Goal: Task Accomplishment & Management: Complete application form

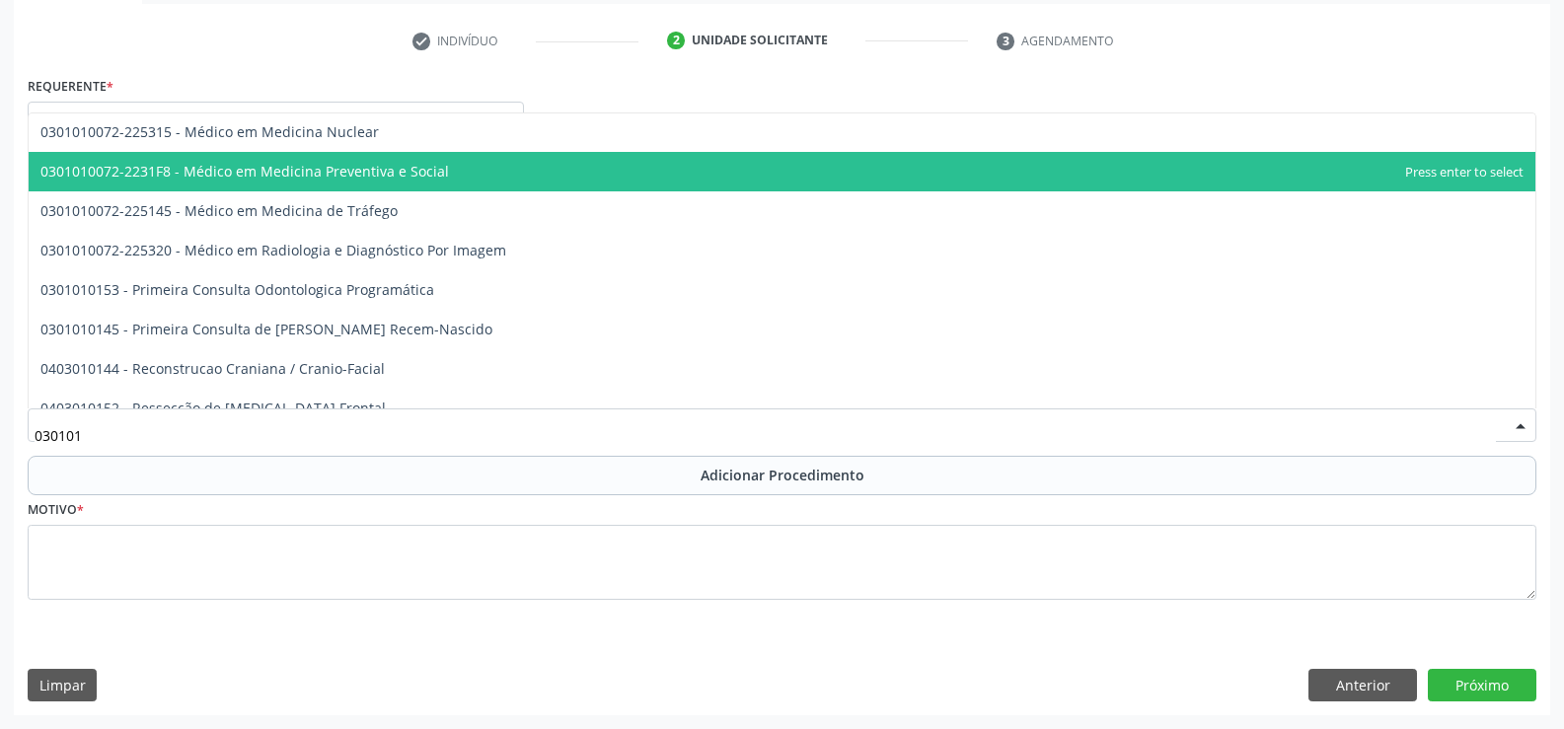
scroll to position [3810, 0]
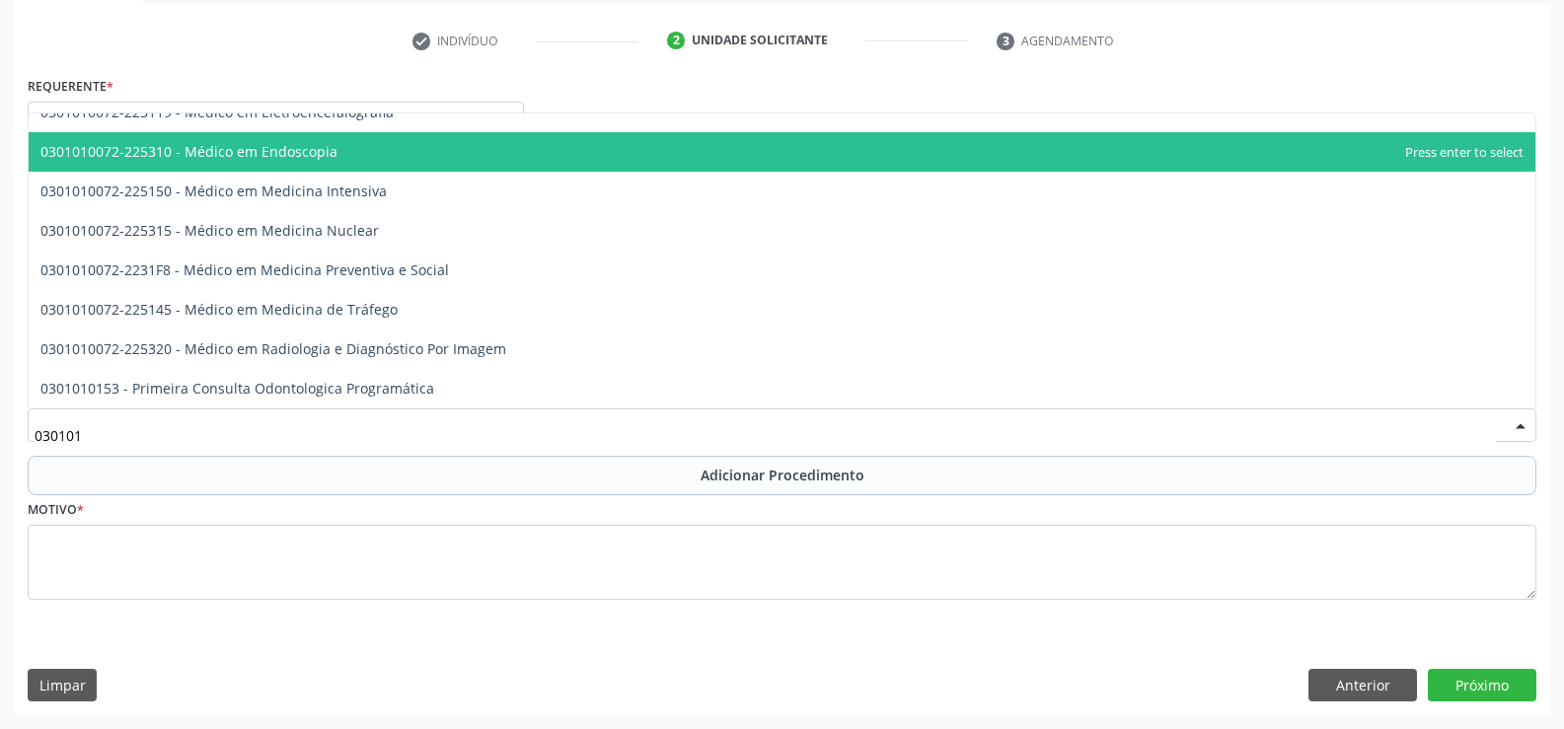
click at [503, 162] on span "0301010072-225310 - Médico em Endoscopia" at bounding box center [782, 151] width 1507 height 39
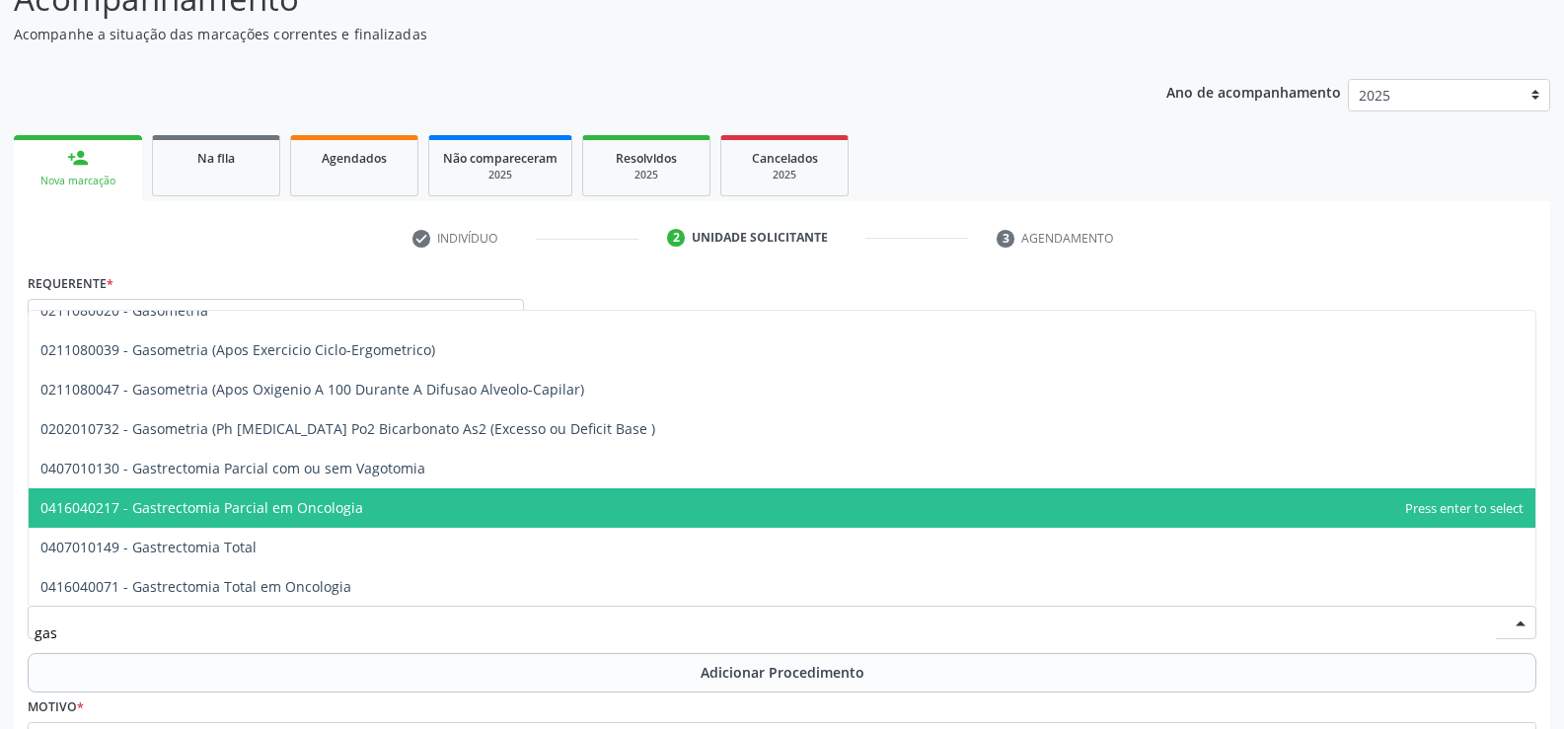
scroll to position [771, 0]
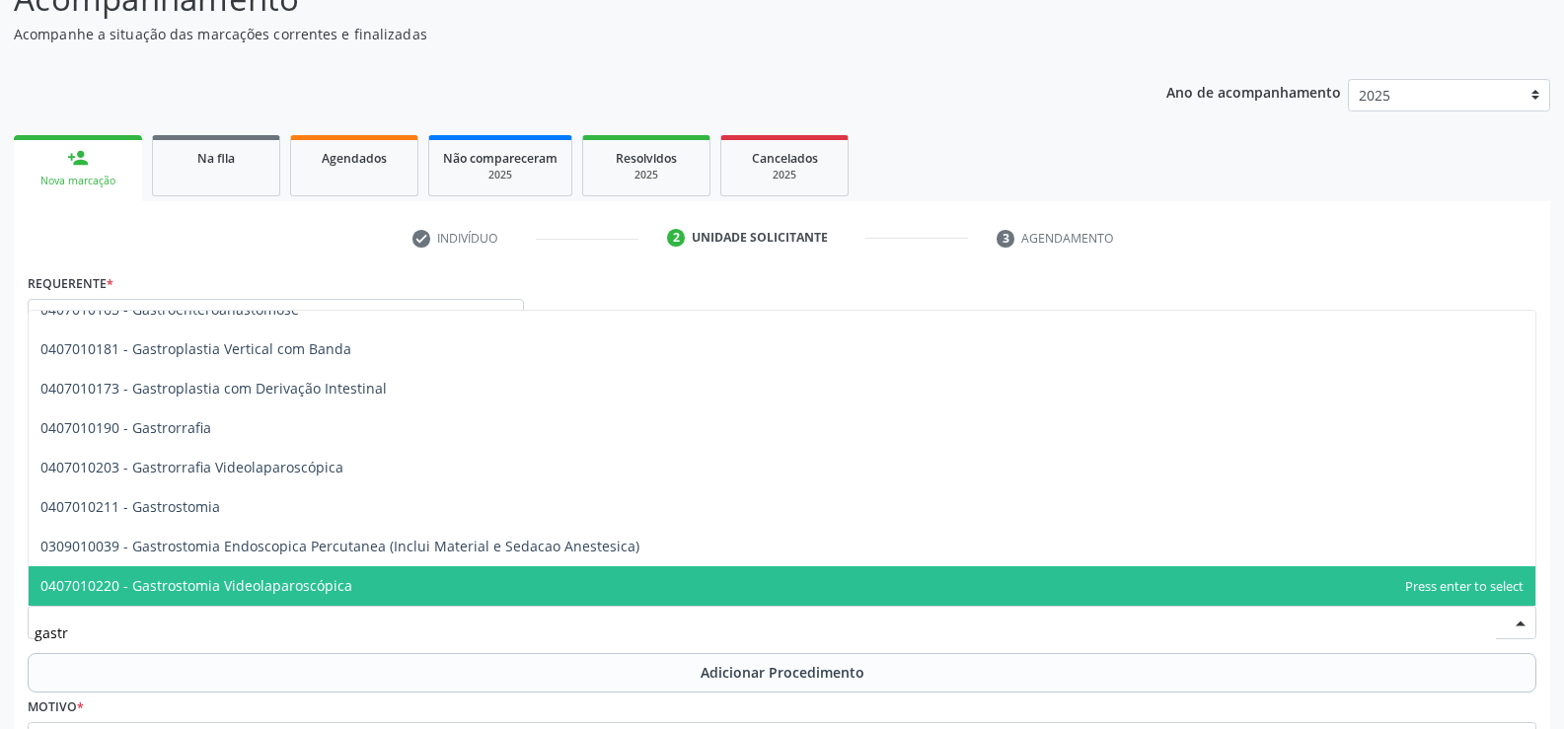
type input "[MEDICAL_DATA]"
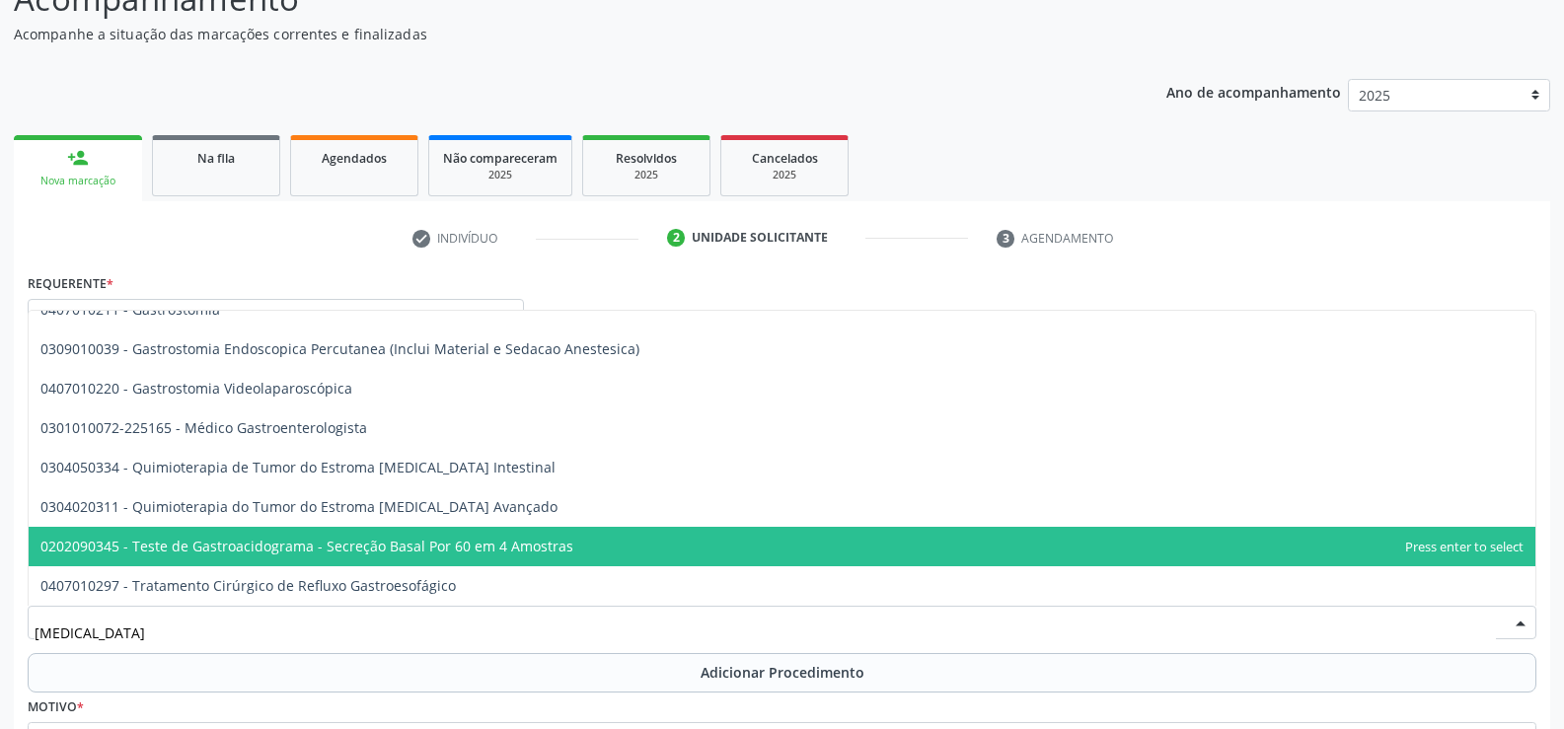
scroll to position [317, 0]
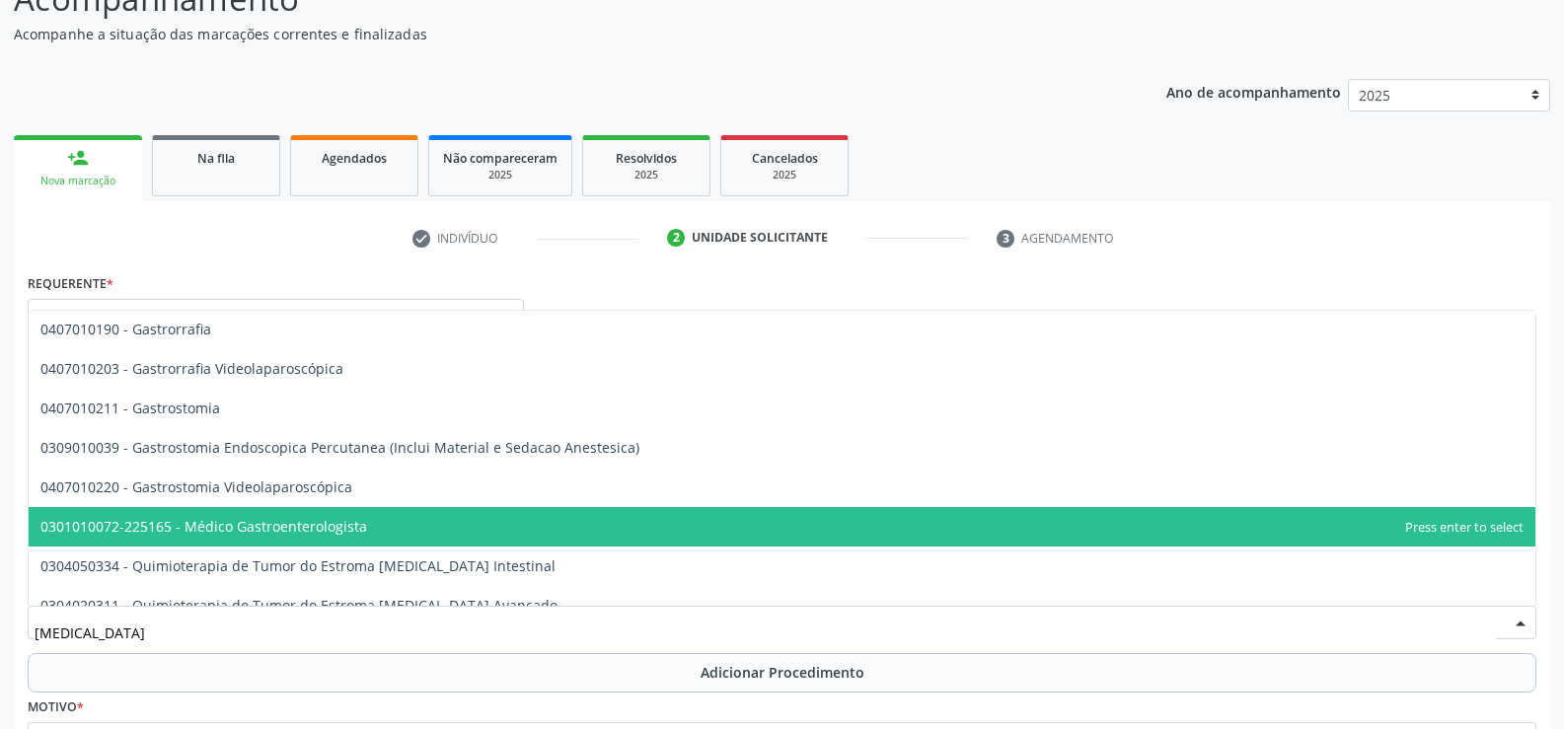
click at [285, 526] on span "0301010072-225165 - Médico Gastroenterologista" at bounding box center [203, 526] width 327 height 19
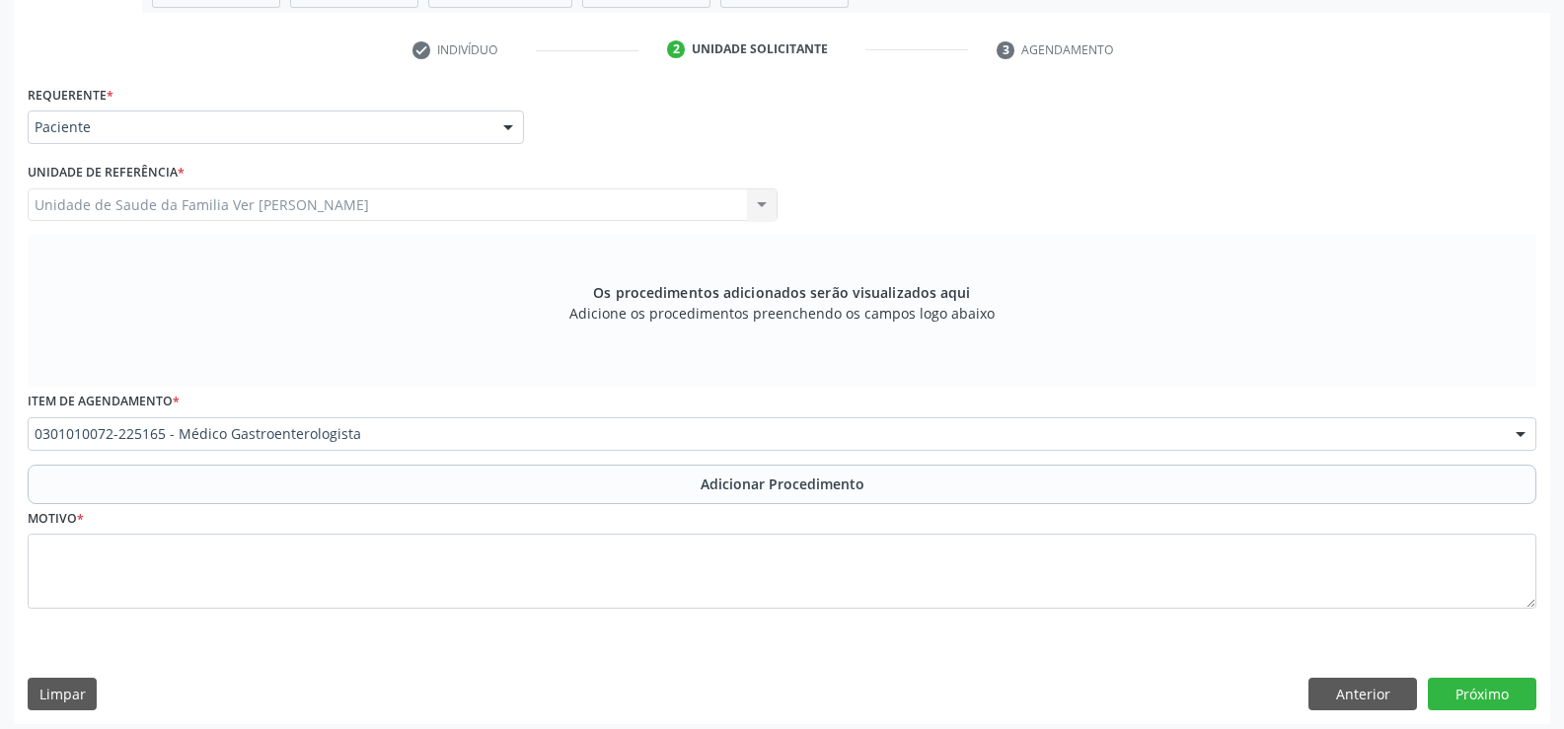
scroll to position [385, 0]
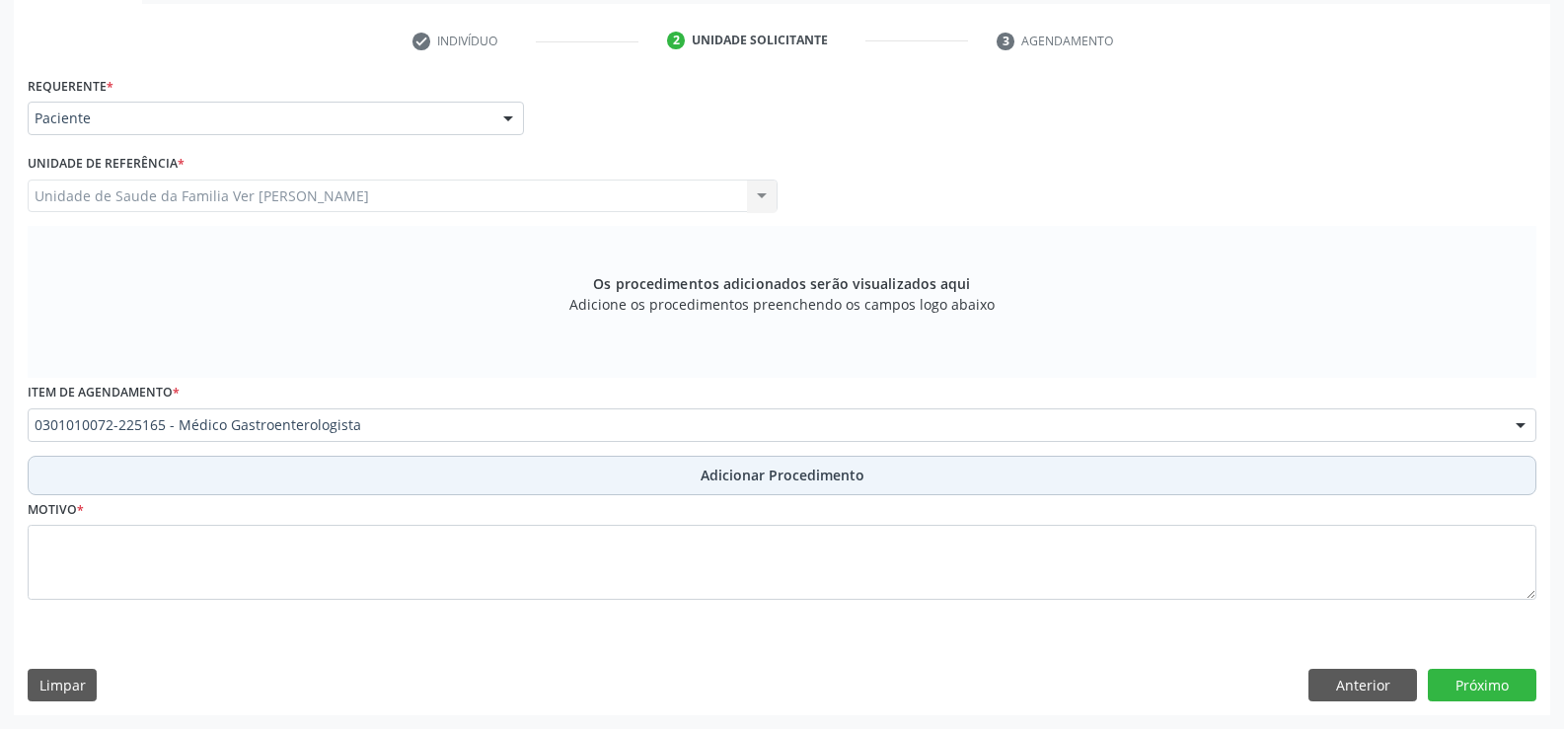
click at [817, 477] on span "Adicionar Procedimento" at bounding box center [783, 475] width 164 height 21
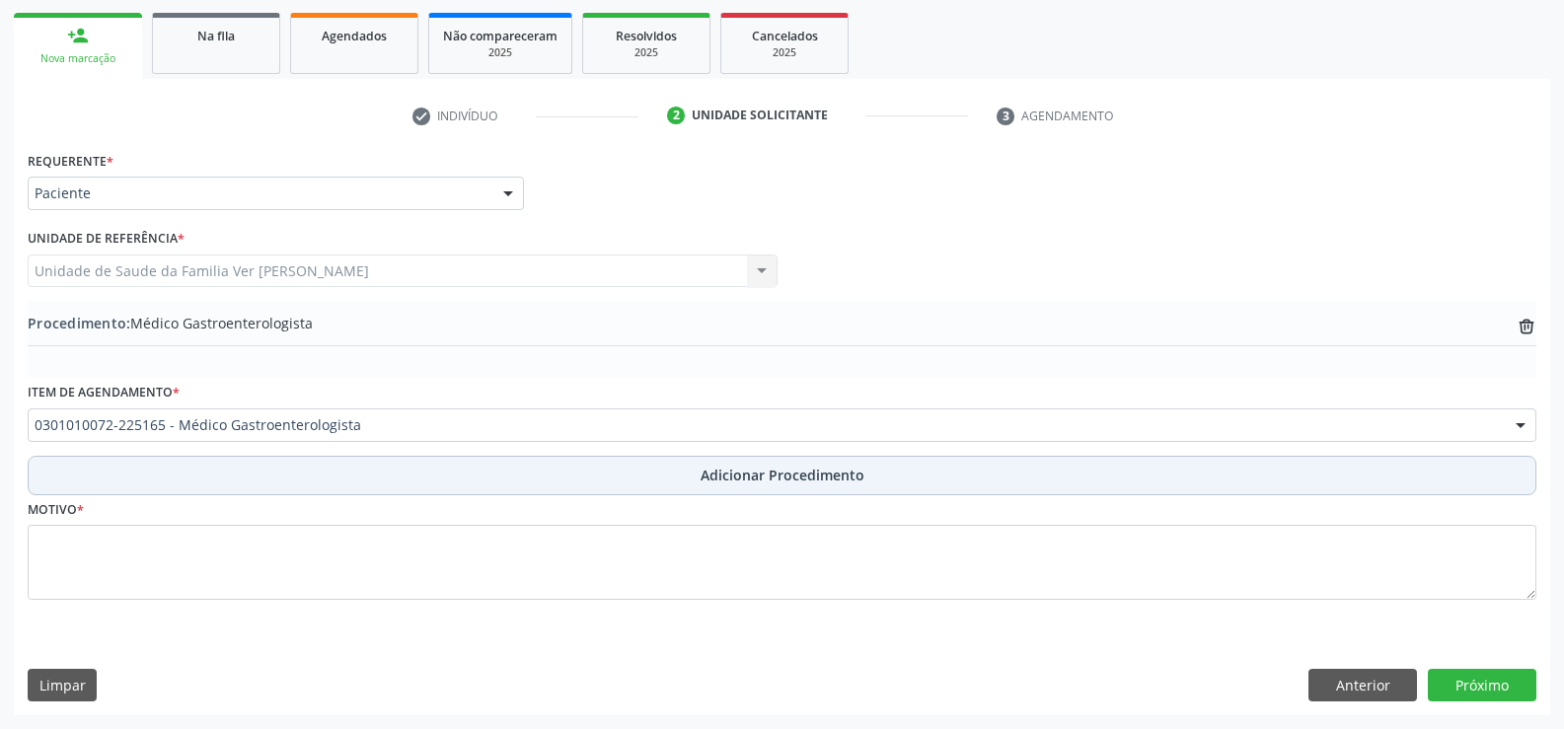
scroll to position [310, 0]
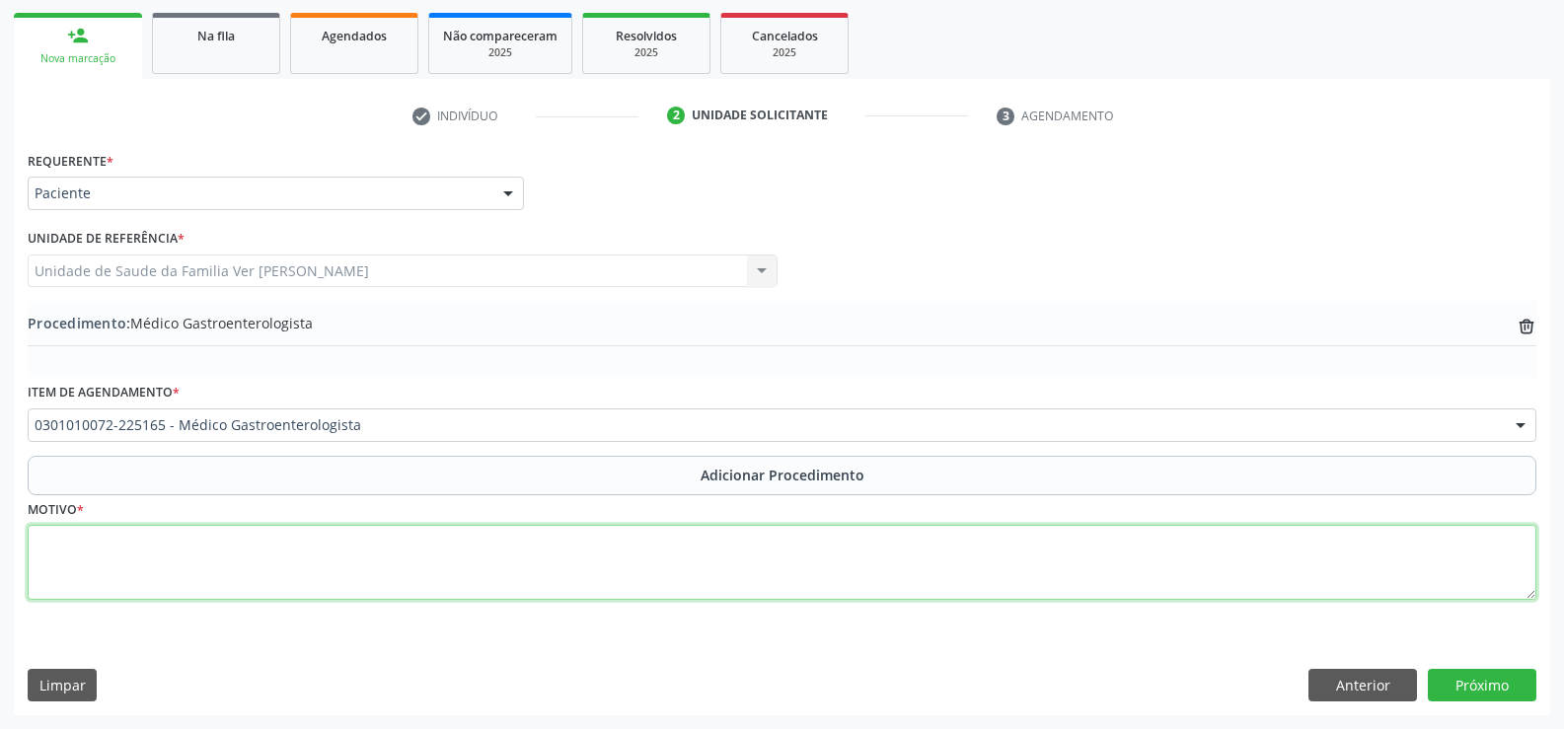
click at [75, 546] on textarea at bounding box center [782, 562] width 1509 height 75
type textarea "[MEDICAL_DATA]"
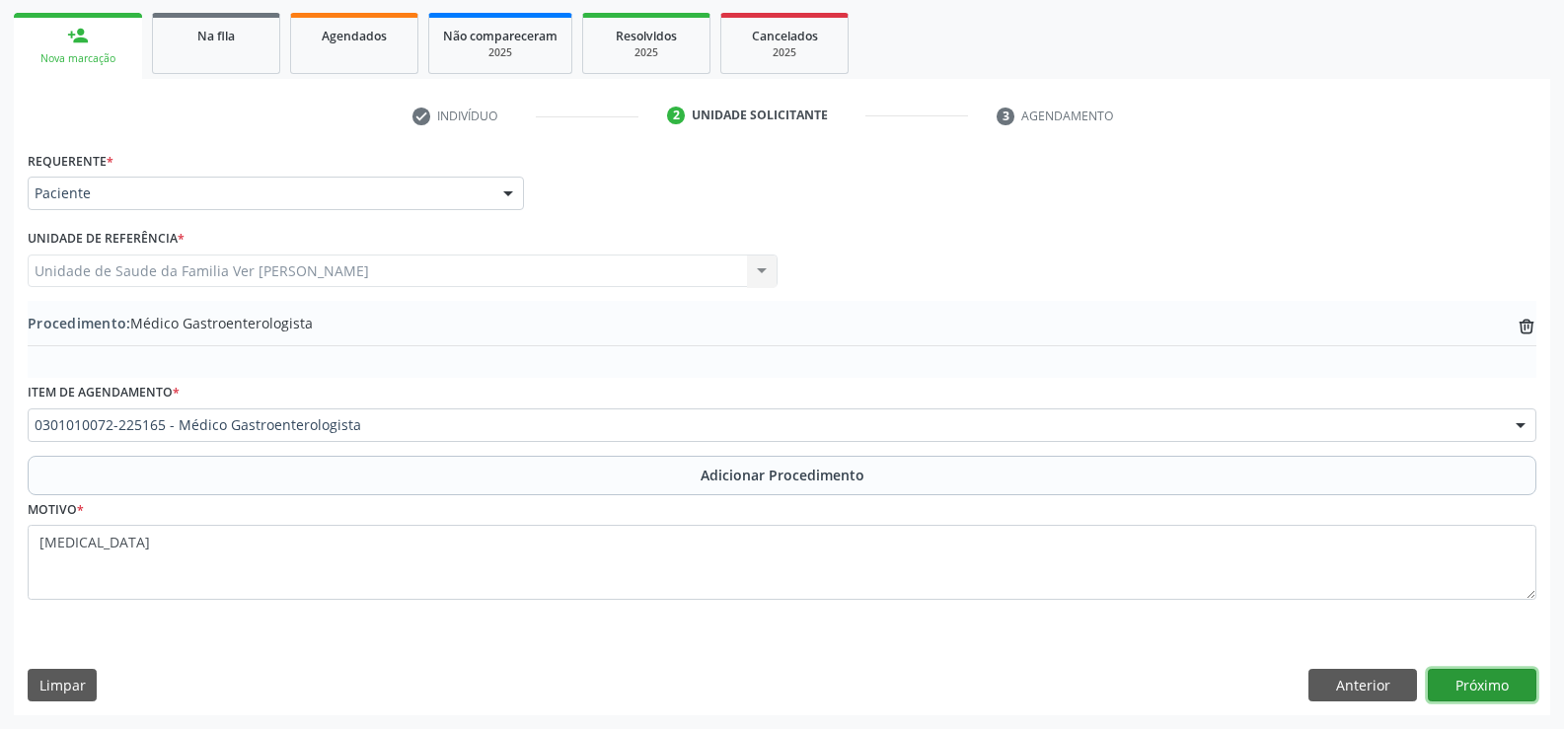
click at [1500, 673] on button "Próximo" at bounding box center [1482, 686] width 109 height 34
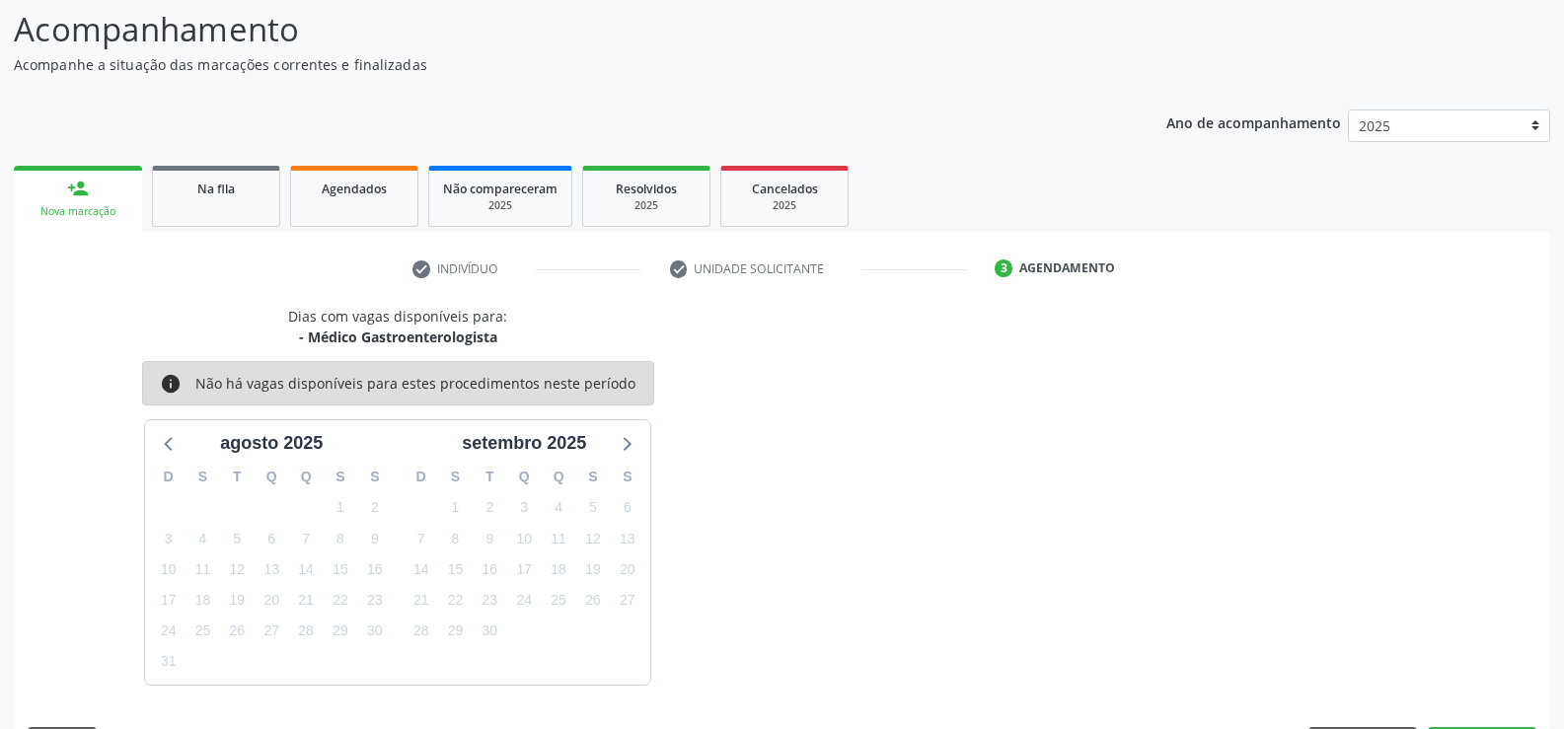
scroll to position [215, 0]
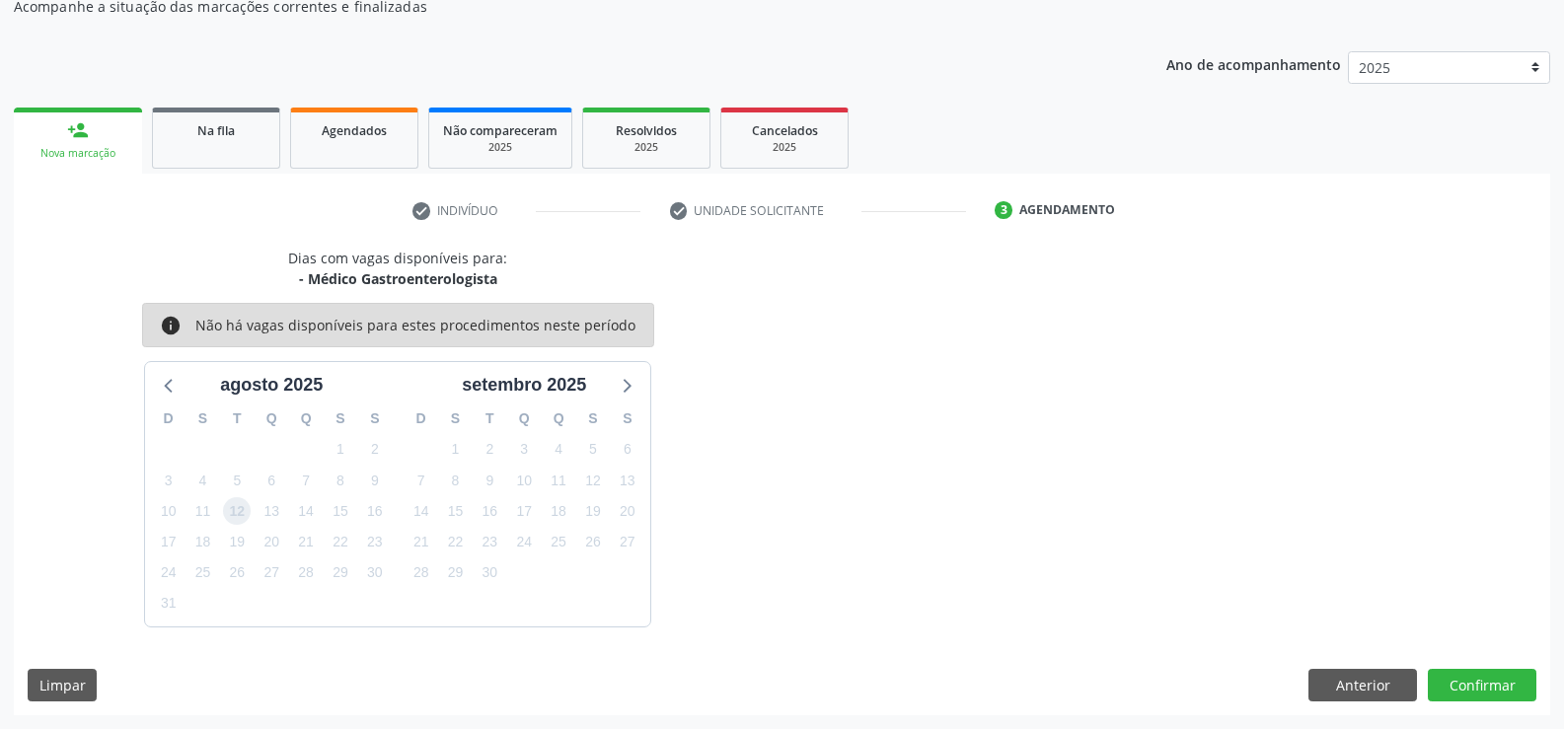
click at [236, 514] on span "12" at bounding box center [237, 511] width 28 height 28
click at [1492, 681] on button "Confirmar" at bounding box center [1482, 686] width 109 height 34
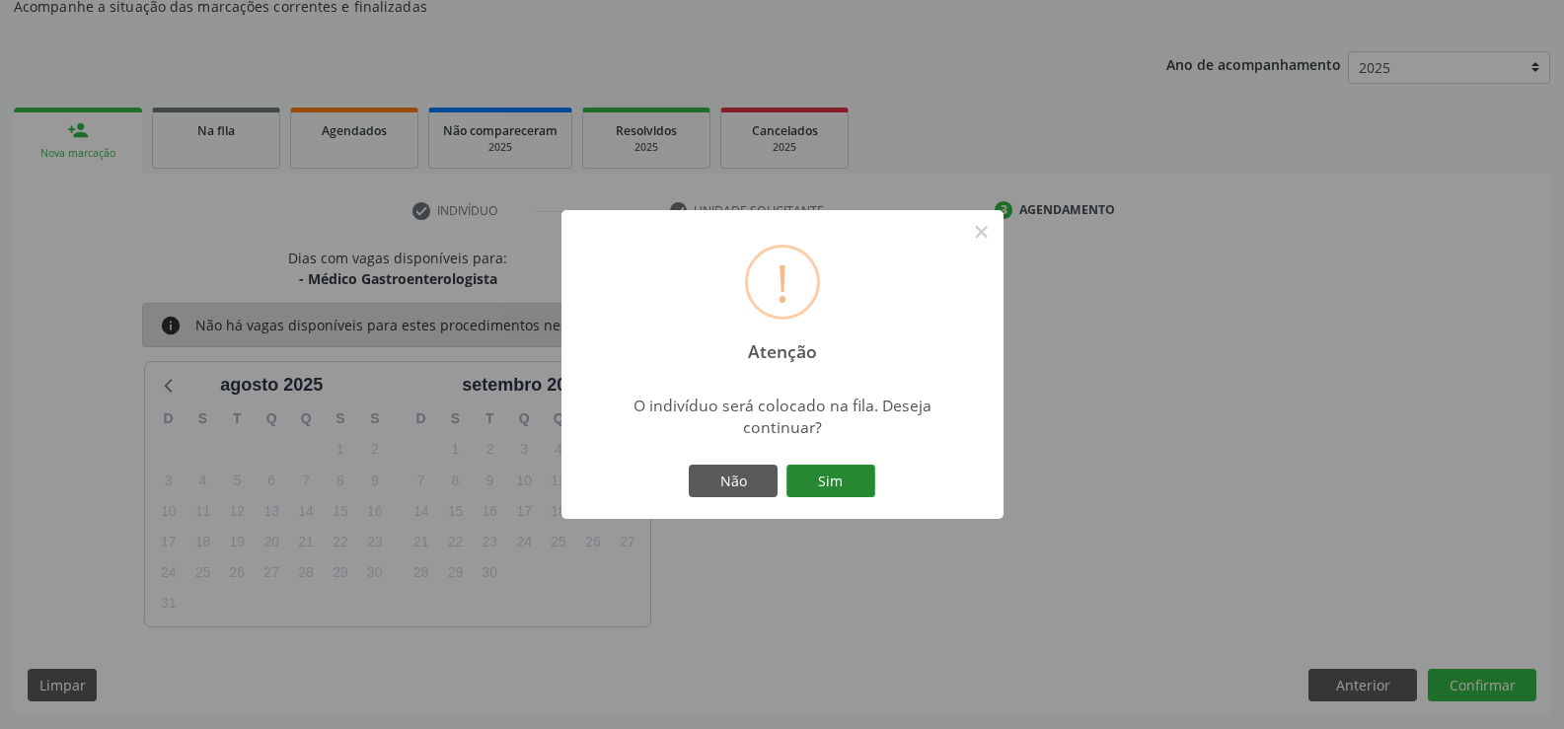
click at [814, 477] on button "Sim" at bounding box center [830, 482] width 89 height 34
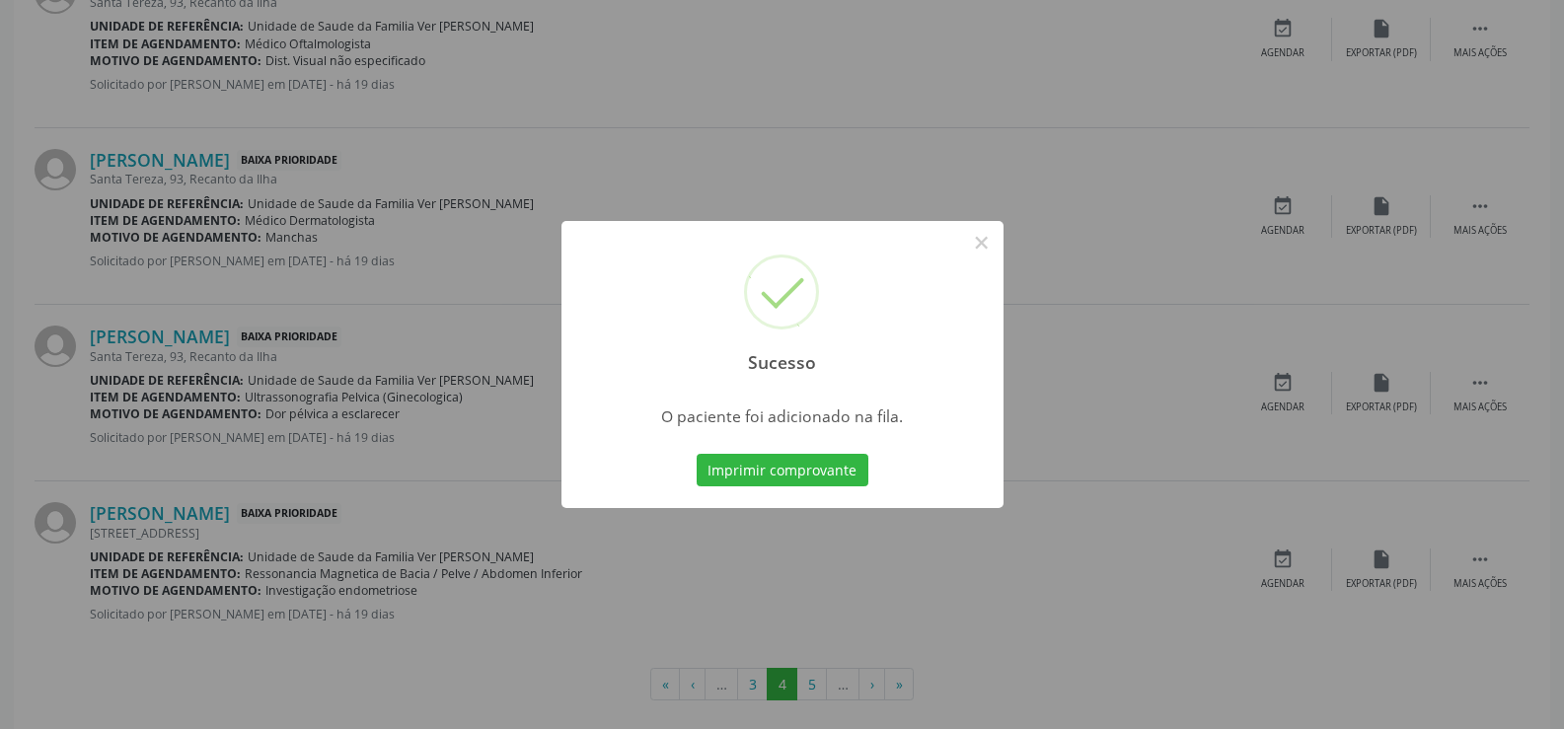
scroll to position [2621, 0]
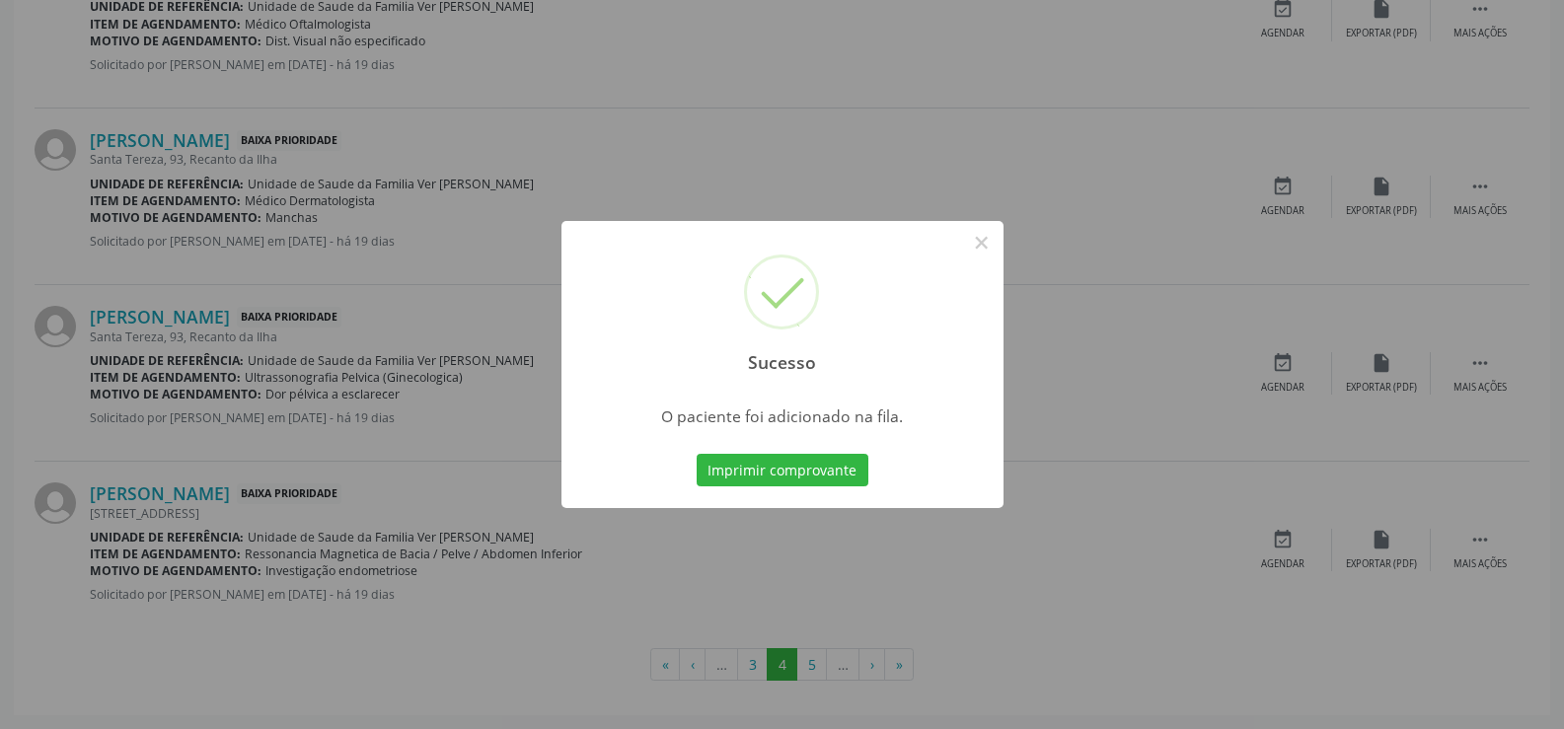
click at [810, 665] on div "Sucesso × O paciente foi adicionado na fila. Imprimir comprovante Cancel" at bounding box center [782, 364] width 1564 height 729
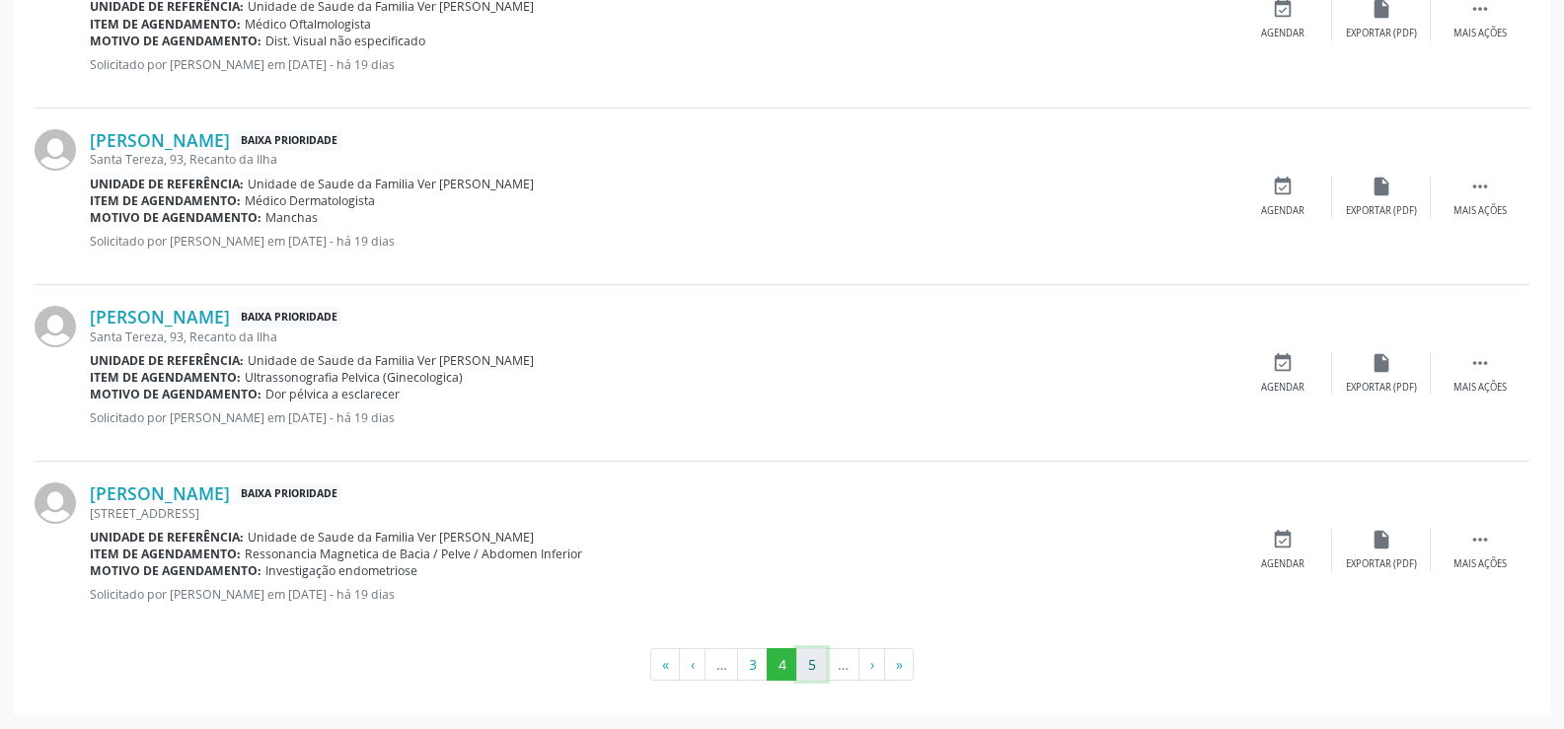
click at [813, 671] on button "5" at bounding box center [811, 665] width 31 height 34
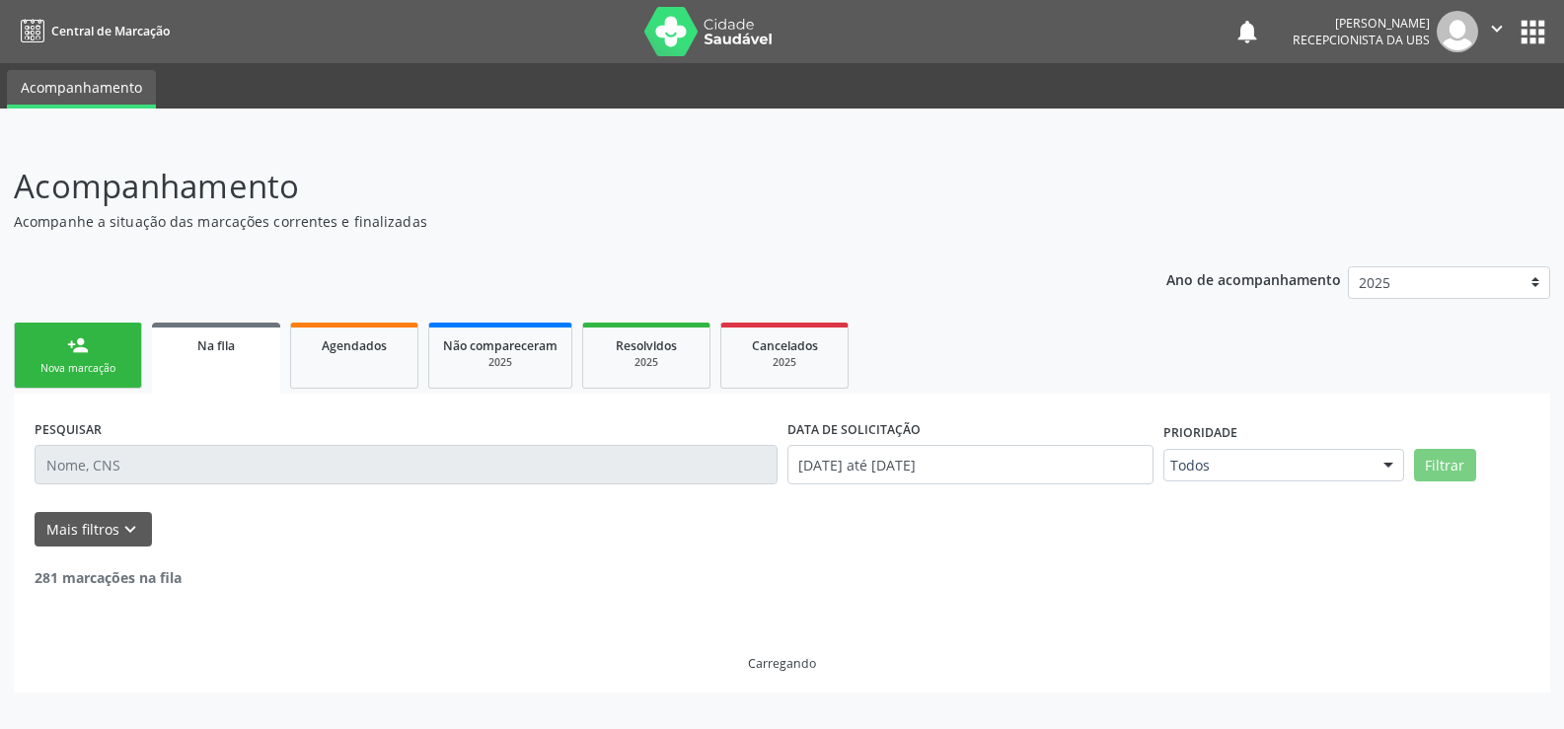
scroll to position [0, 0]
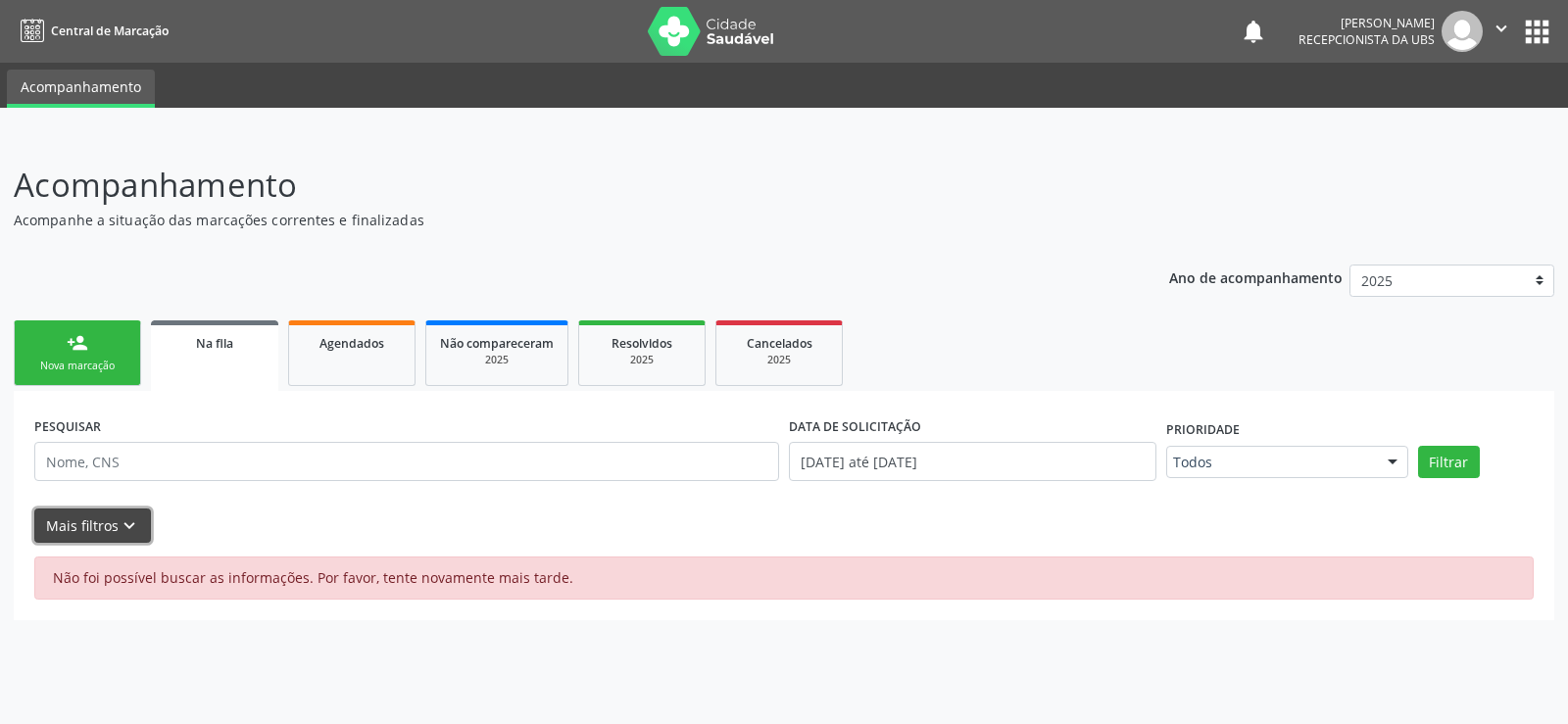
click at [133, 526] on icon "keyboard_arrow_down" at bounding box center [129, 526] width 22 height 22
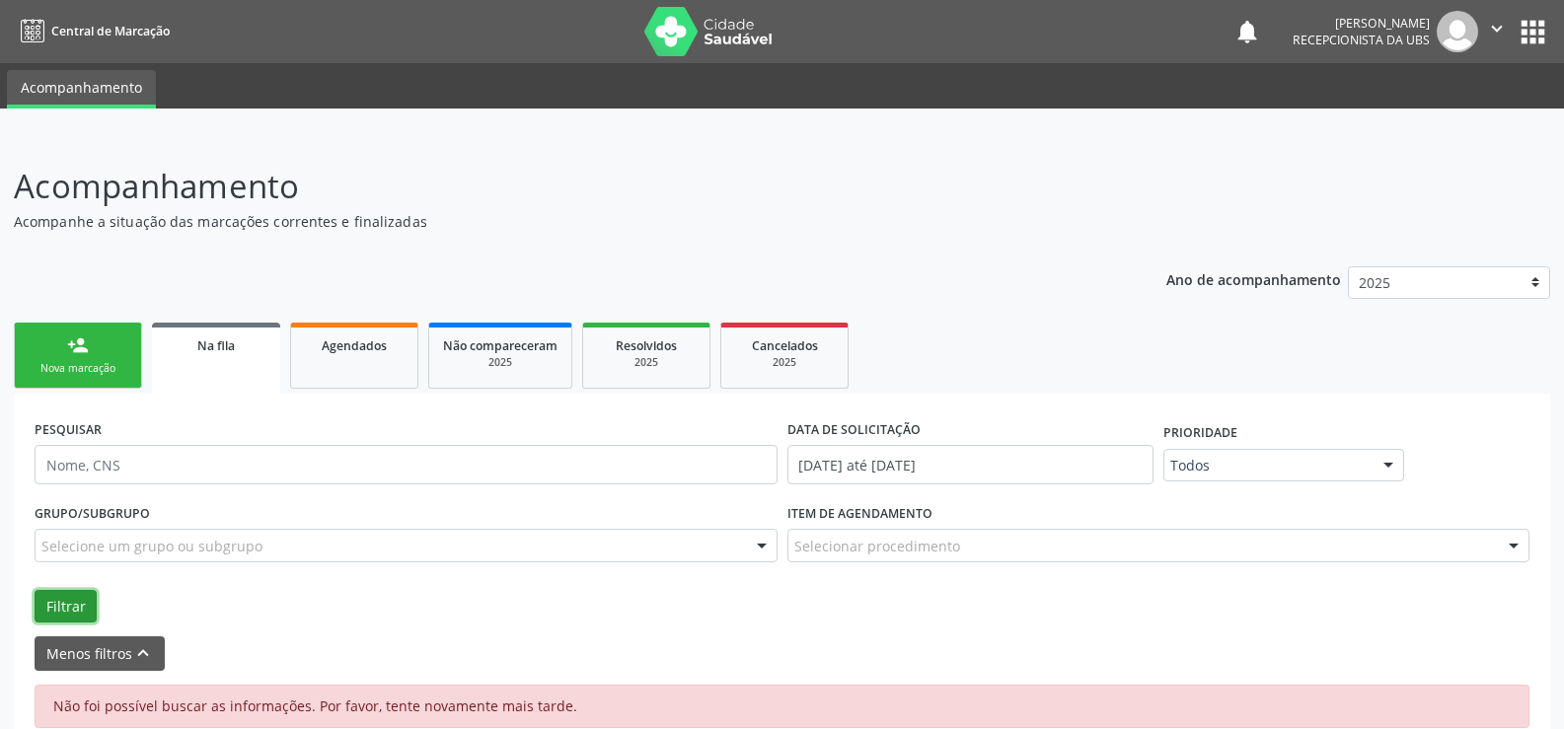
click at [57, 601] on button "Filtrar" at bounding box center [66, 607] width 62 height 34
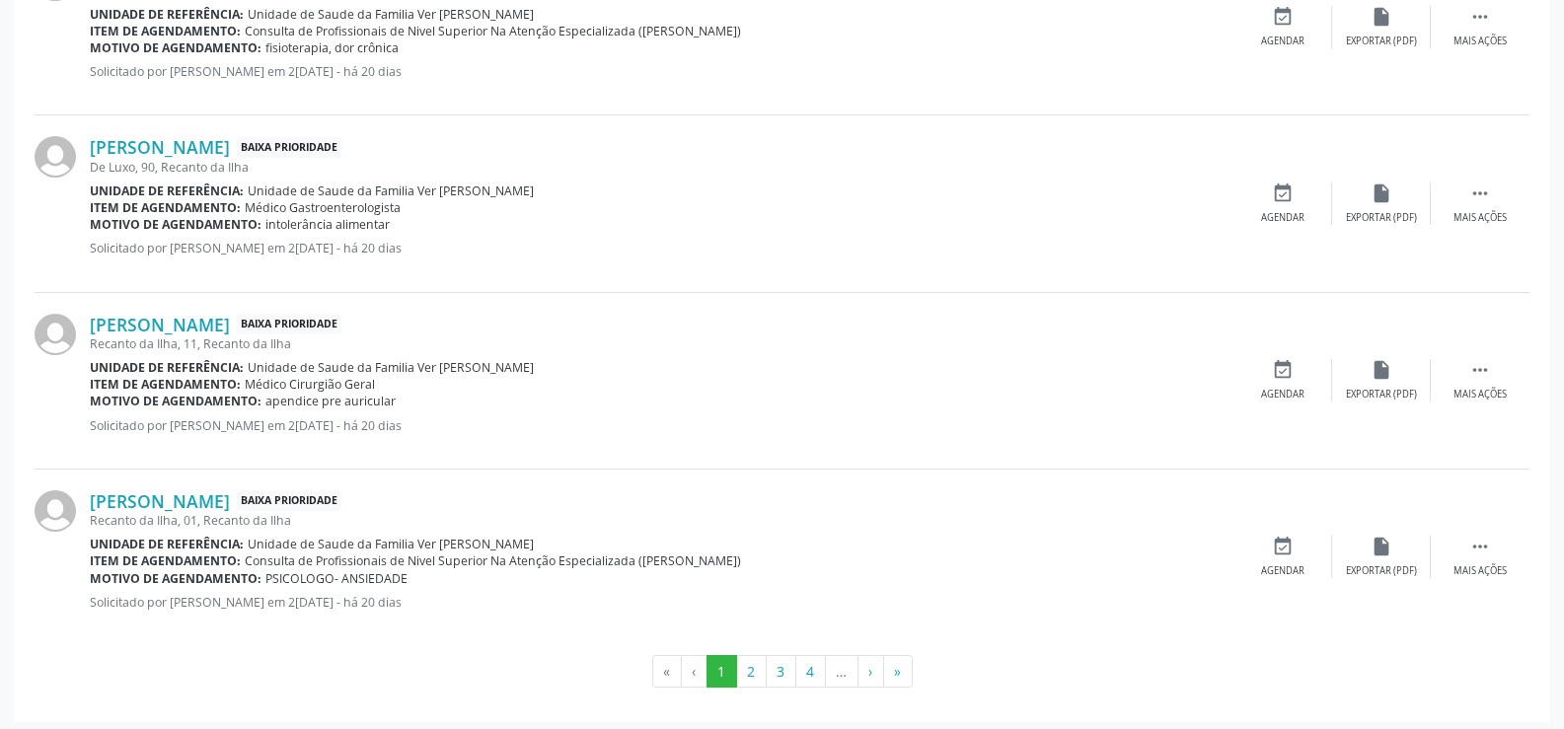
scroll to position [2796, 0]
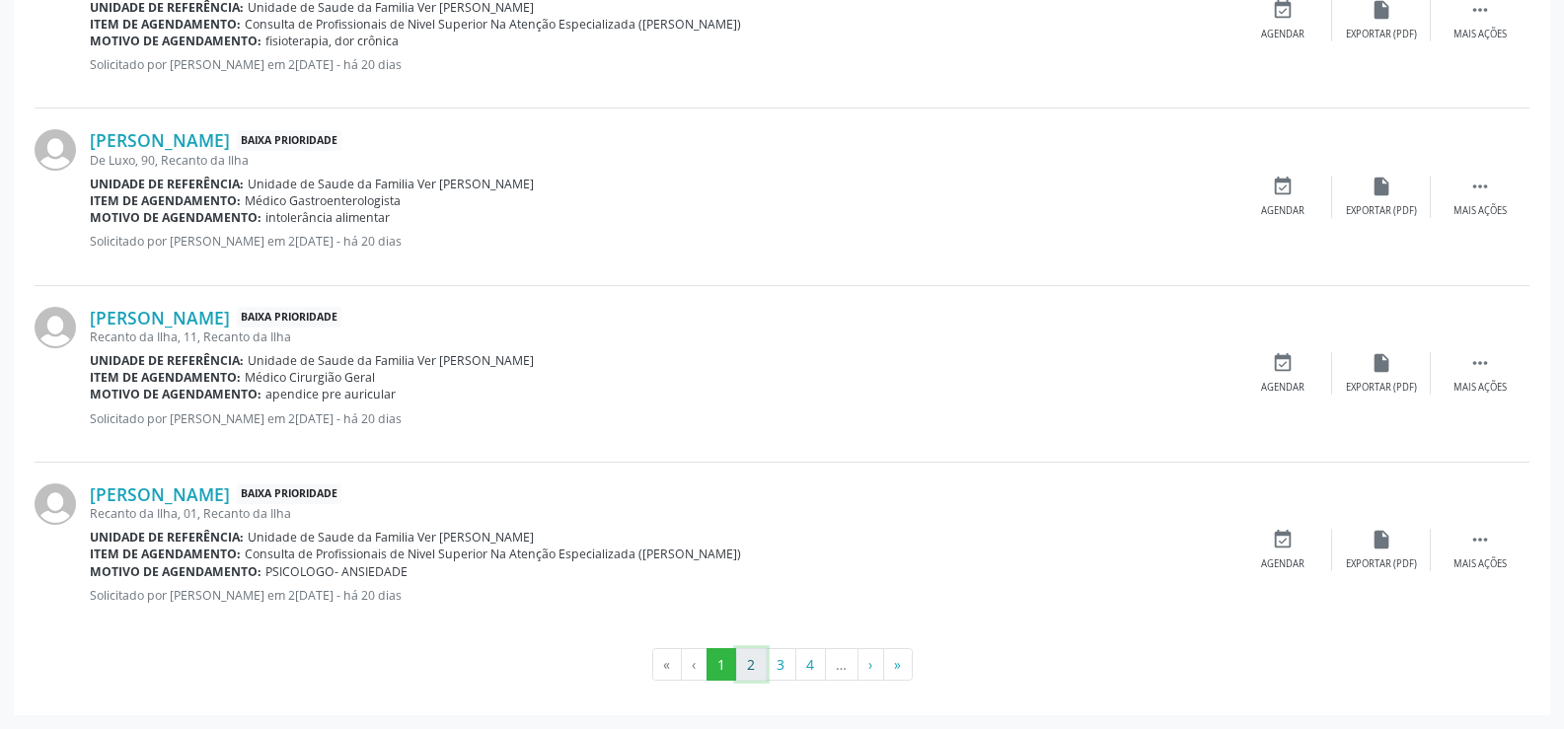
click at [757, 676] on button "2" at bounding box center [751, 665] width 31 height 34
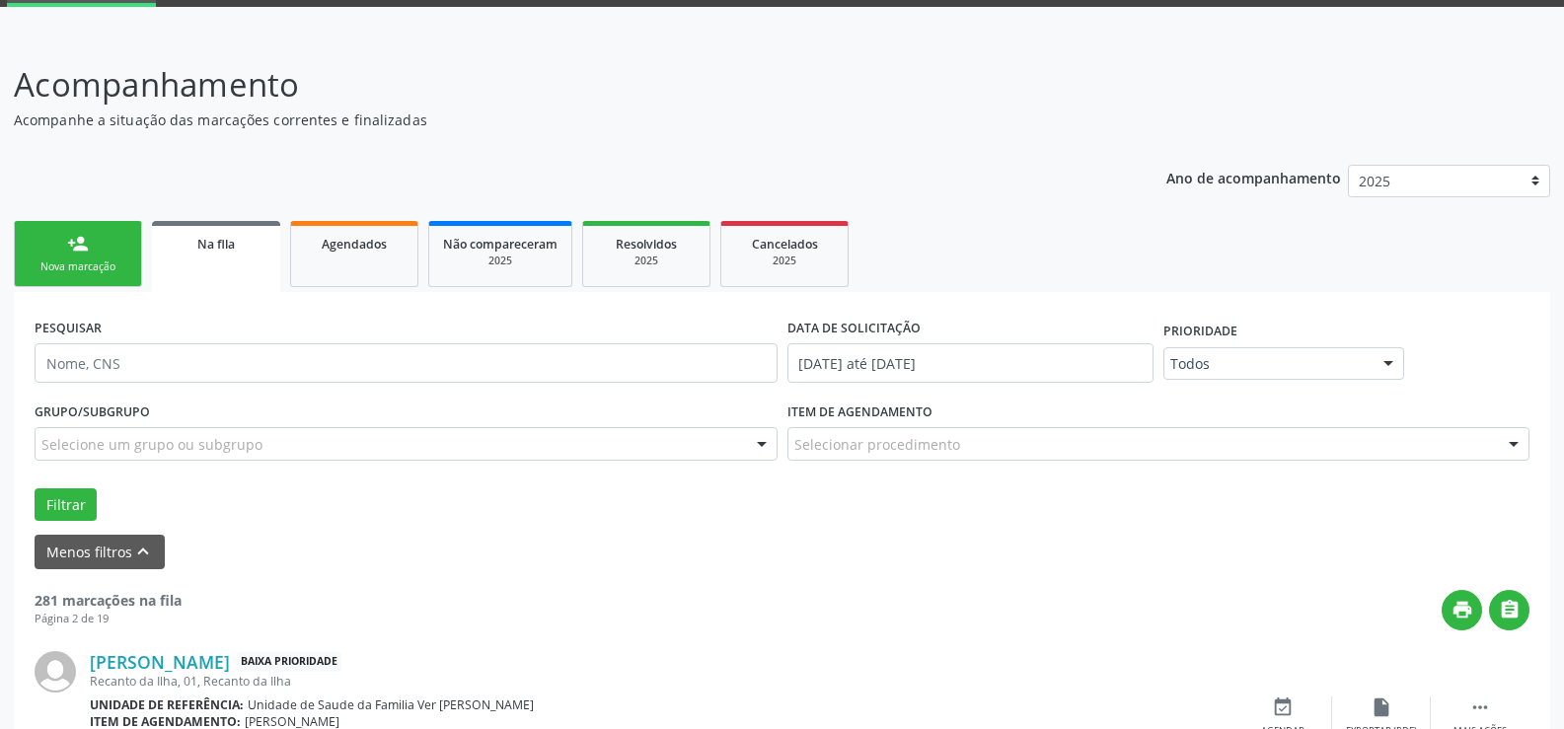
scroll to position [2762, 0]
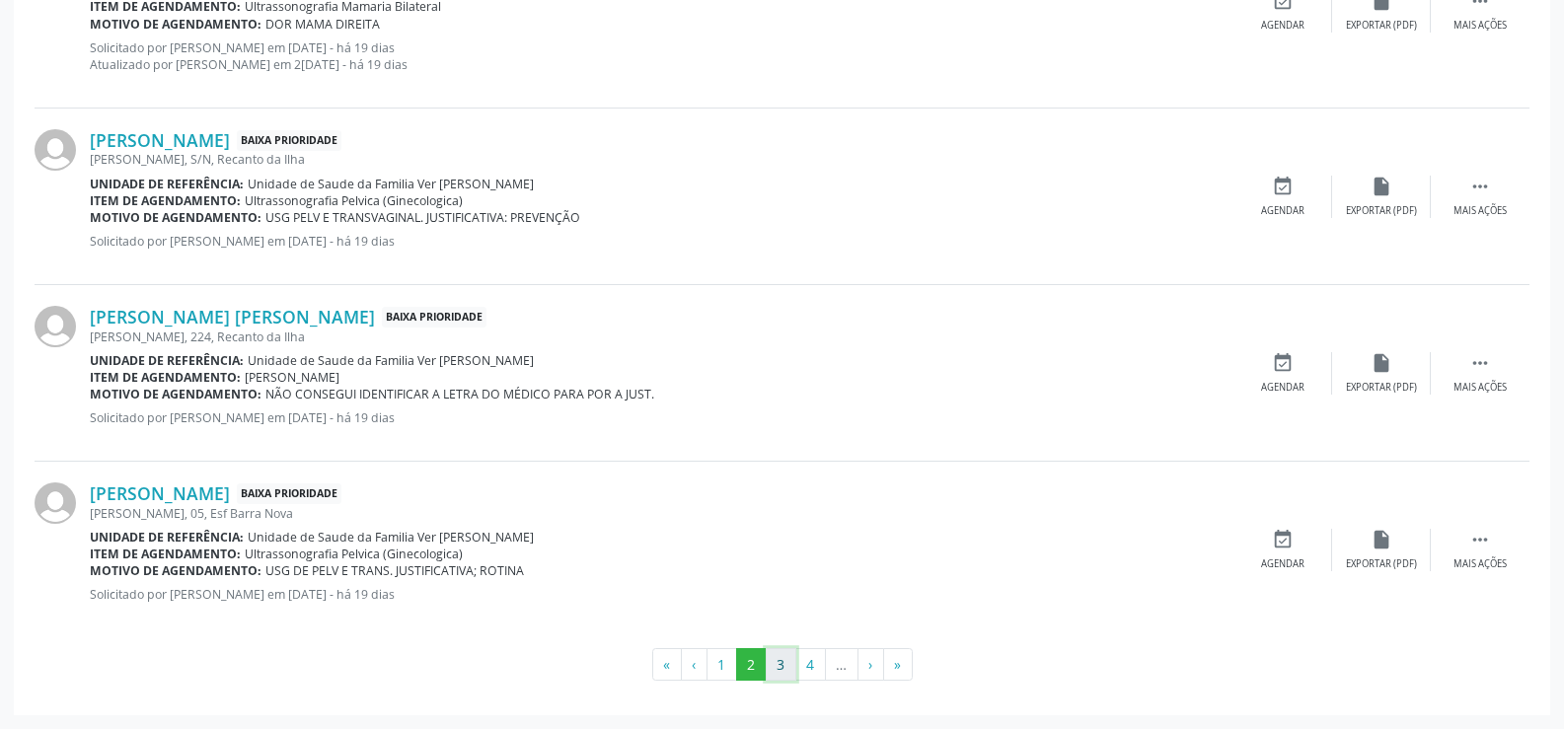
click at [777, 659] on button "3" at bounding box center [781, 665] width 31 height 34
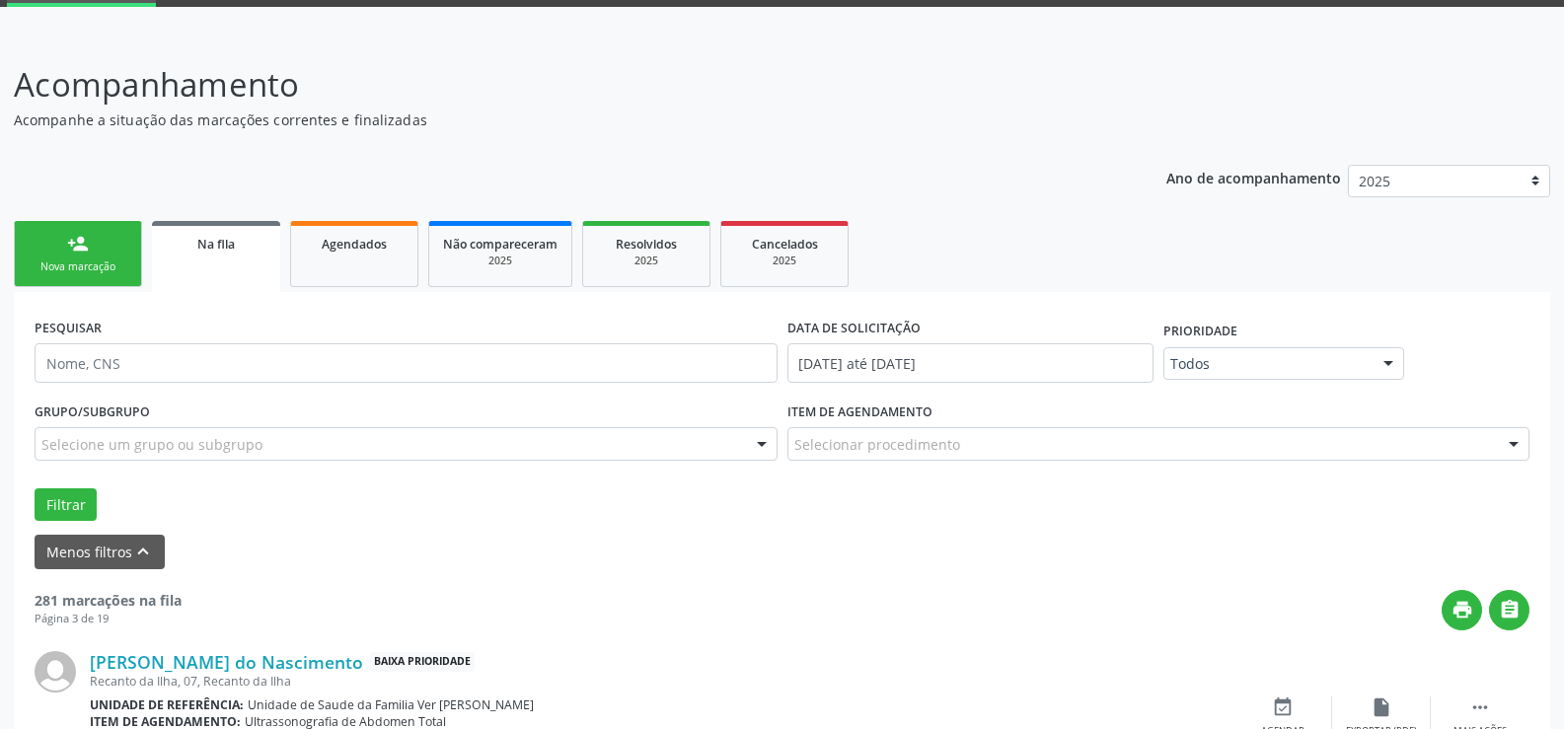
scroll to position [2745, 0]
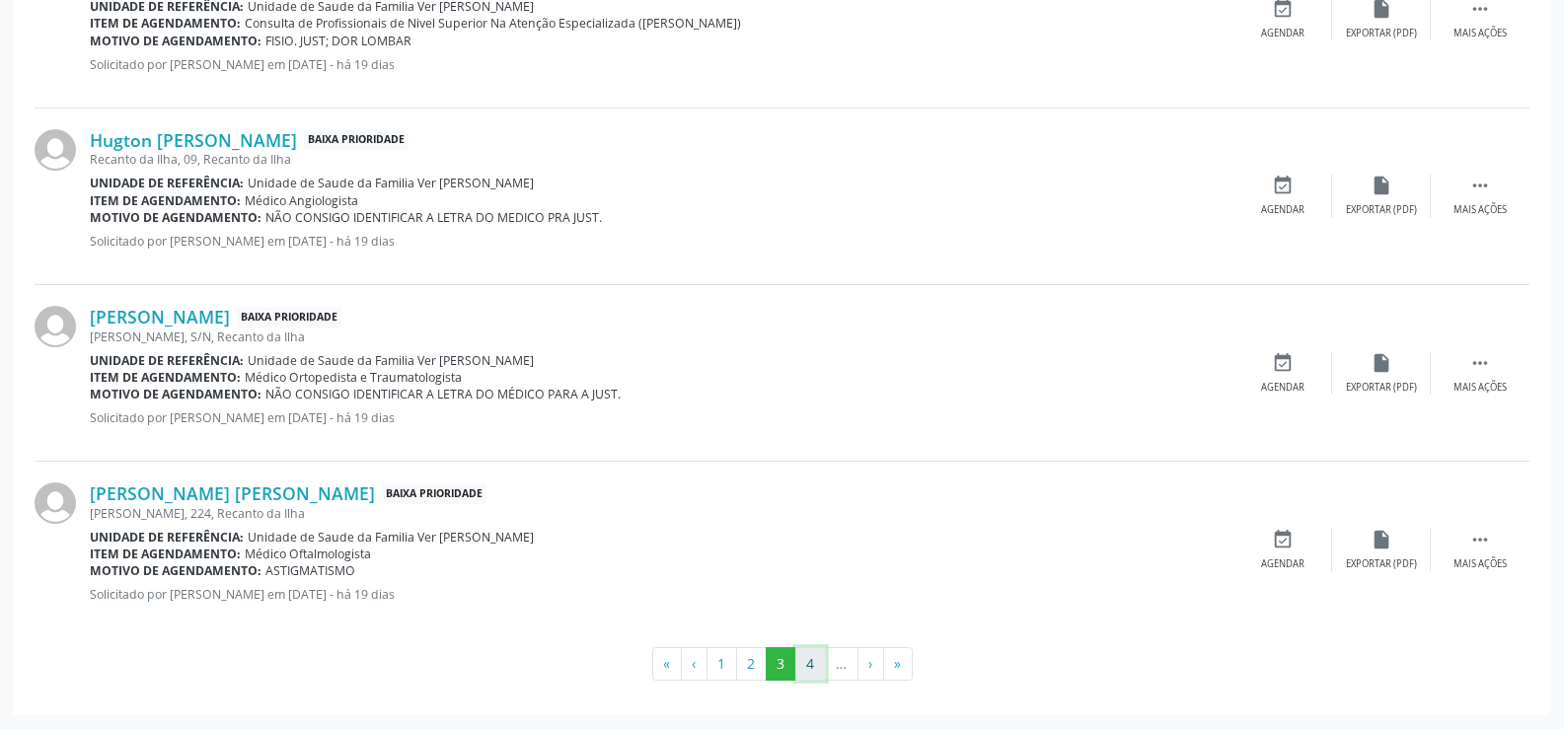
click at [808, 672] on button "4" at bounding box center [810, 664] width 31 height 34
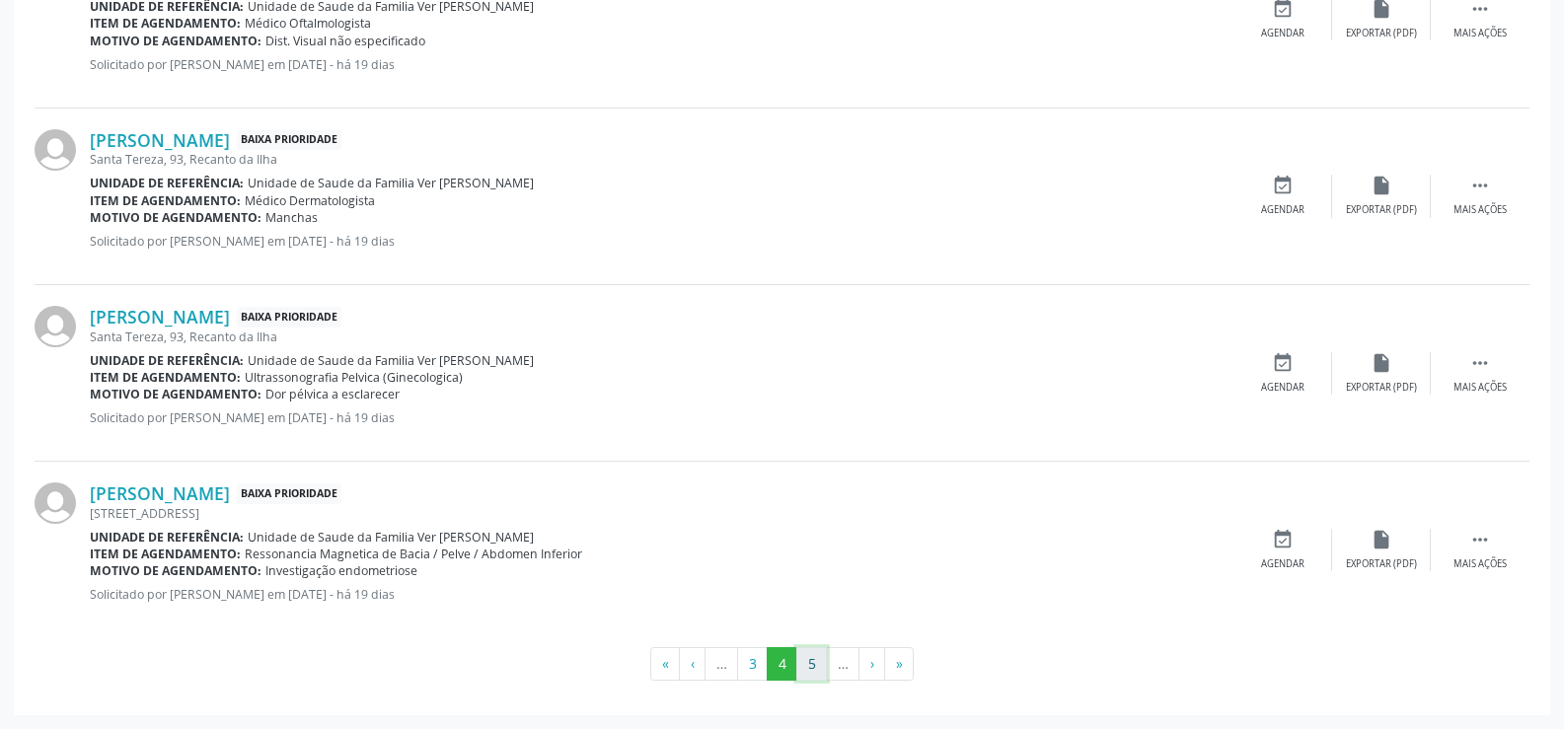
click at [807, 670] on button "5" at bounding box center [811, 664] width 31 height 34
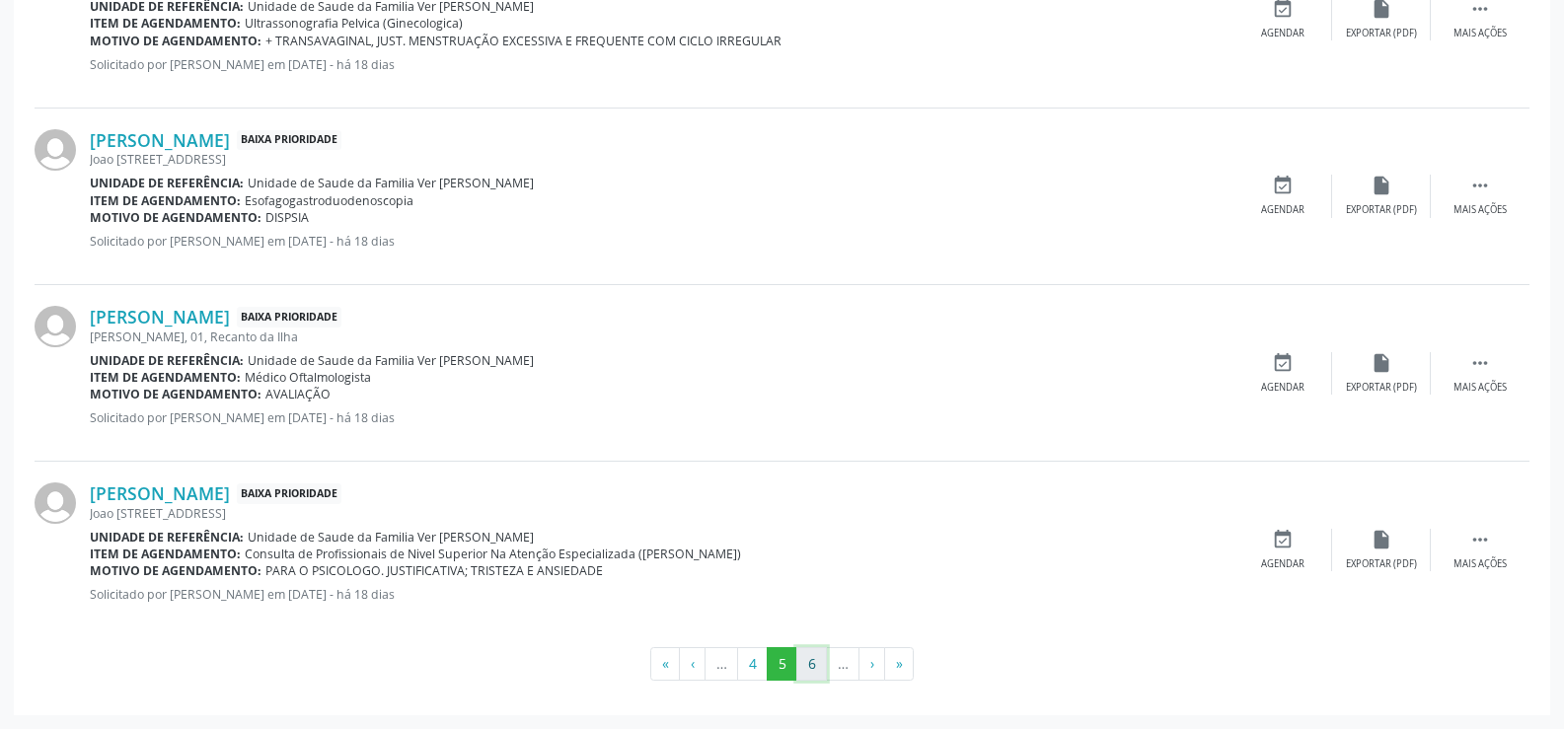
click at [805, 662] on button "6" at bounding box center [811, 664] width 31 height 34
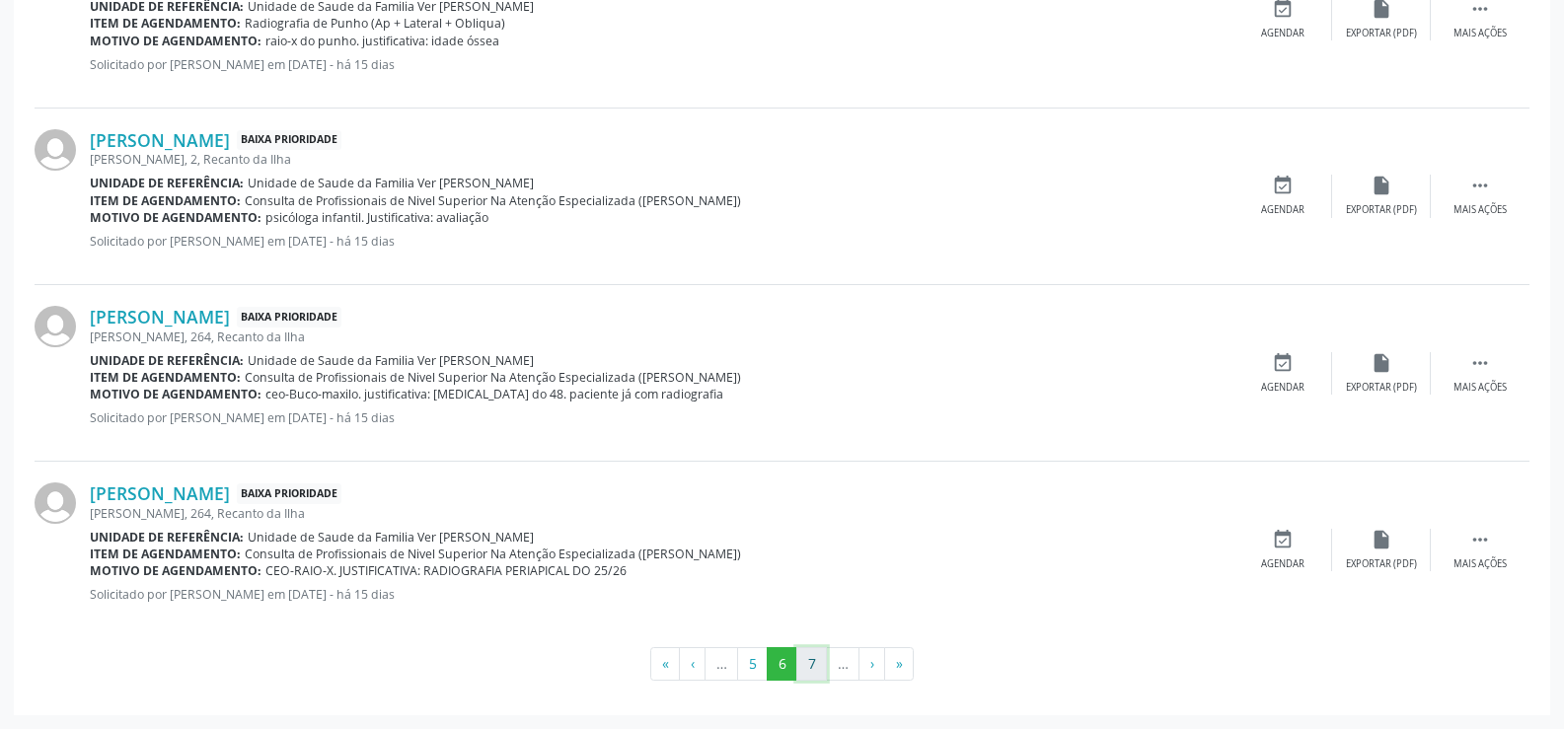
click at [806, 664] on button "7" at bounding box center [811, 664] width 31 height 34
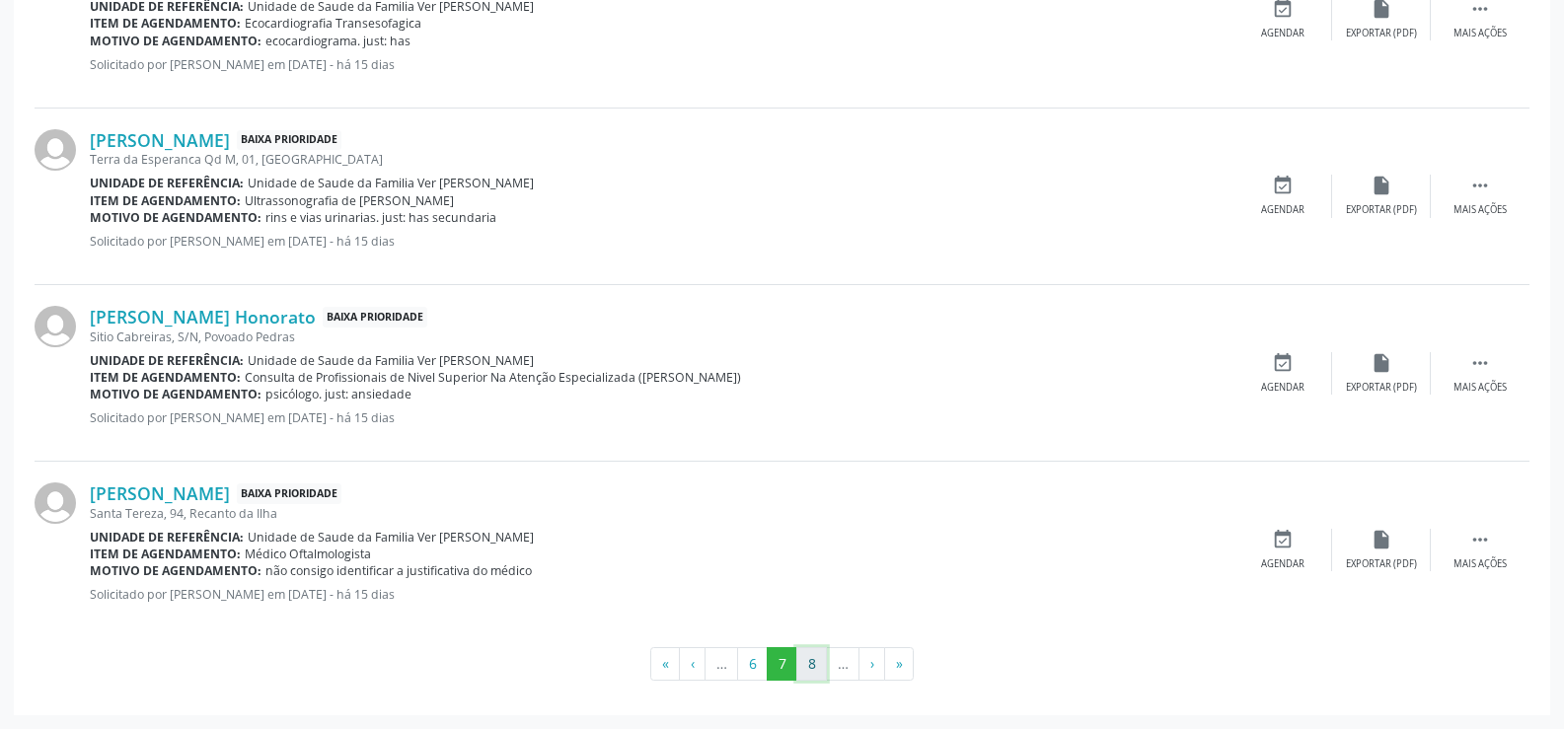
click at [811, 671] on button "8" at bounding box center [811, 664] width 31 height 34
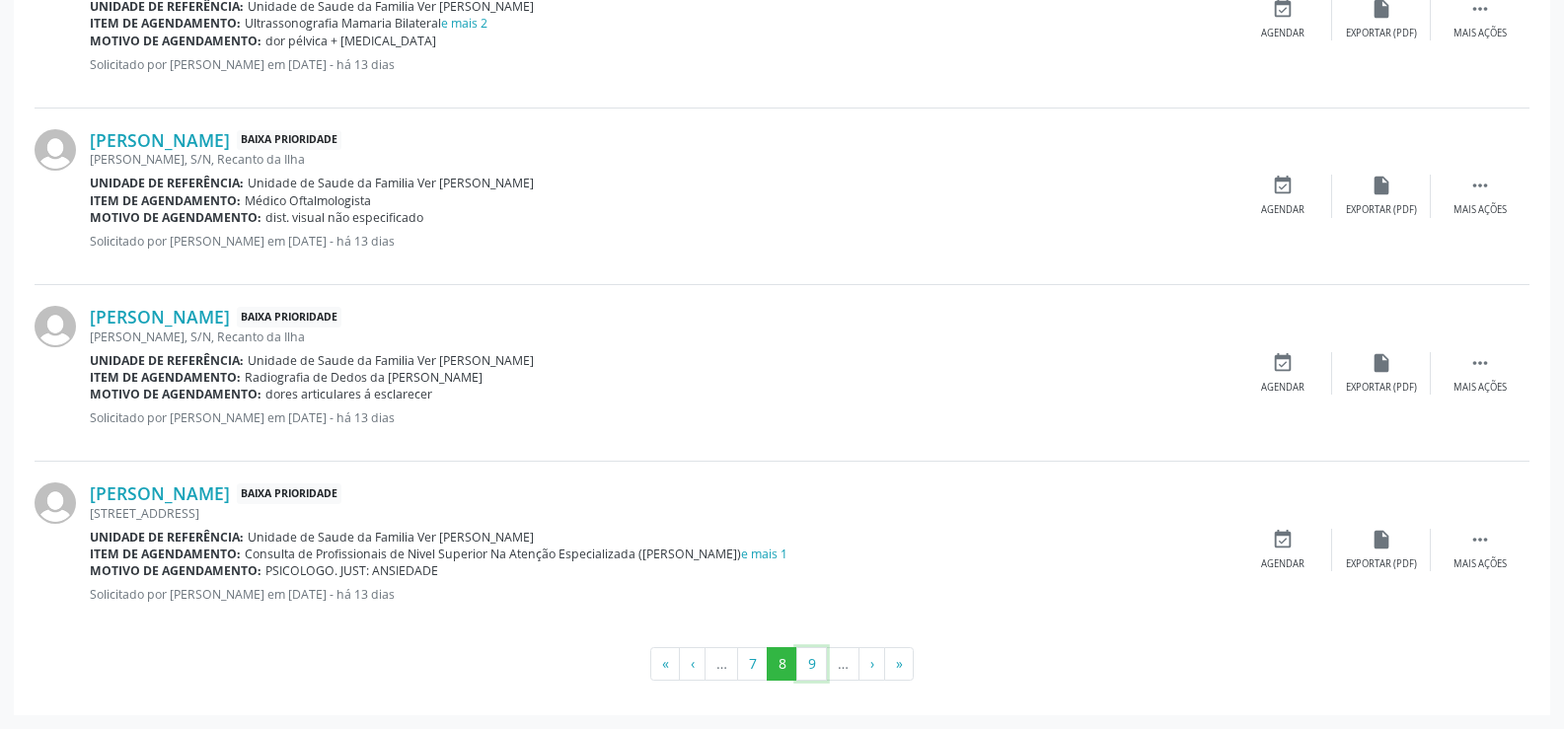
click at [811, 671] on button "9" at bounding box center [811, 664] width 31 height 34
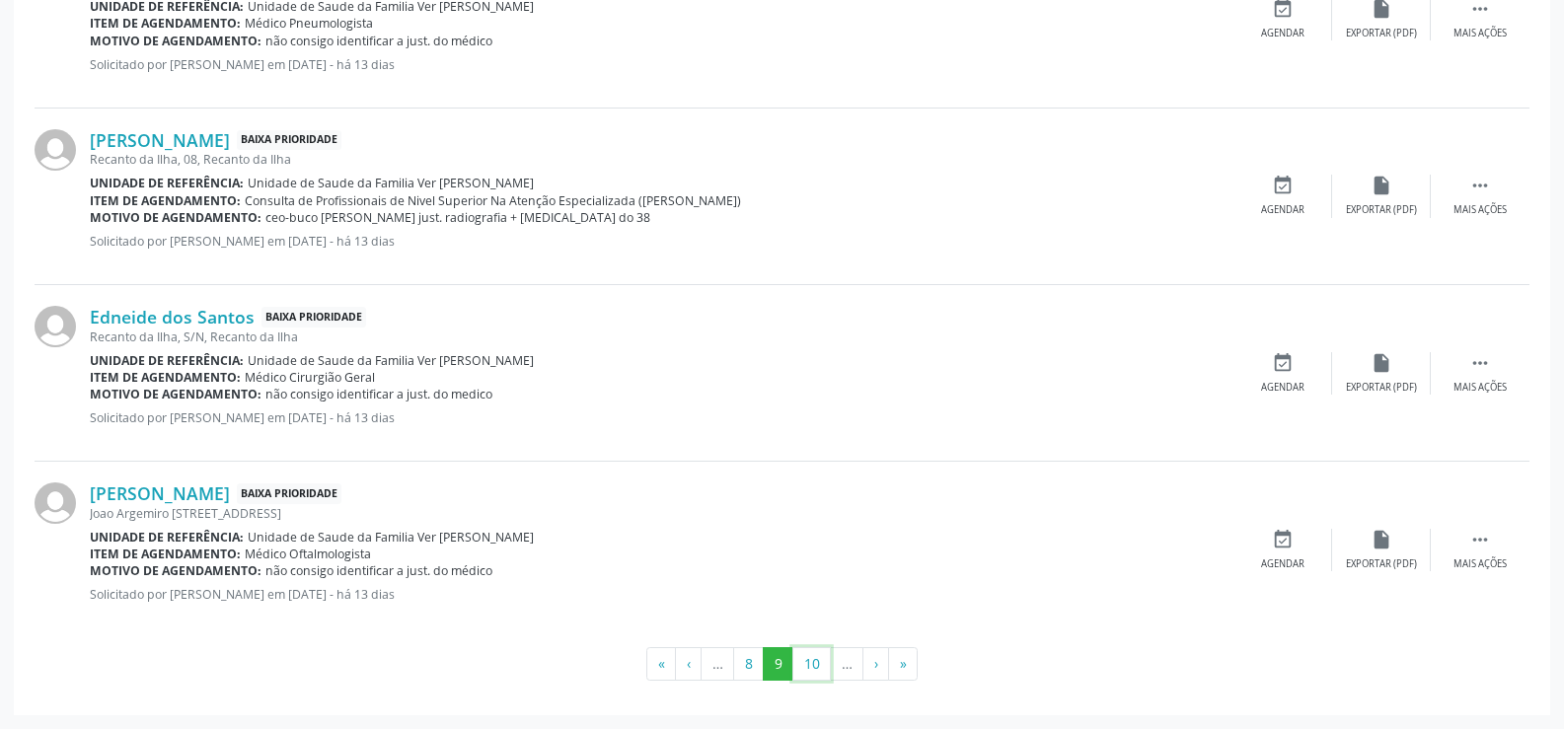
click at [811, 671] on button "10" at bounding box center [811, 664] width 38 height 34
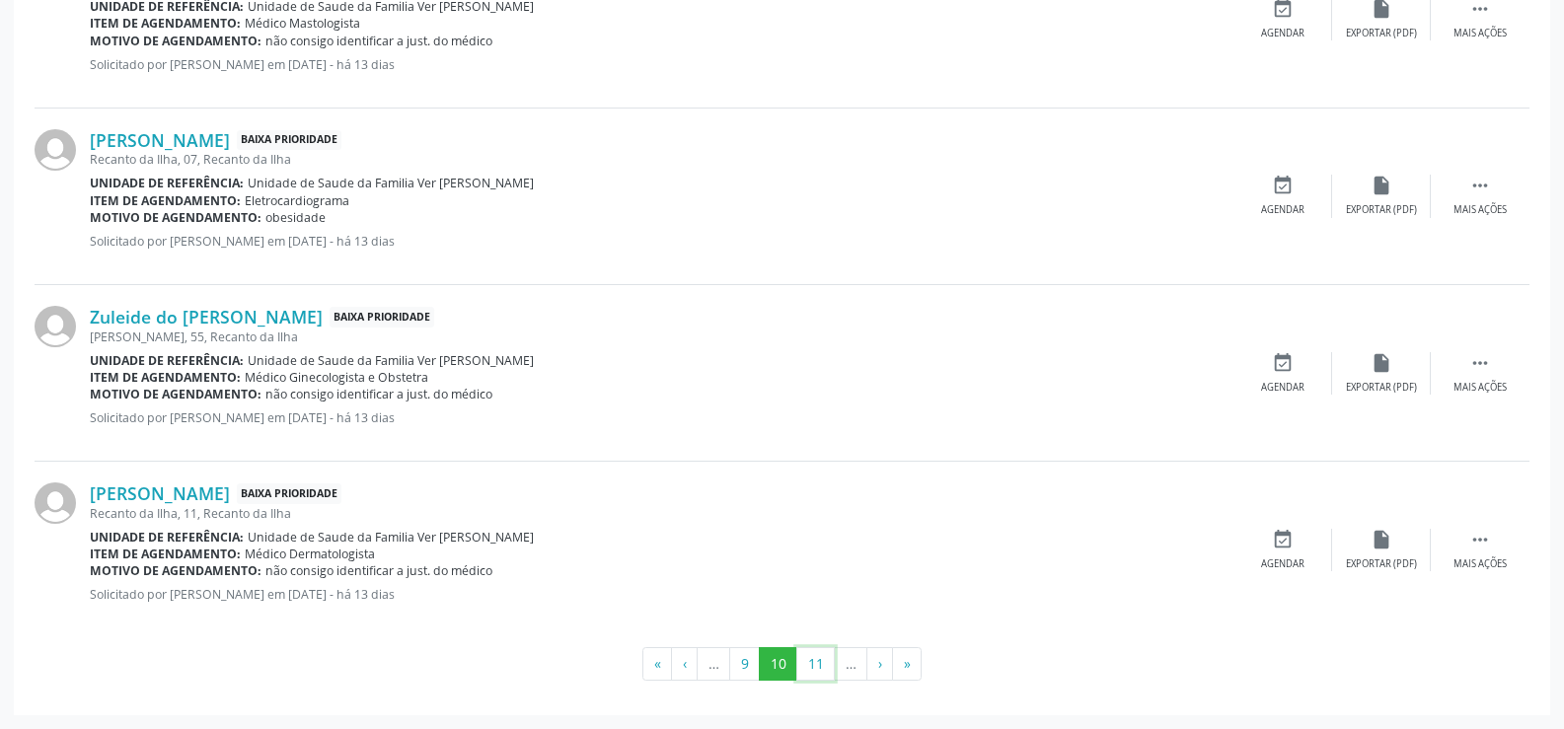
click at [811, 671] on button "11" at bounding box center [815, 664] width 38 height 34
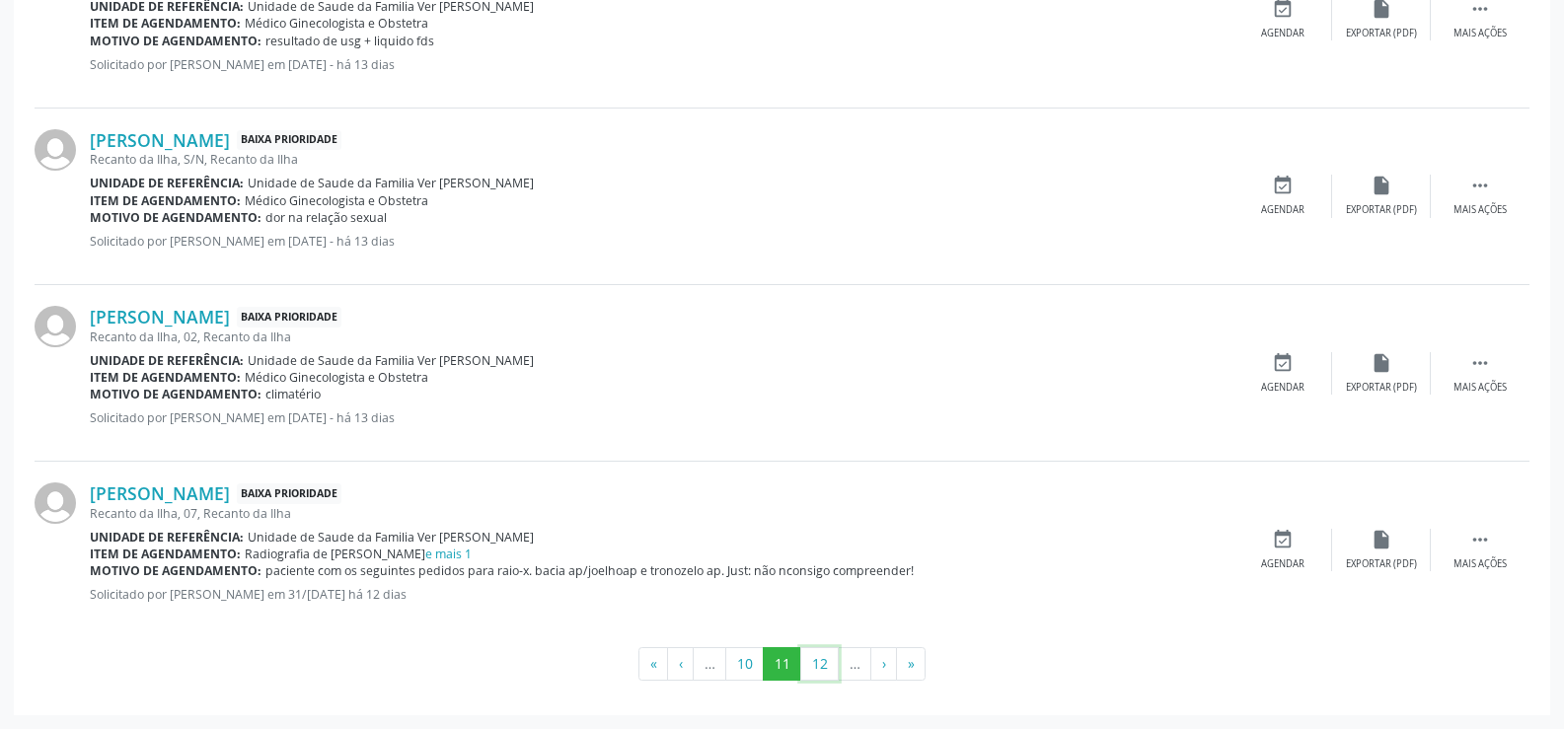
click at [811, 671] on button "12" at bounding box center [819, 664] width 38 height 34
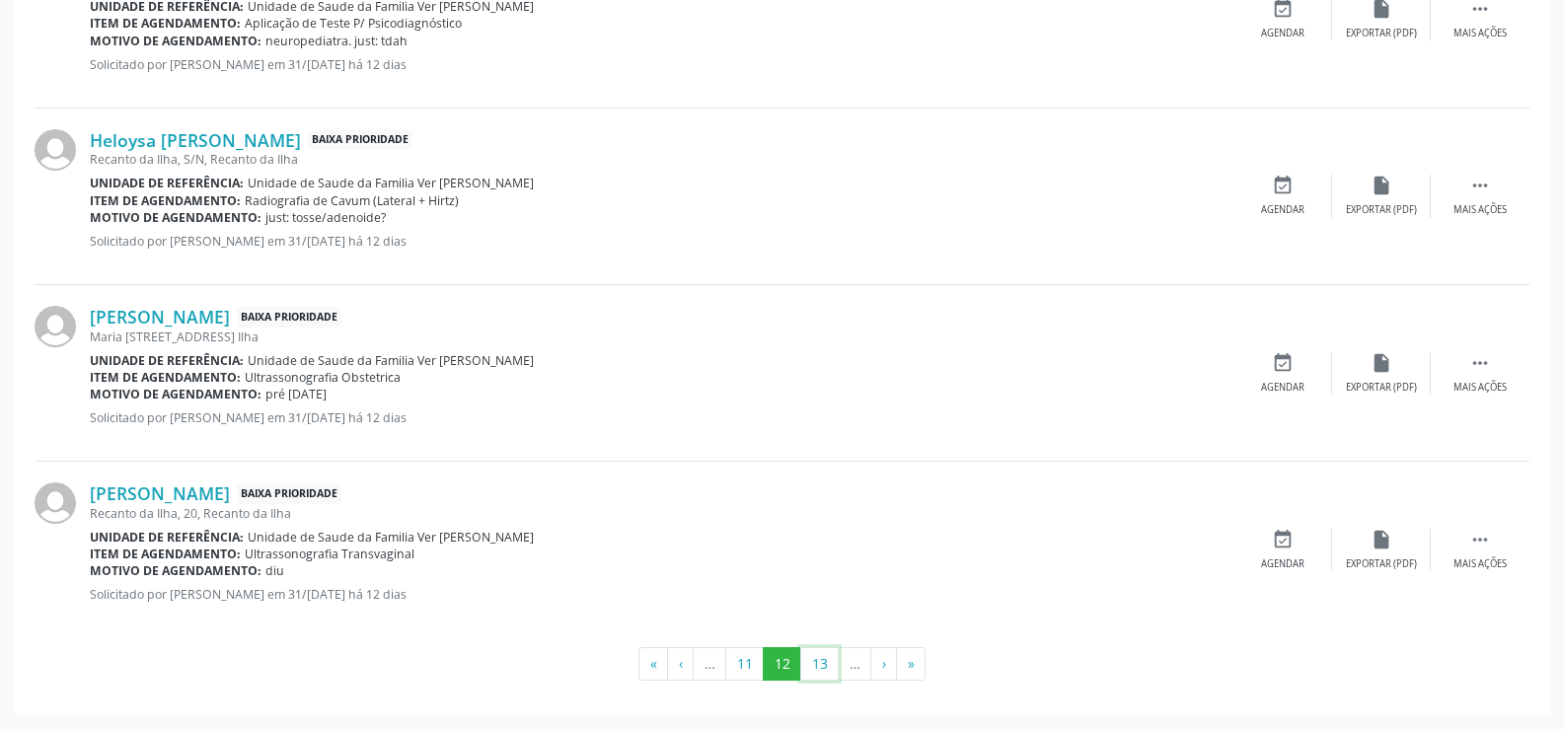
click at [811, 671] on button "13" at bounding box center [819, 664] width 38 height 34
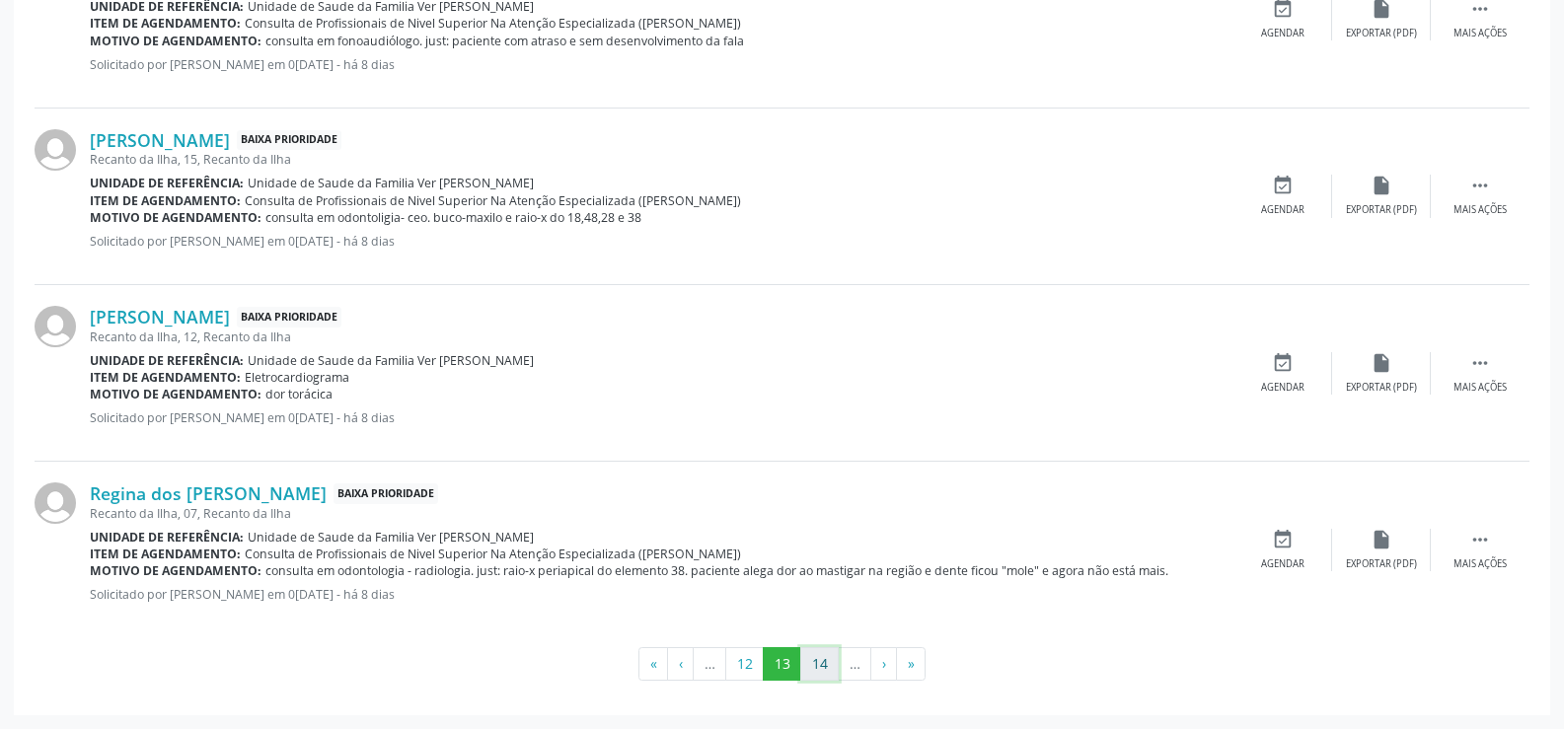
click at [821, 672] on button "14" at bounding box center [819, 664] width 38 height 34
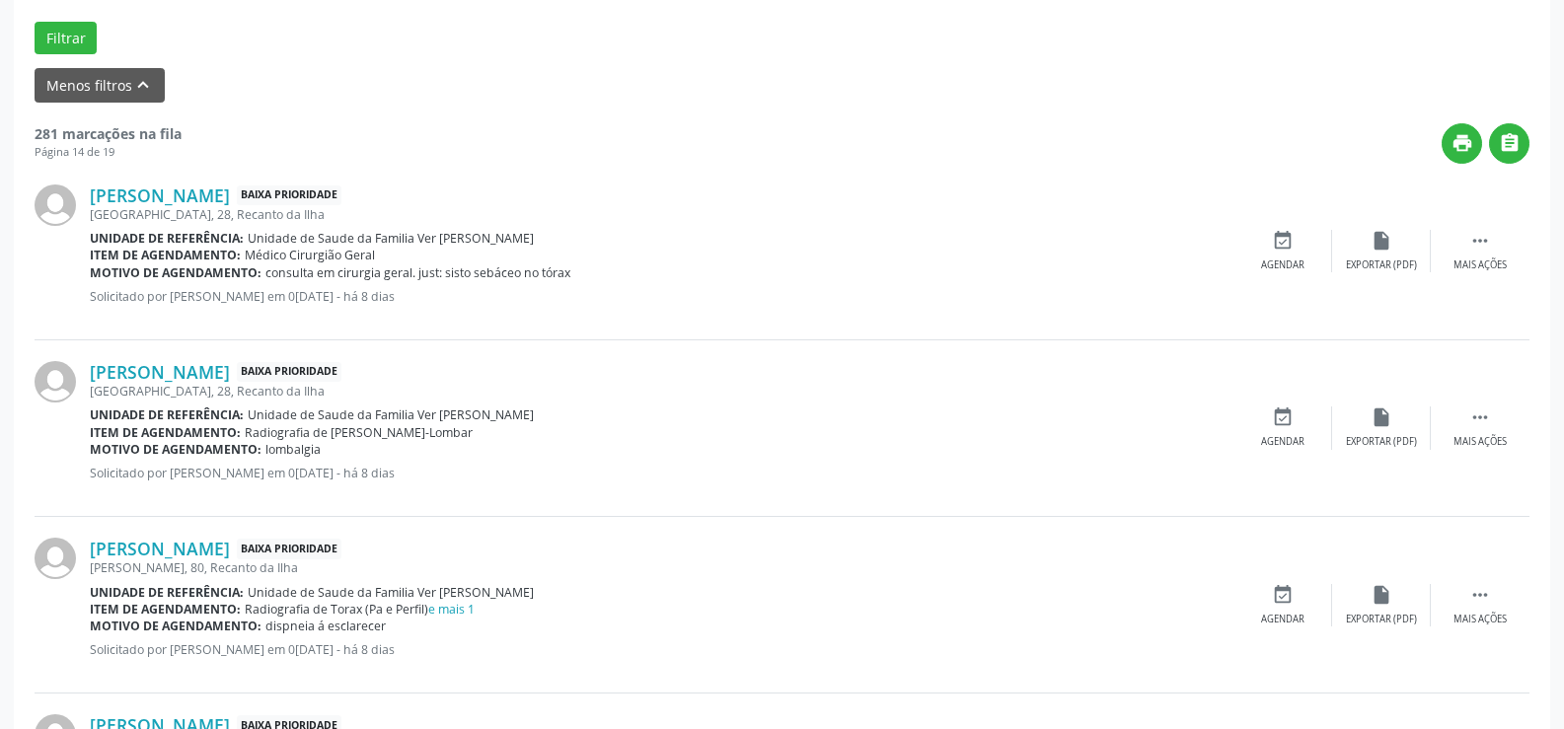
scroll to position [81, 0]
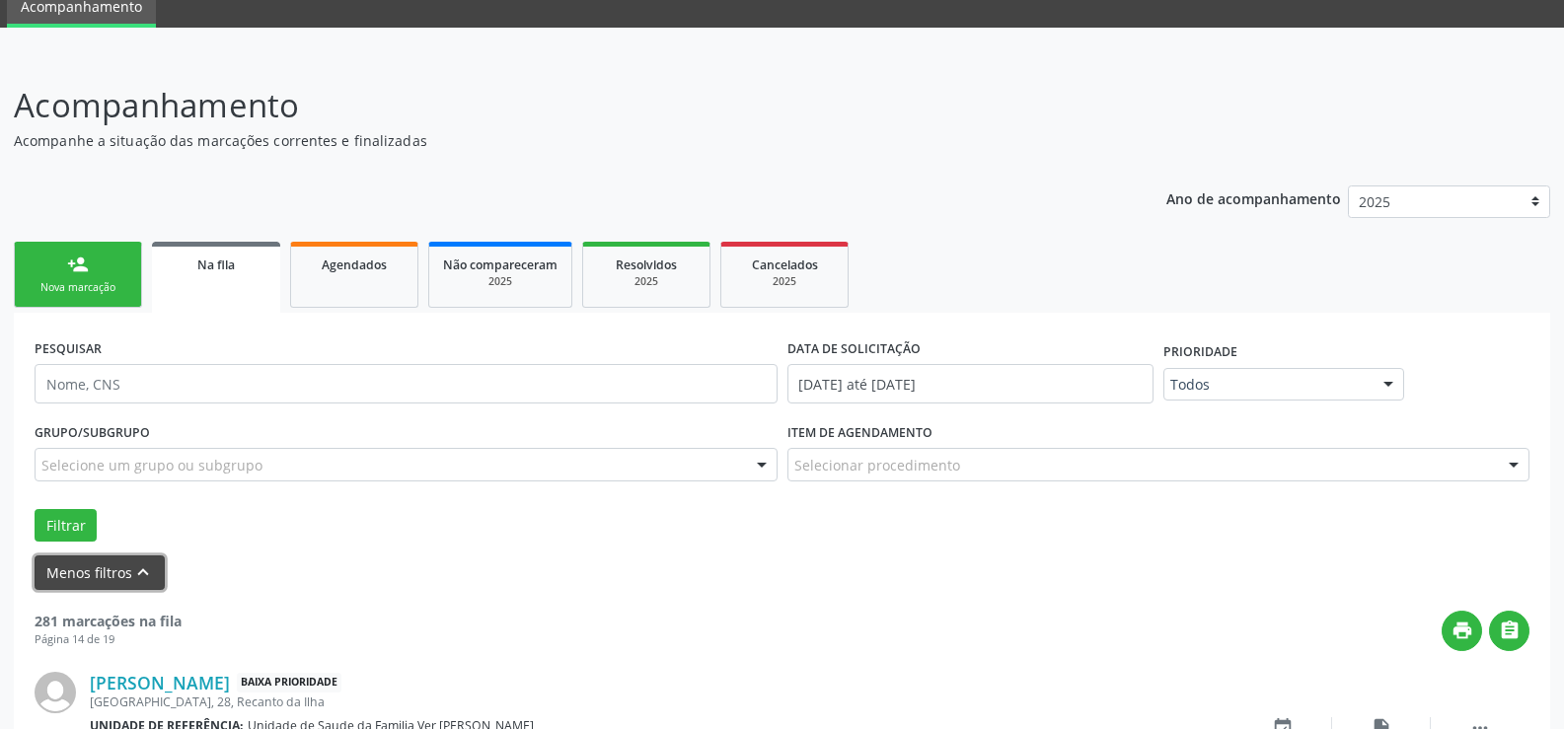
click at [135, 566] on icon "keyboard_arrow_up" at bounding box center [143, 572] width 22 height 22
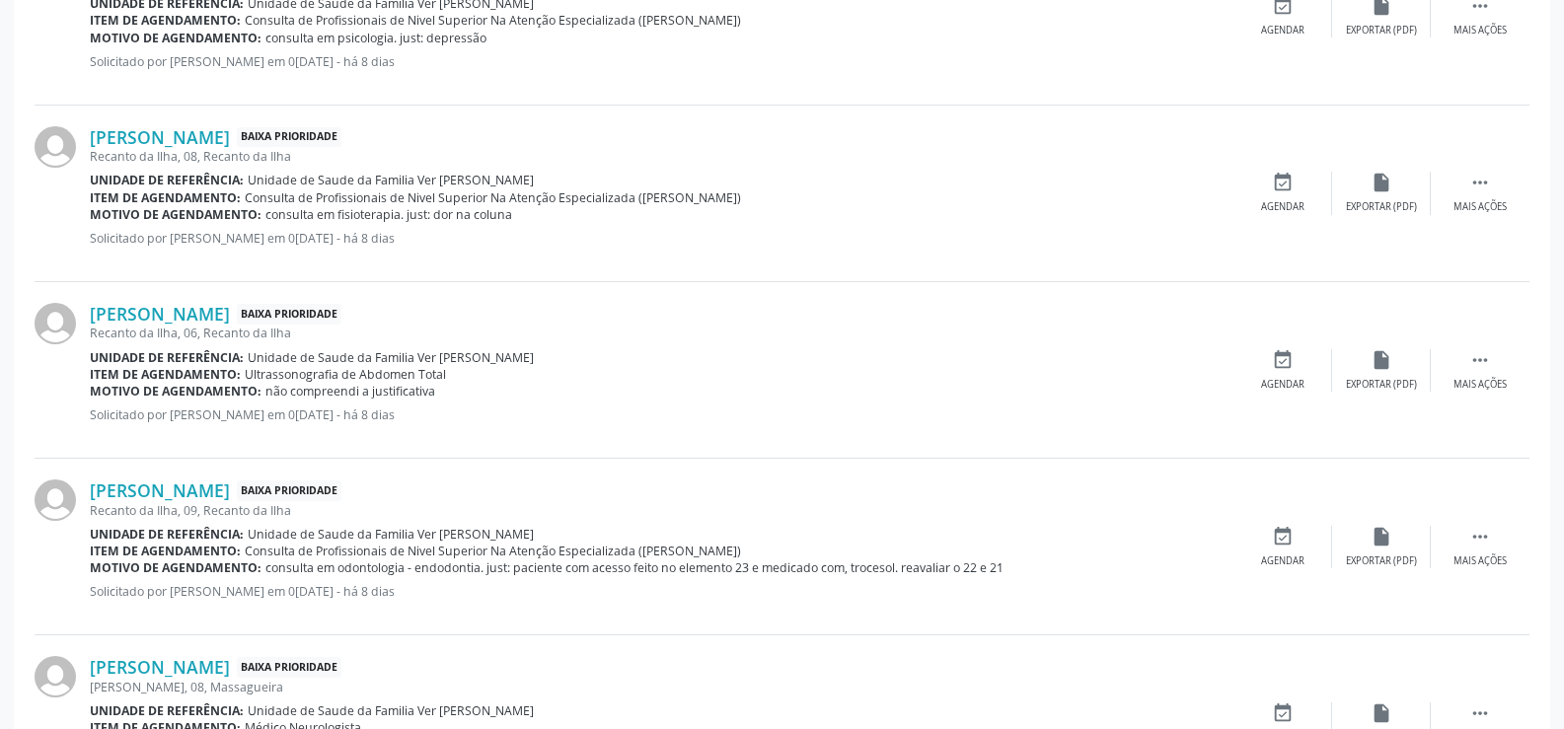
scroll to position [2621, 0]
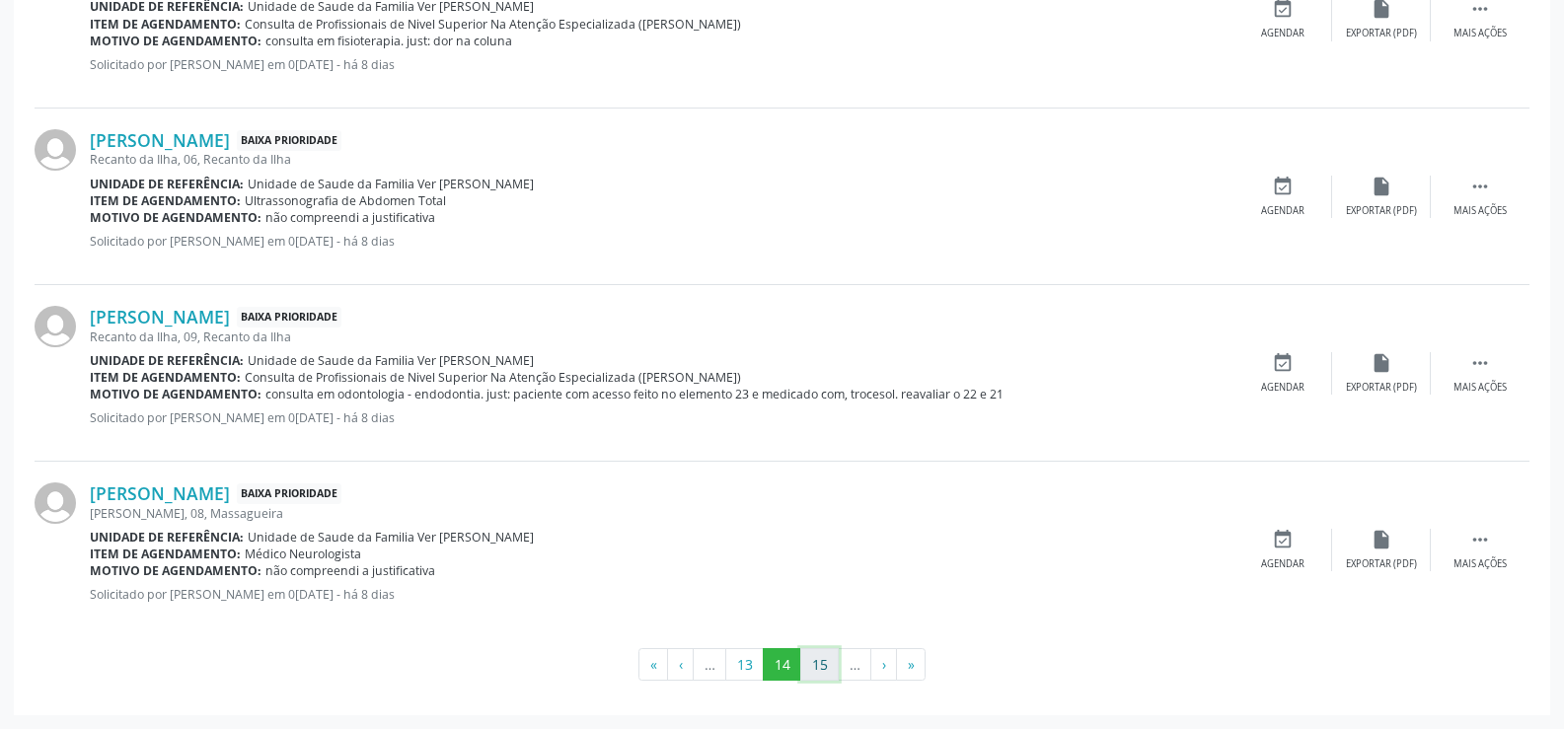
click at [812, 665] on button "15" at bounding box center [819, 665] width 38 height 34
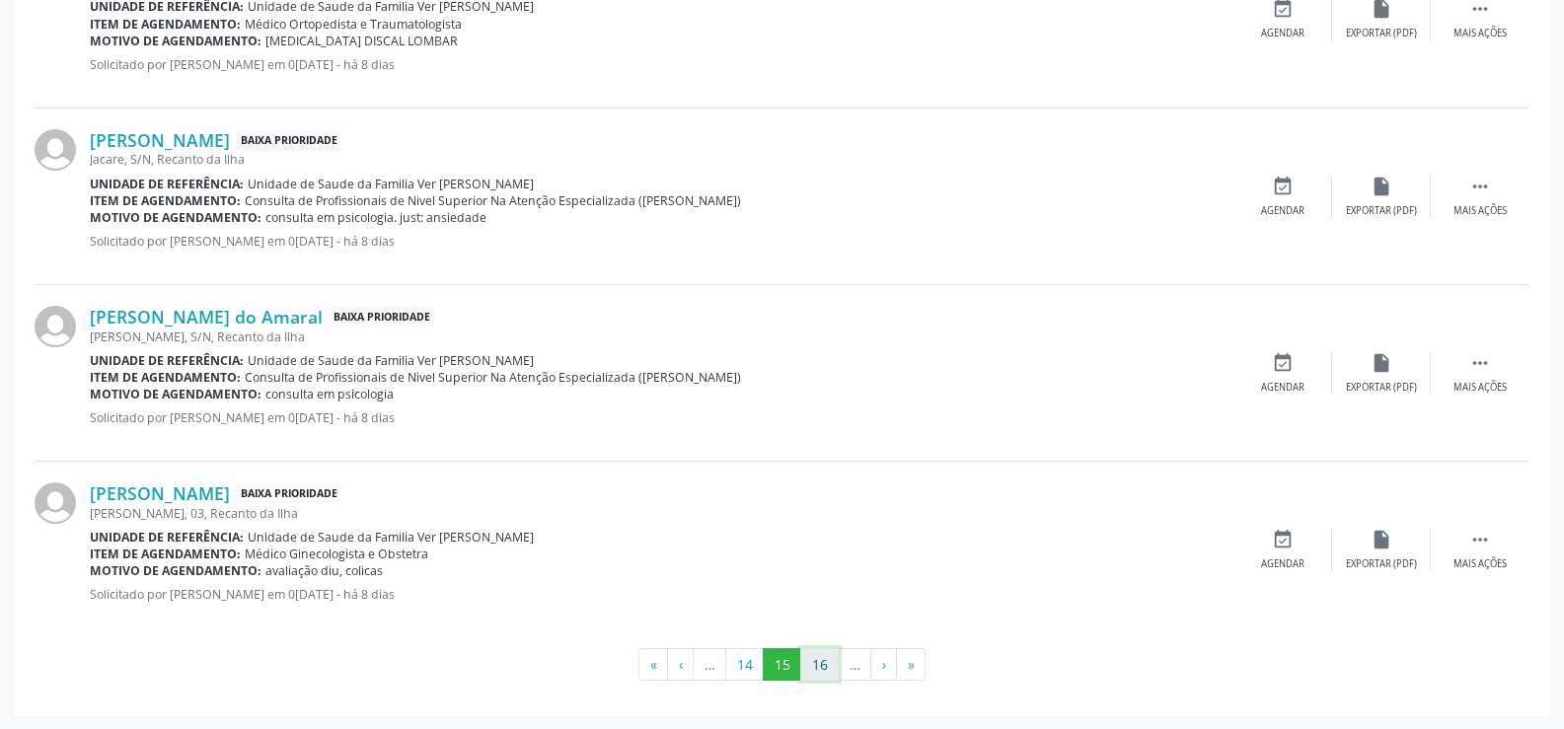
click at [818, 671] on button "16" at bounding box center [819, 665] width 38 height 34
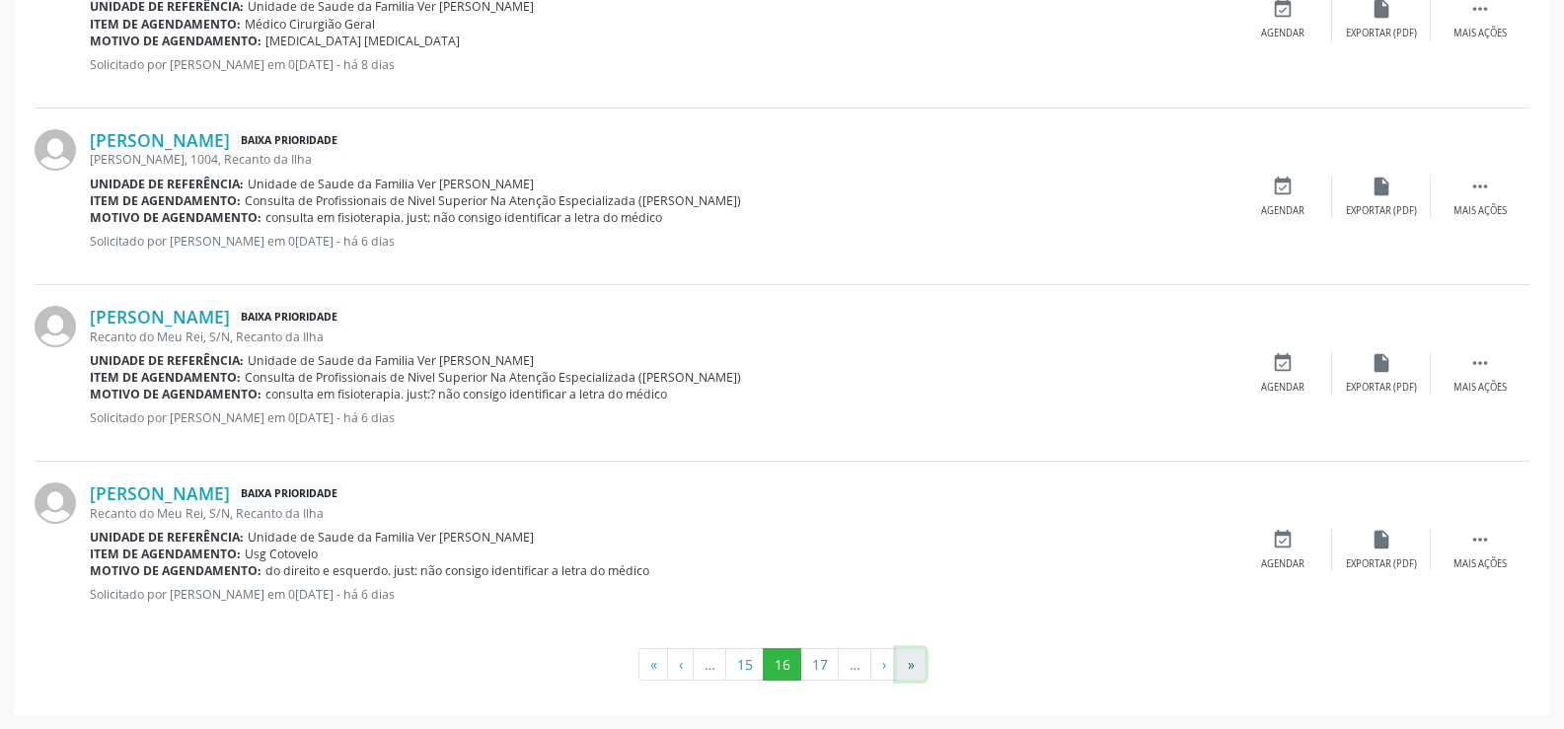
click at [914, 666] on button "»" at bounding box center [911, 665] width 30 height 34
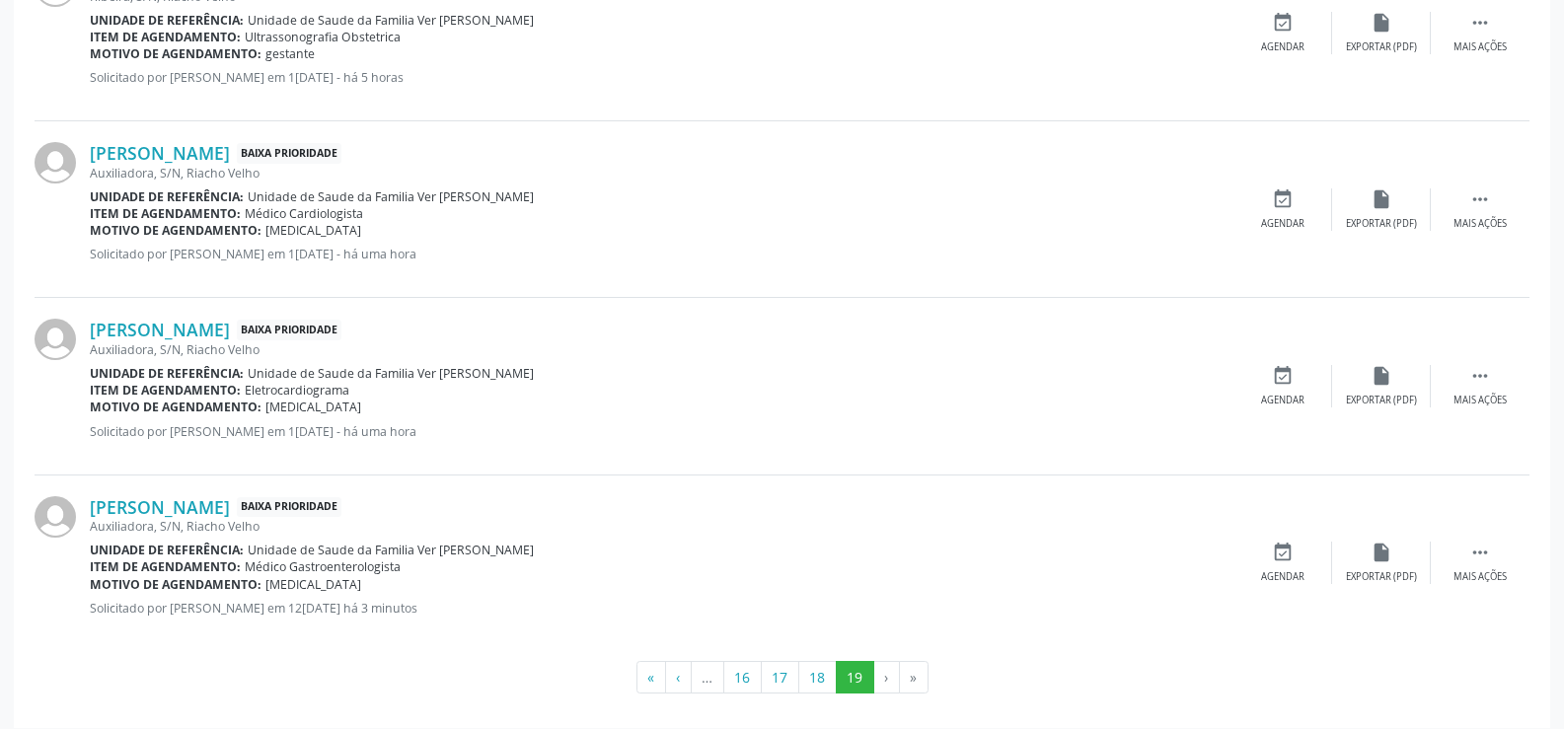
scroll to position [1913, 0]
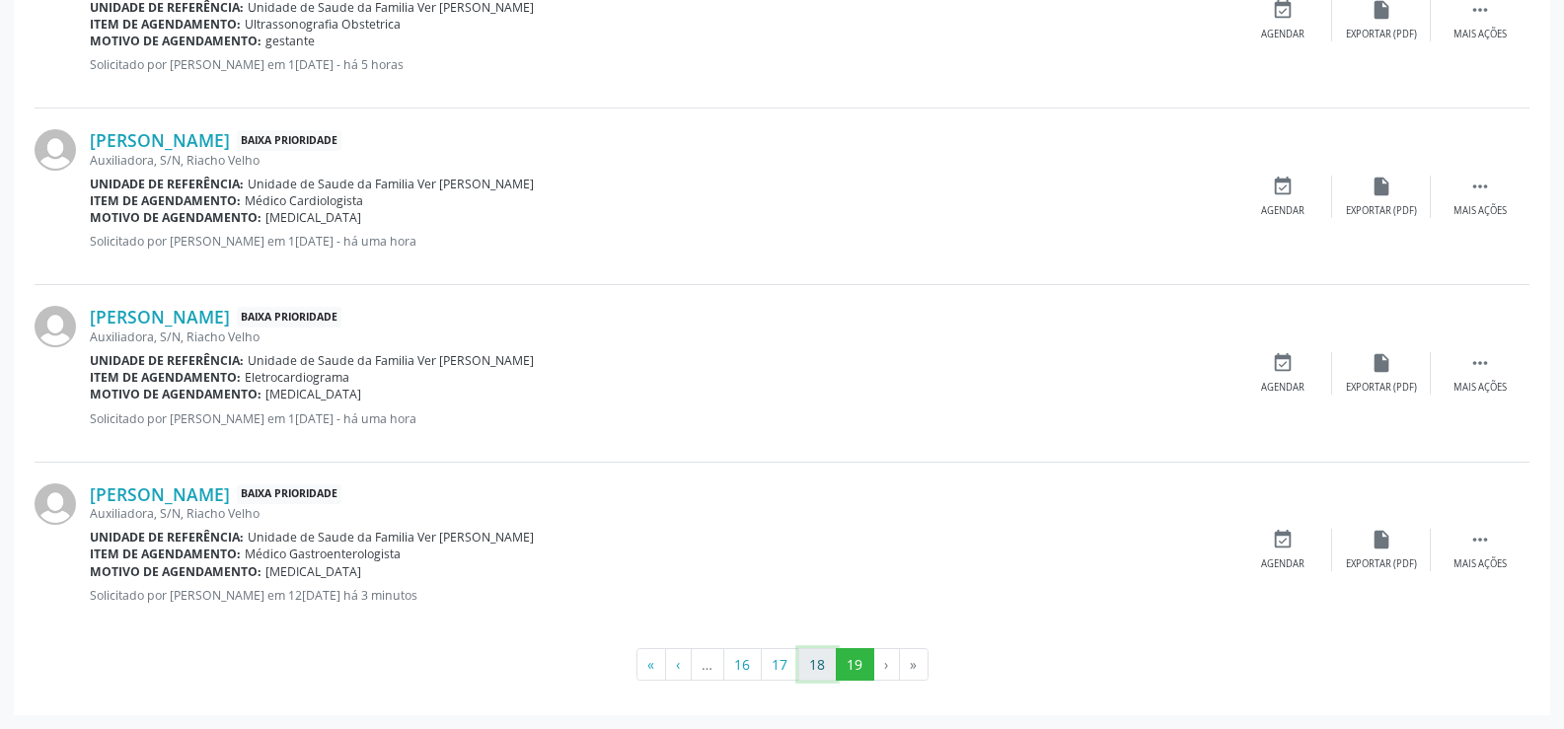
click at [814, 662] on button "18" at bounding box center [817, 665] width 38 height 34
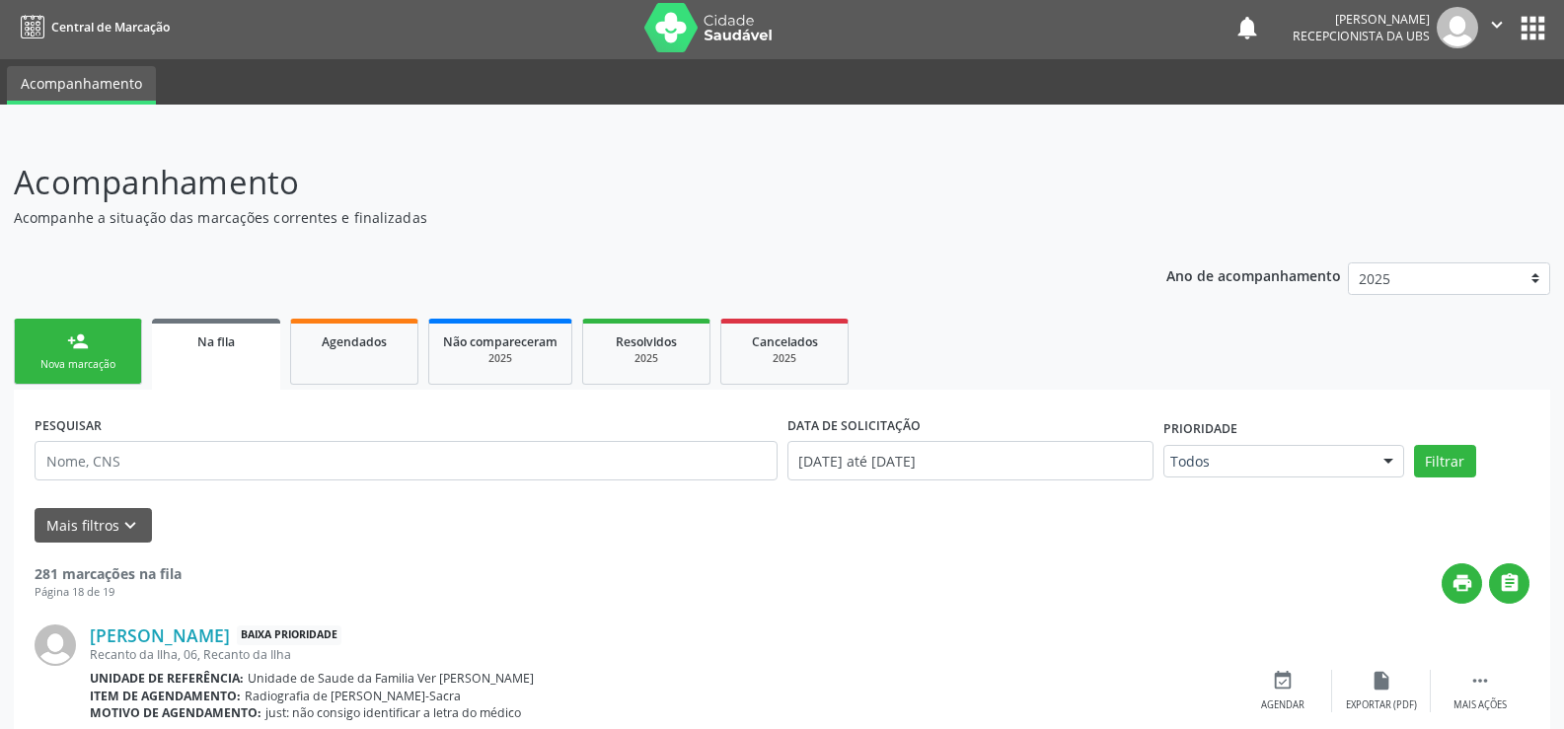
scroll to position [0, 0]
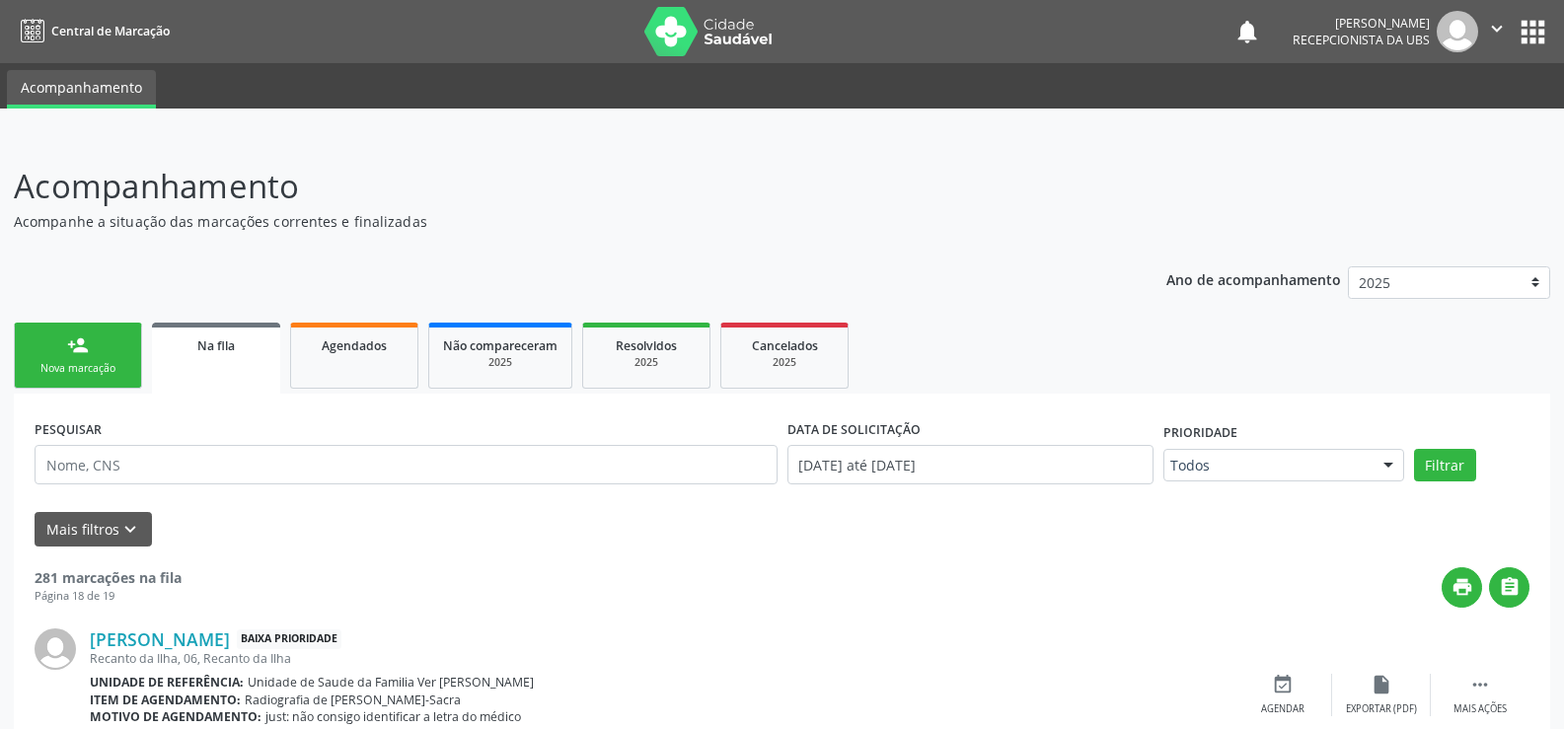
click at [87, 362] on div "Nova marcação" at bounding box center [78, 368] width 99 height 15
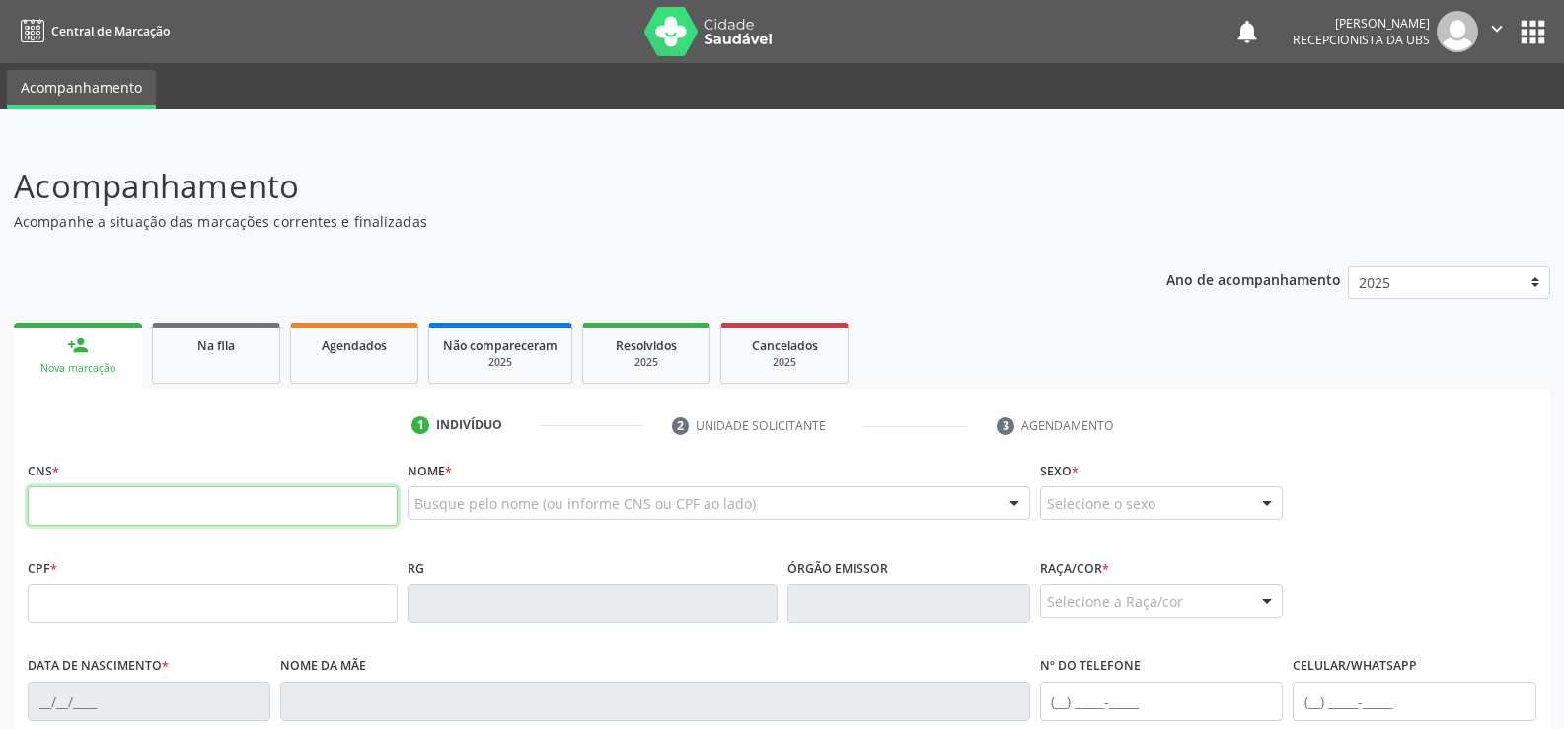
click at [60, 495] on input "text" at bounding box center [213, 505] width 370 height 39
type input "701 4036 3045 0635"
type input "138.256.514-36"
type input "[DATE]"
type input "[PERSON_NAME]"
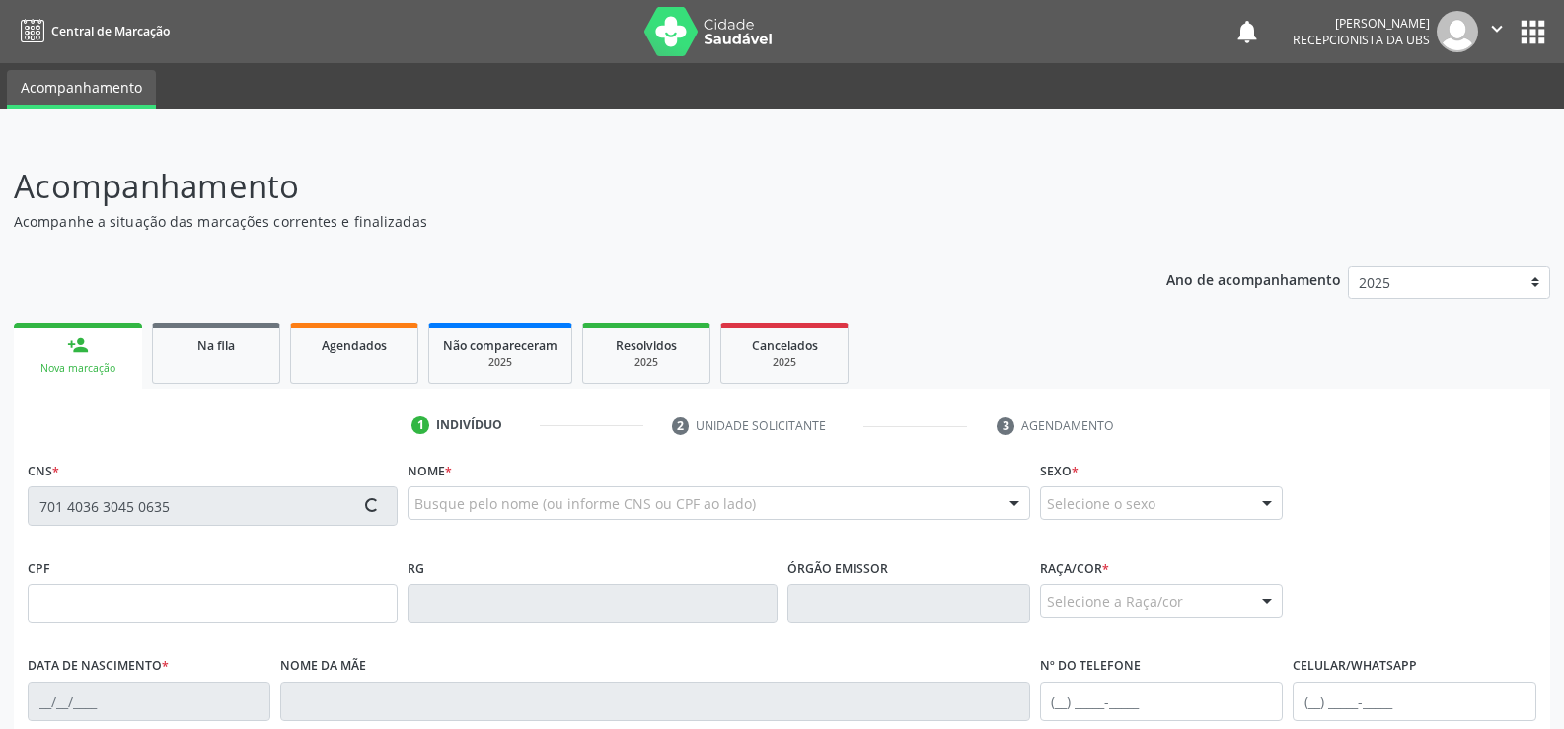
type input "[PHONE_NUMBER]"
type input "S/N"
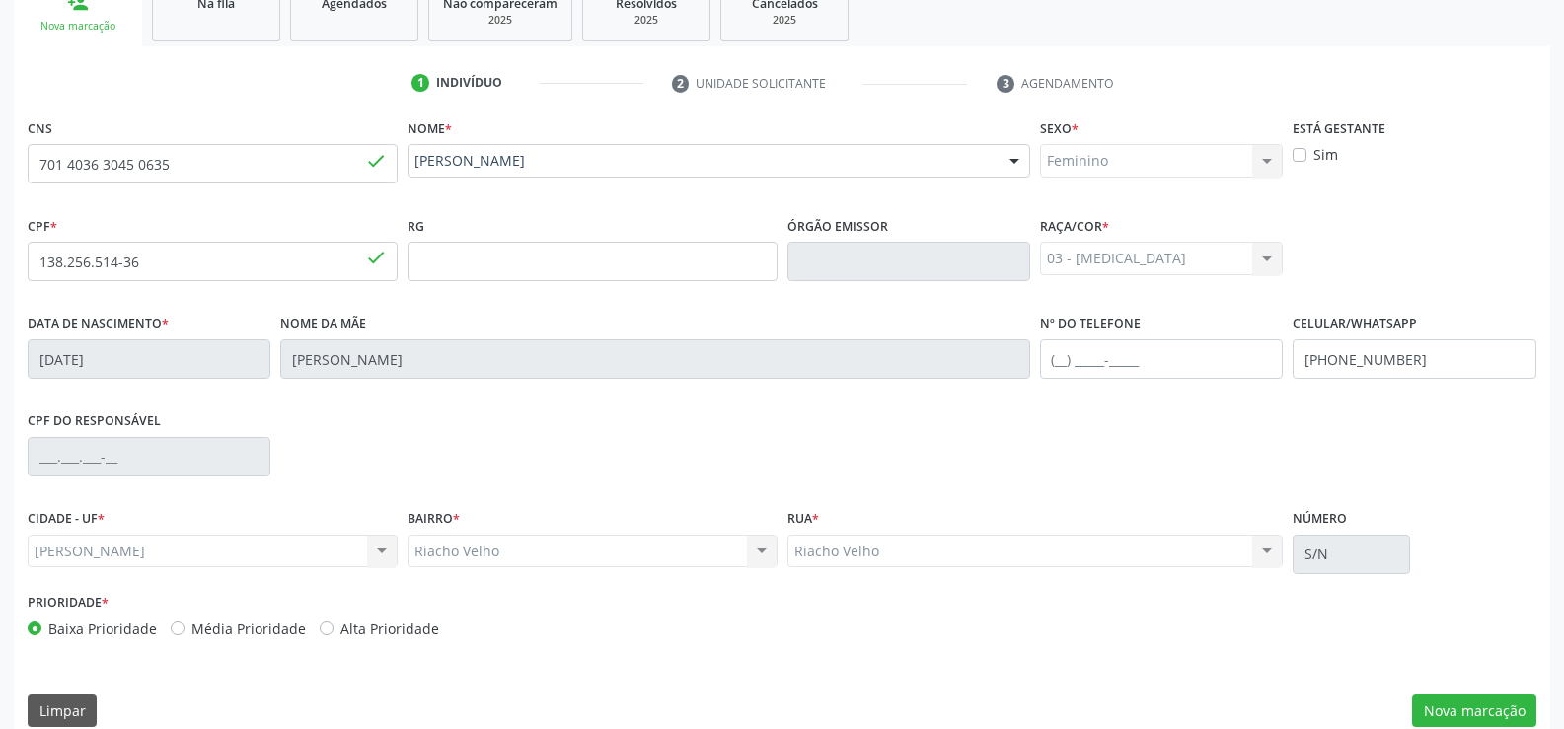
scroll to position [368, 0]
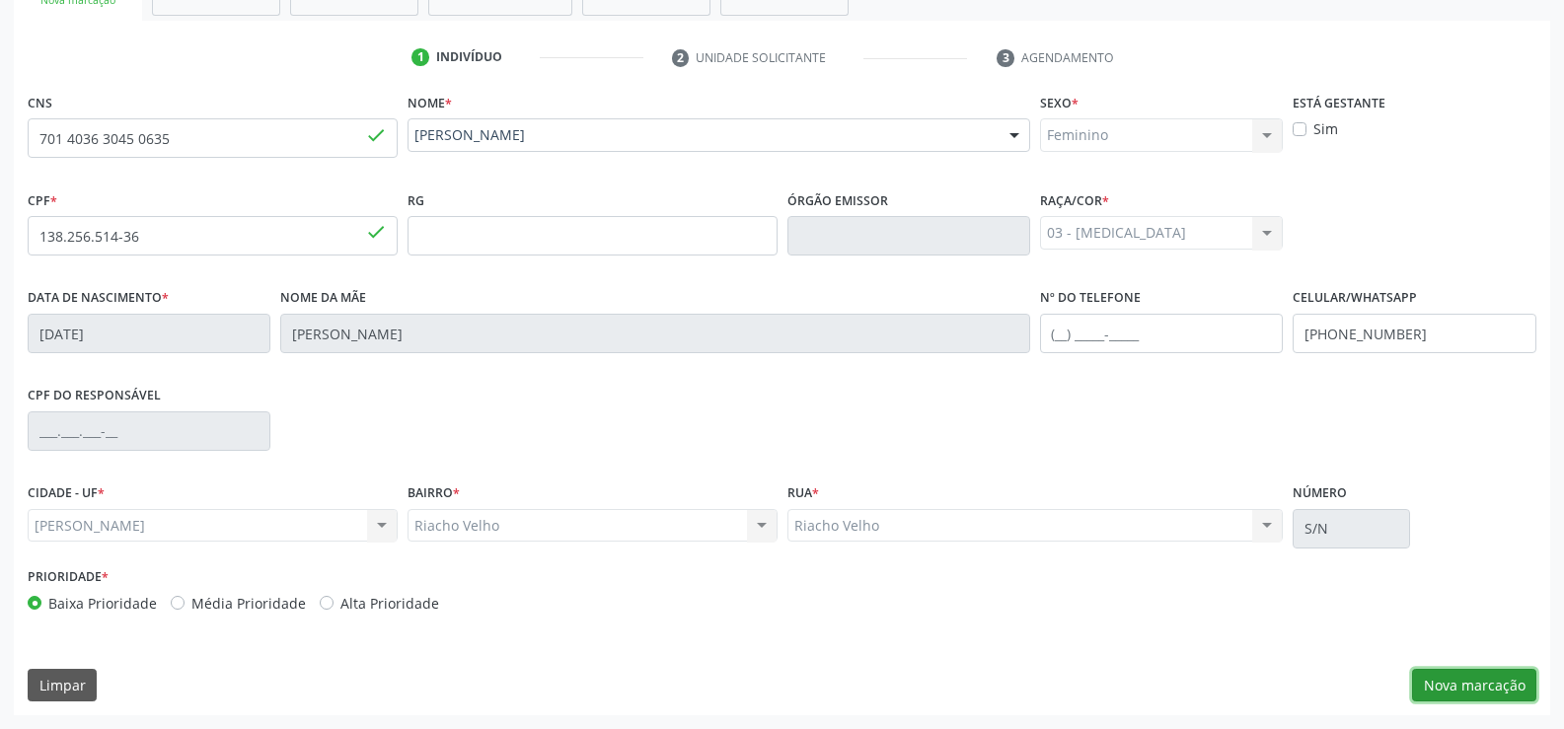
click at [1463, 679] on button "Nova marcação" at bounding box center [1474, 686] width 124 height 34
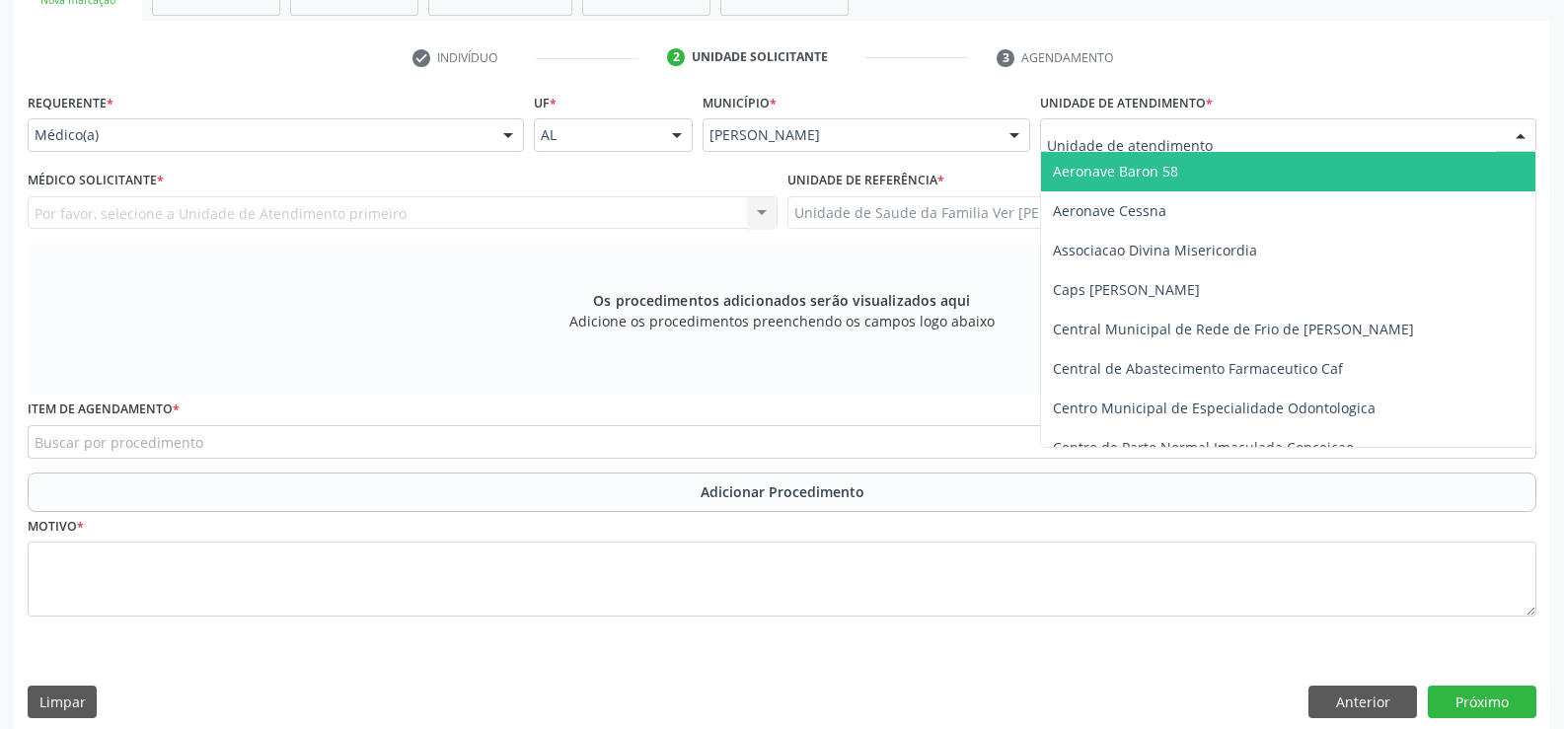
click at [1521, 135] on div at bounding box center [1521, 136] width 30 height 34
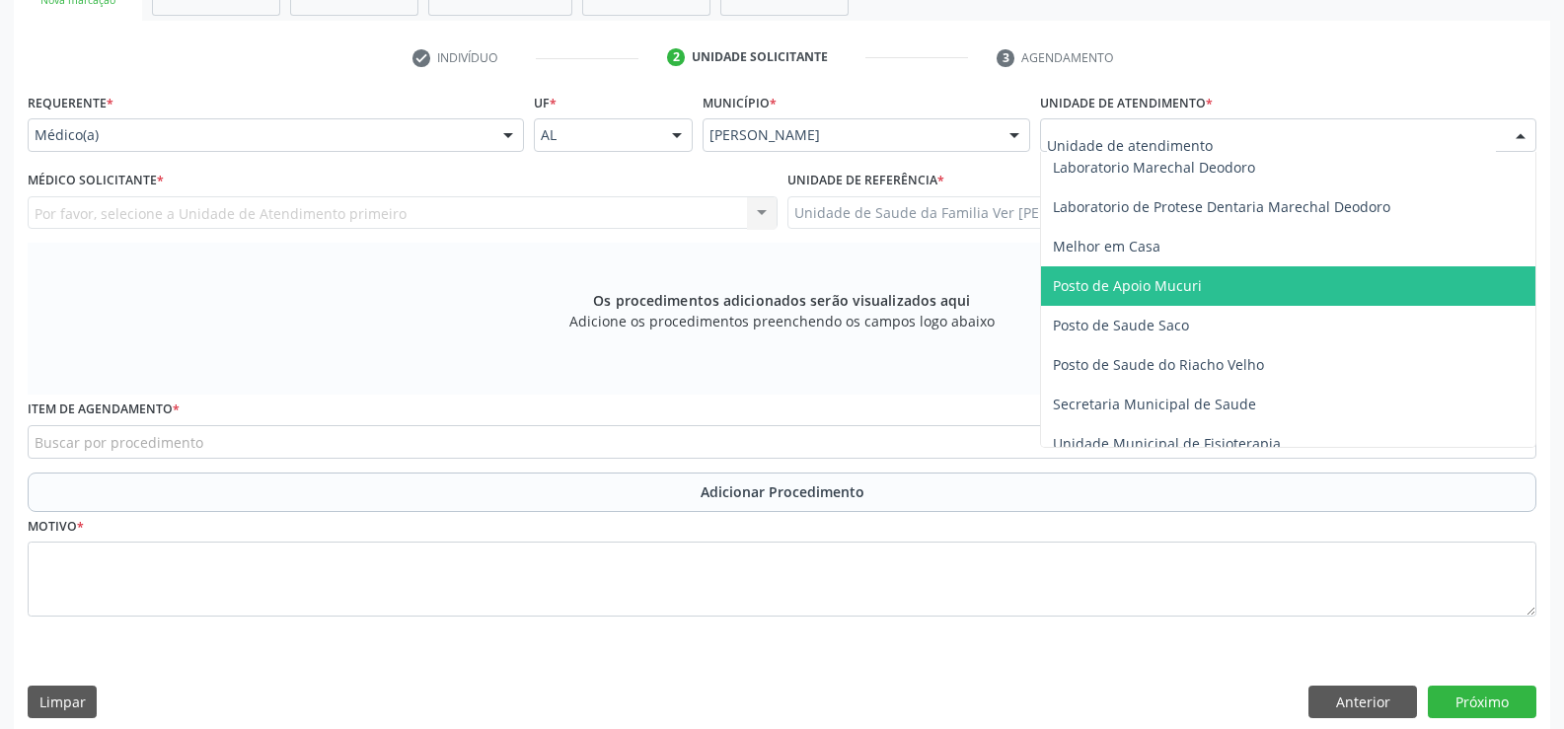
scroll to position [789, 0]
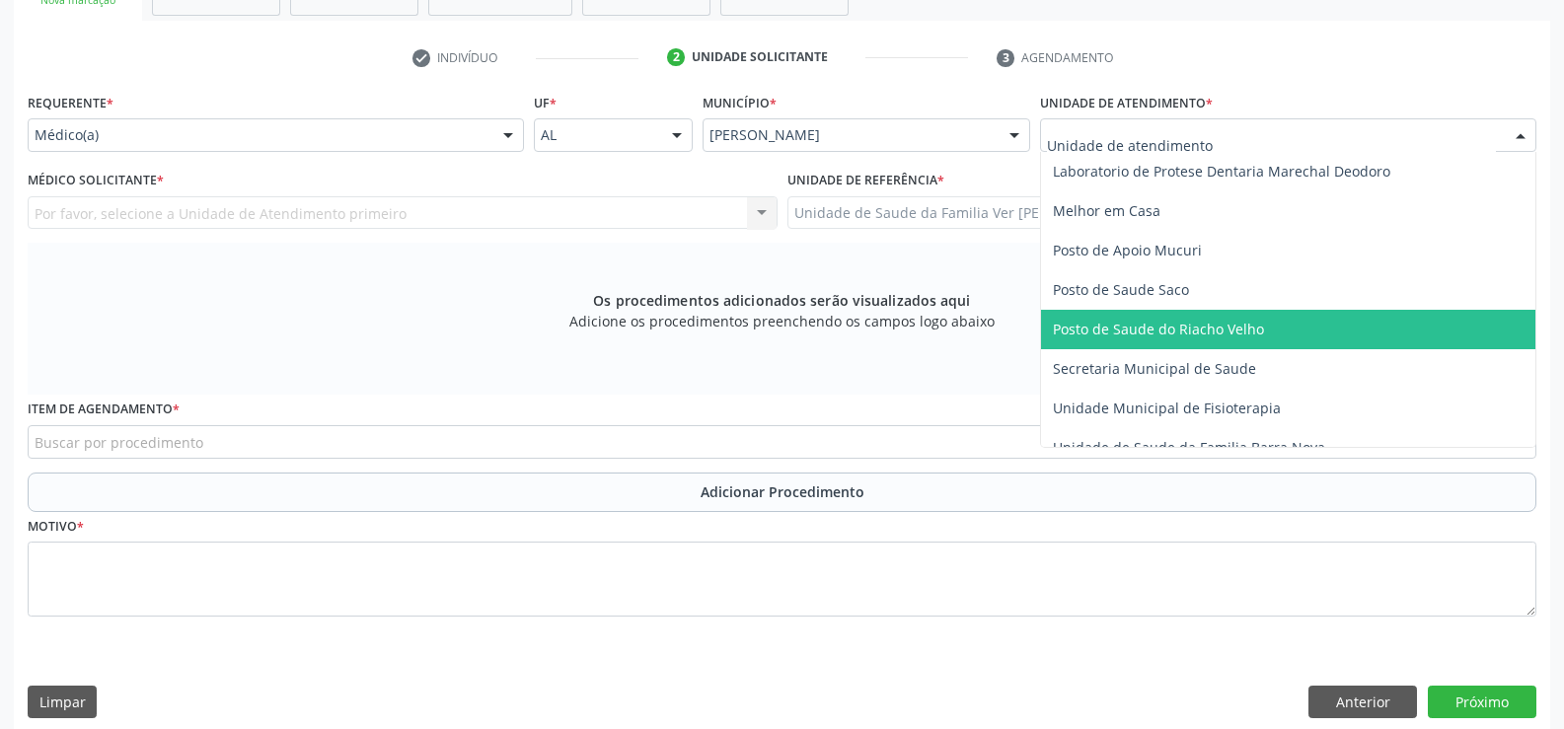
click at [1252, 335] on span "Posto de Saude do Riacho Velho" at bounding box center [1158, 329] width 211 height 19
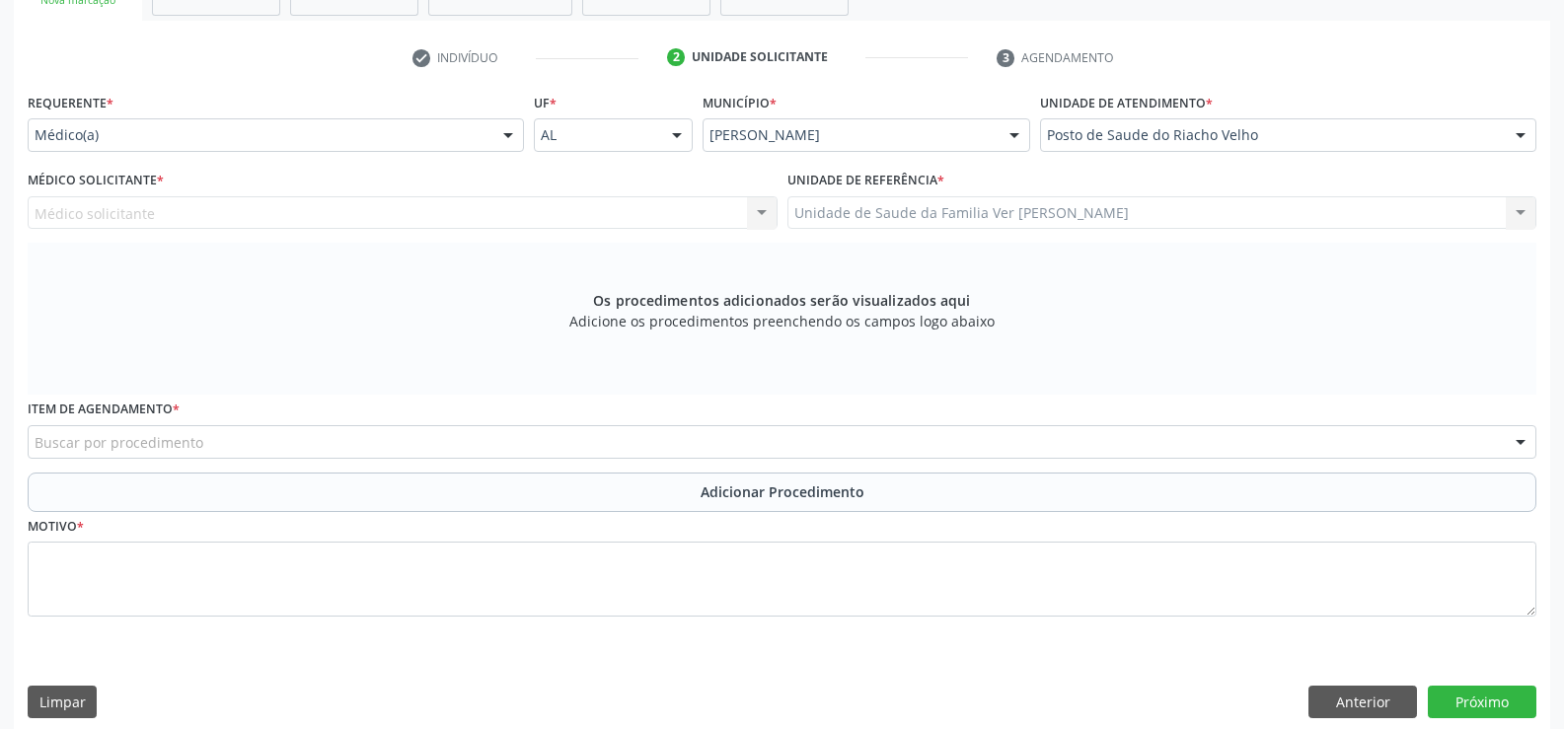
click at [512, 135] on div at bounding box center [508, 136] width 30 height 34
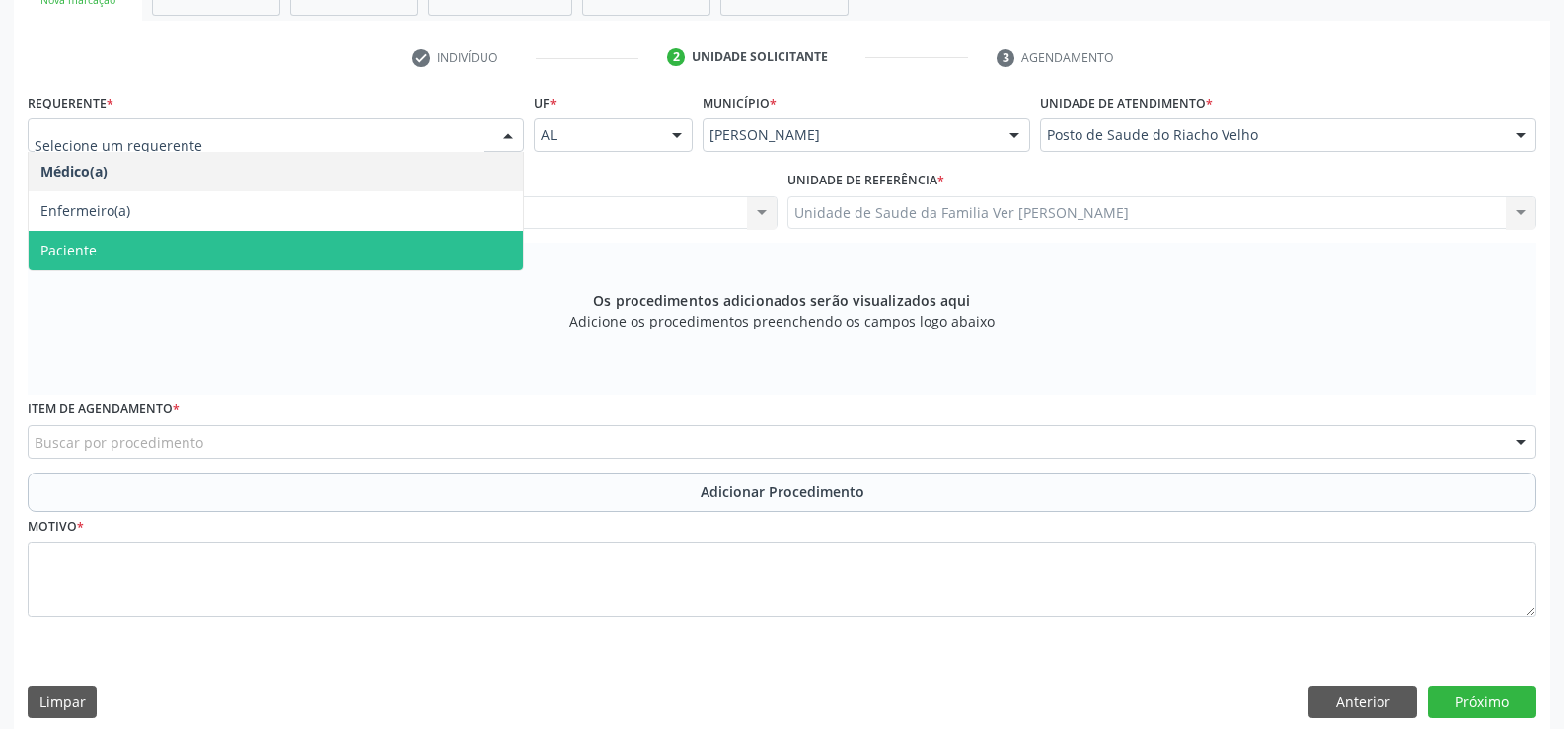
click at [304, 265] on span "Paciente" at bounding box center [276, 250] width 494 height 39
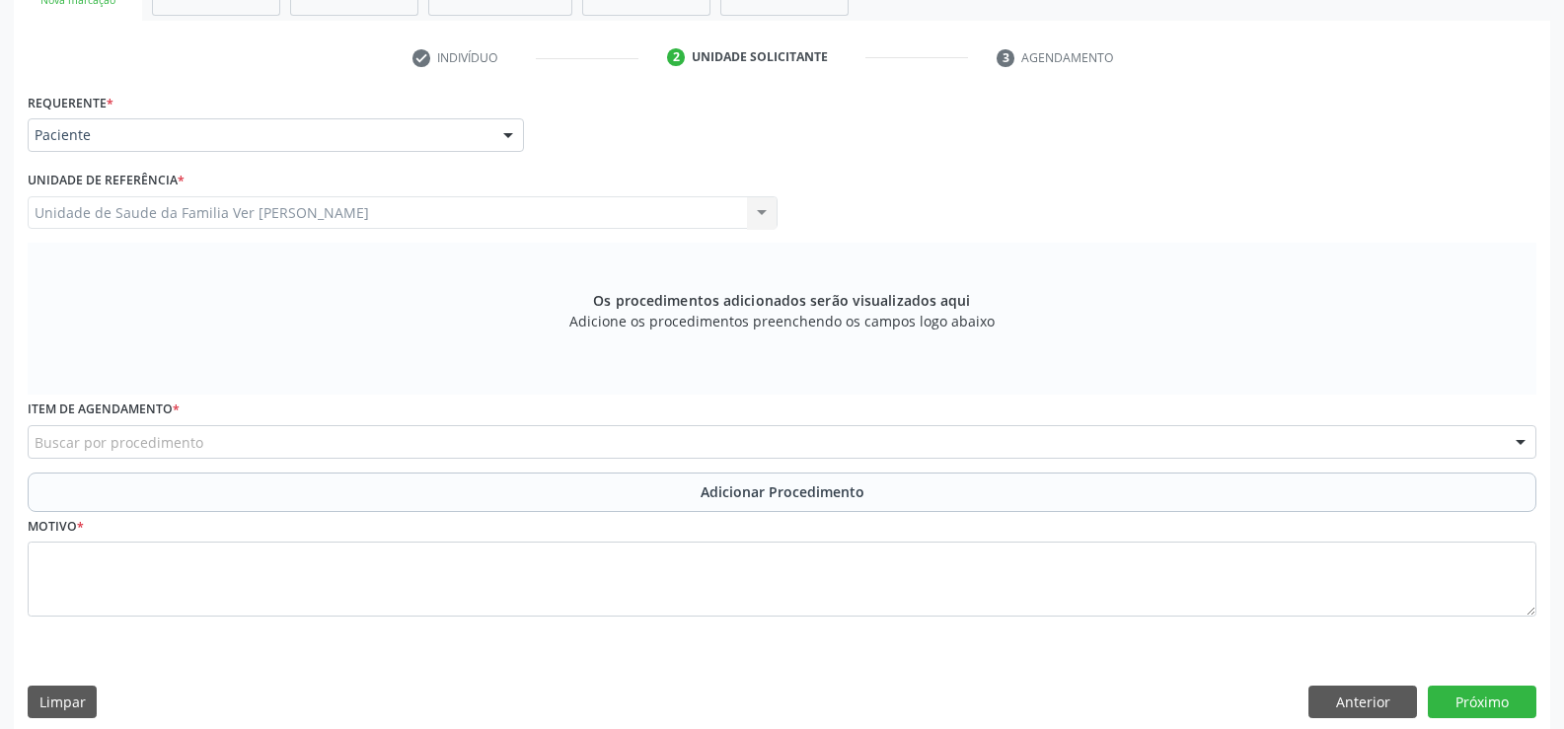
scroll to position [385, 0]
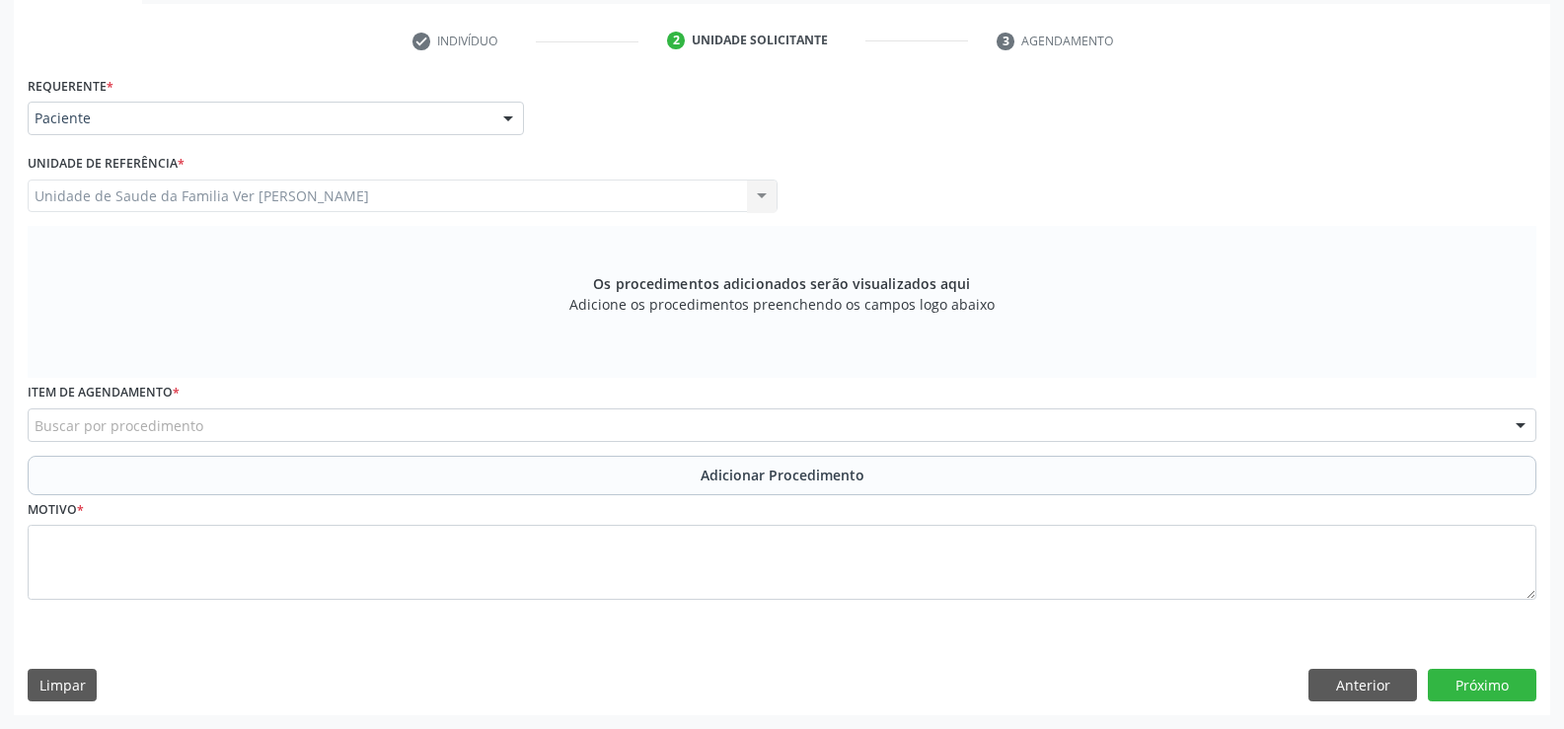
click at [1522, 428] on div at bounding box center [1521, 427] width 30 height 34
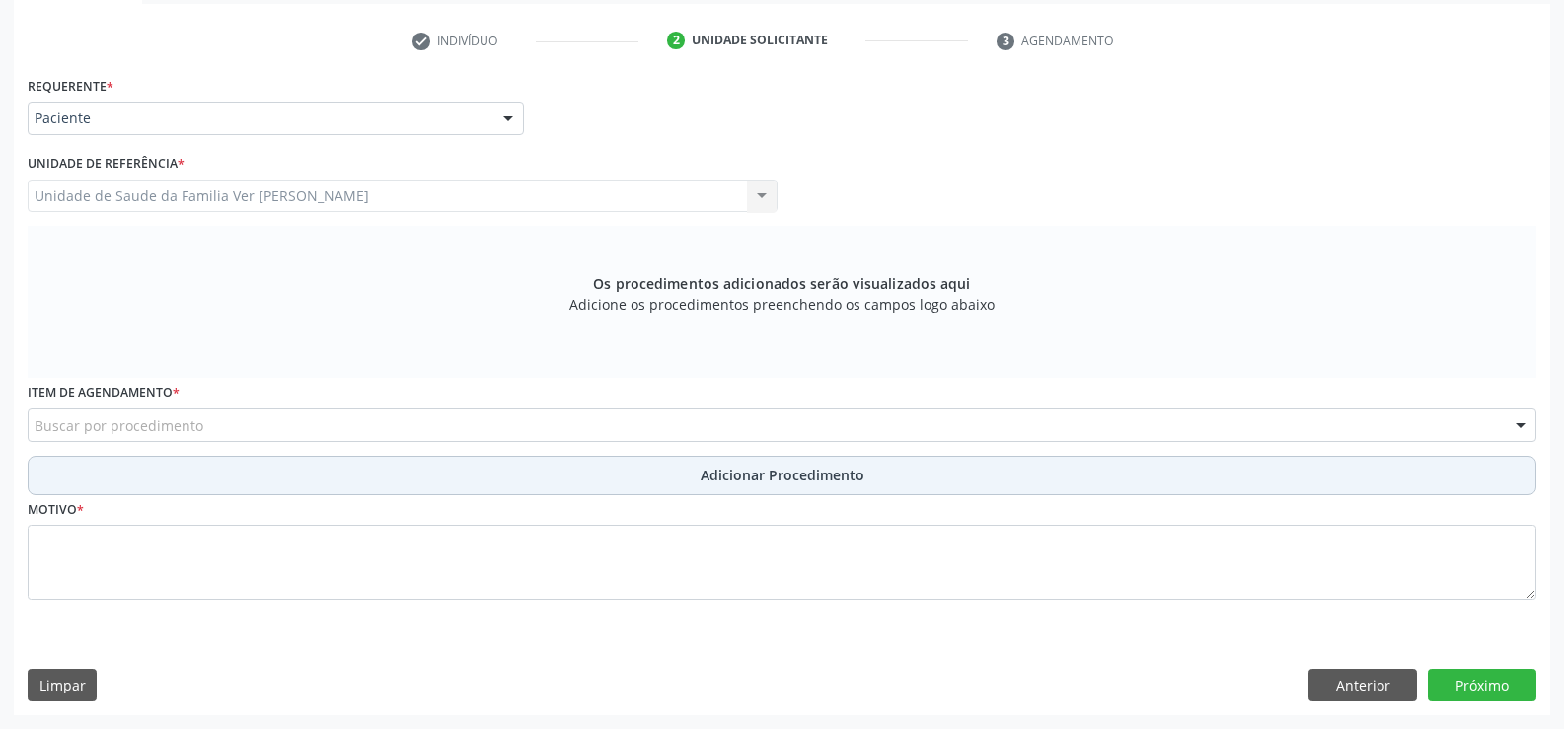
click at [54, 476] on button "Adicionar Procedimento" at bounding box center [782, 475] width 1509 height 39
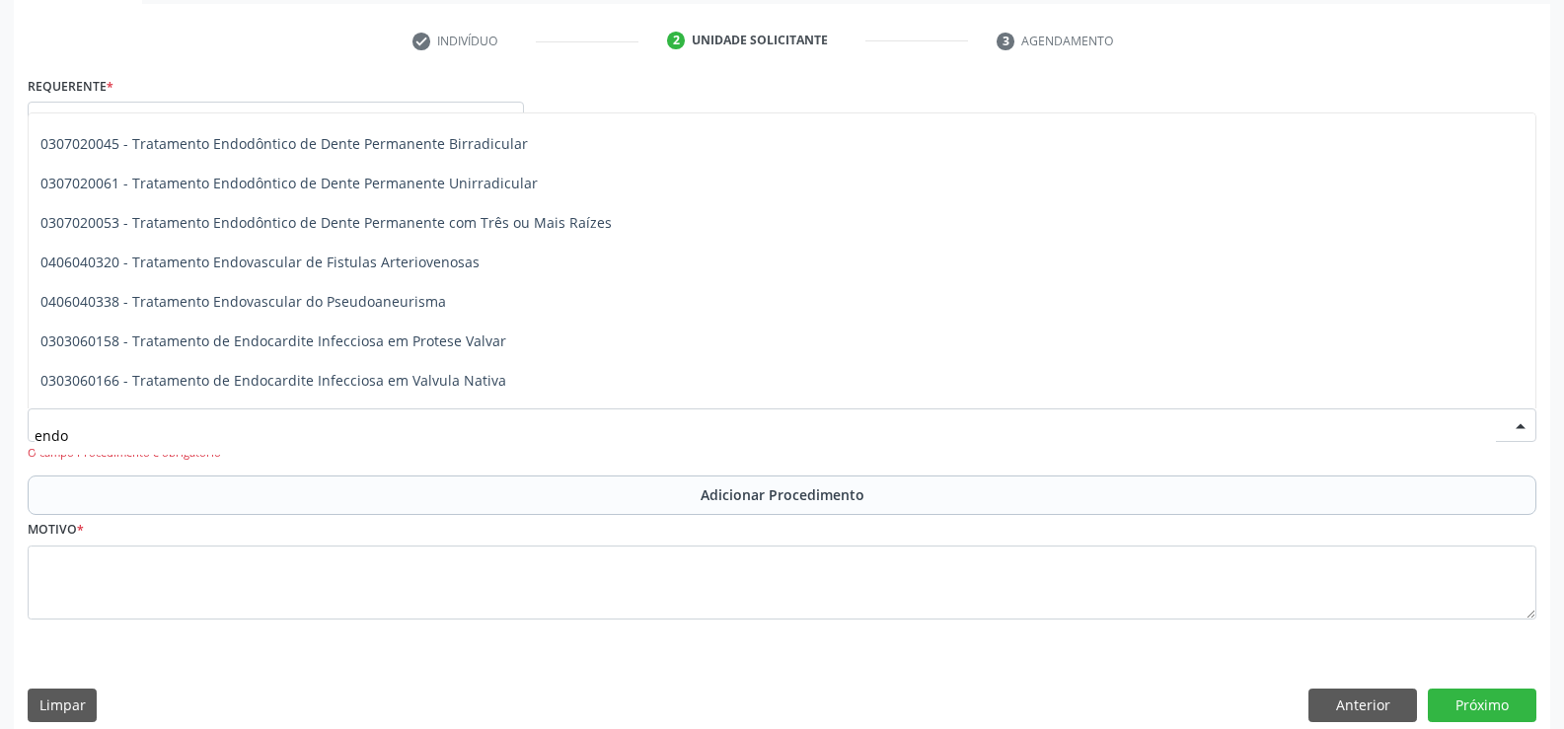
scroll to position [2626, 0]
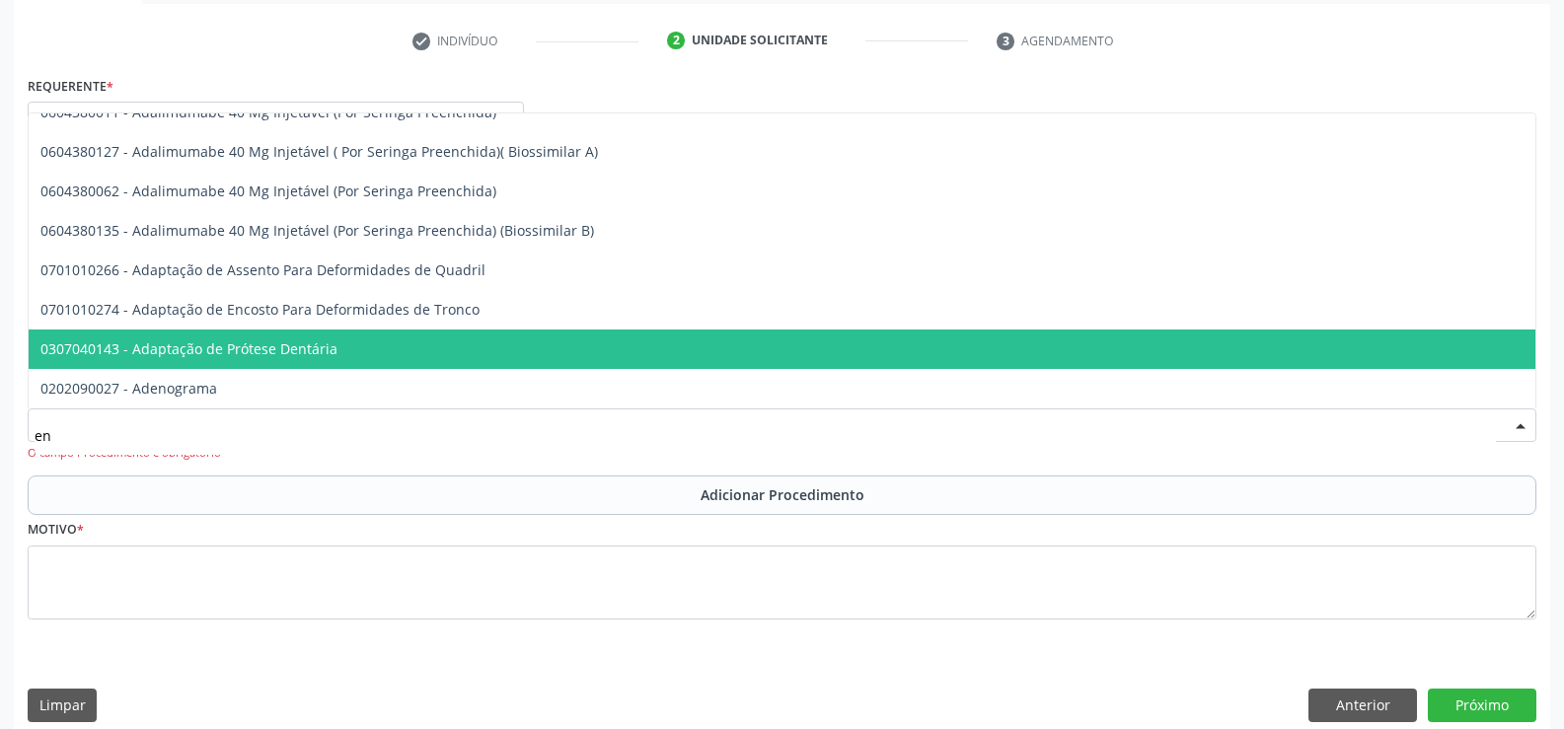
type input "e"
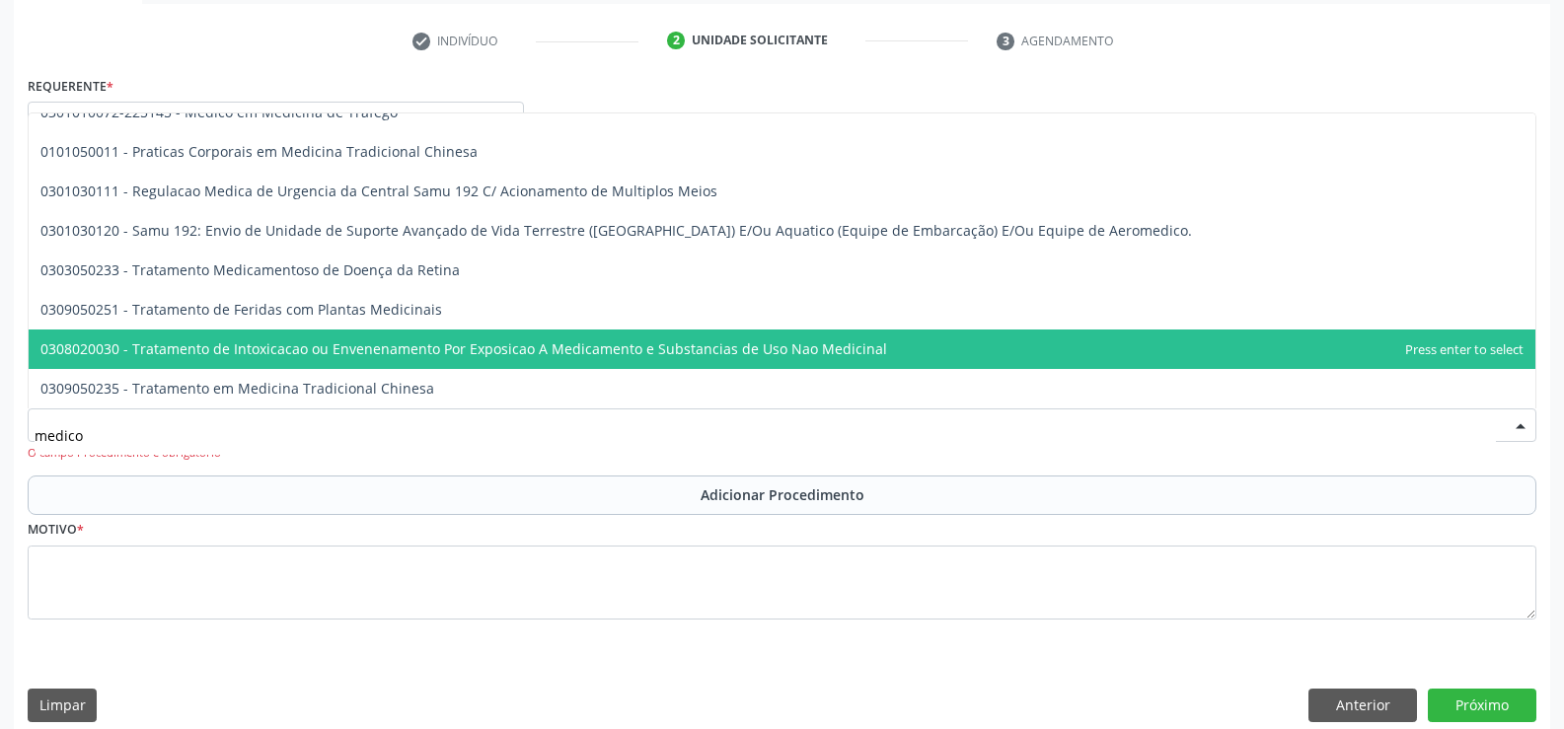
scroll to position [0, 0]
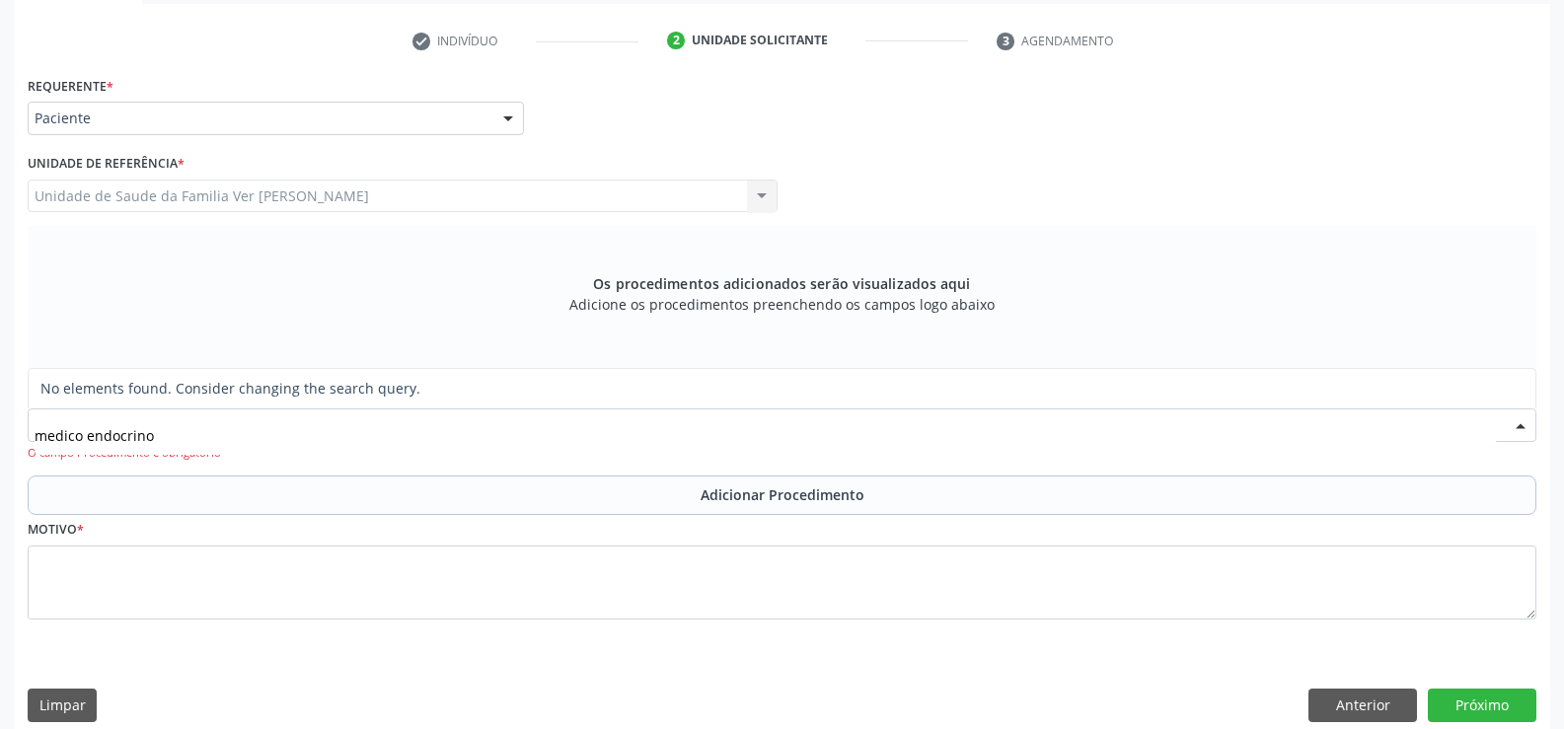
click at [245, 442] on input "medico endocrino" at bounding box center [765, 434] width 1461 height 39
click at [181, 429] on input "medico endocrino" at bounding box center [765, 434] width 1461 height 39
click at [178, 438] on input "medico endocrino" at bounding box center [765, 434] width 1461 height 39
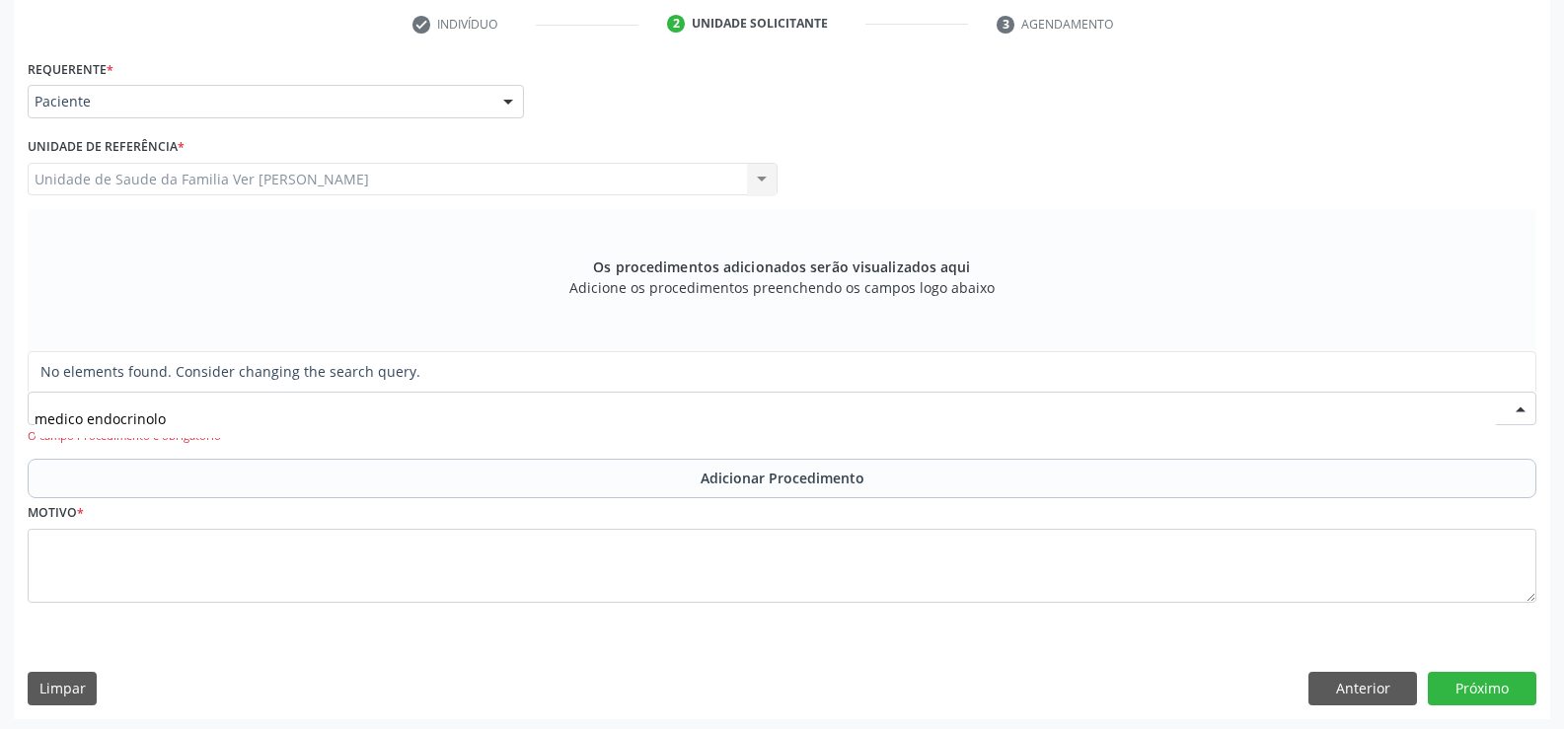
scroll to position [406, 0]
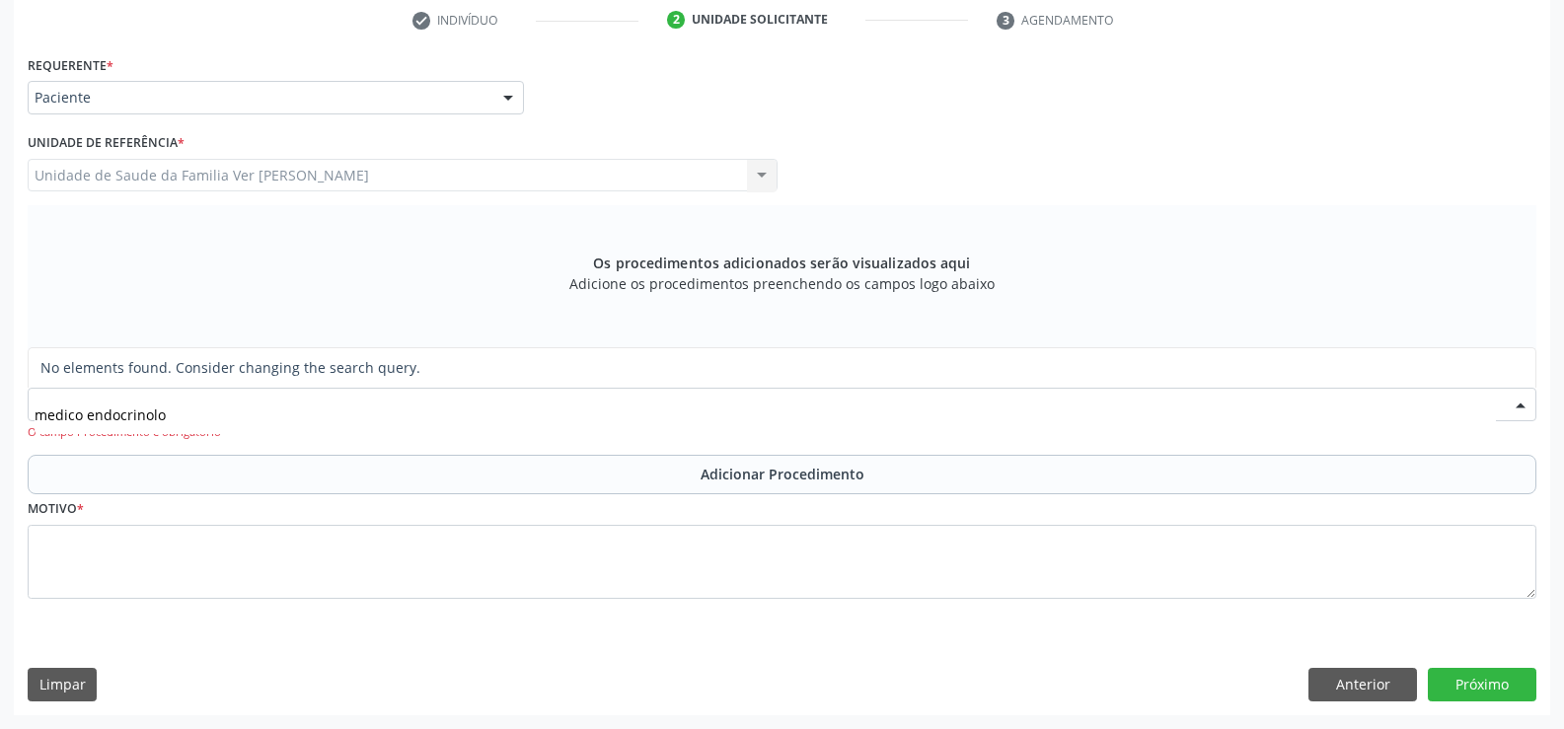
click at [83, 416] on input "medico endocrinolo" at bounding box center [765, 414] width 1461 height 39
type input "endocrinolo"
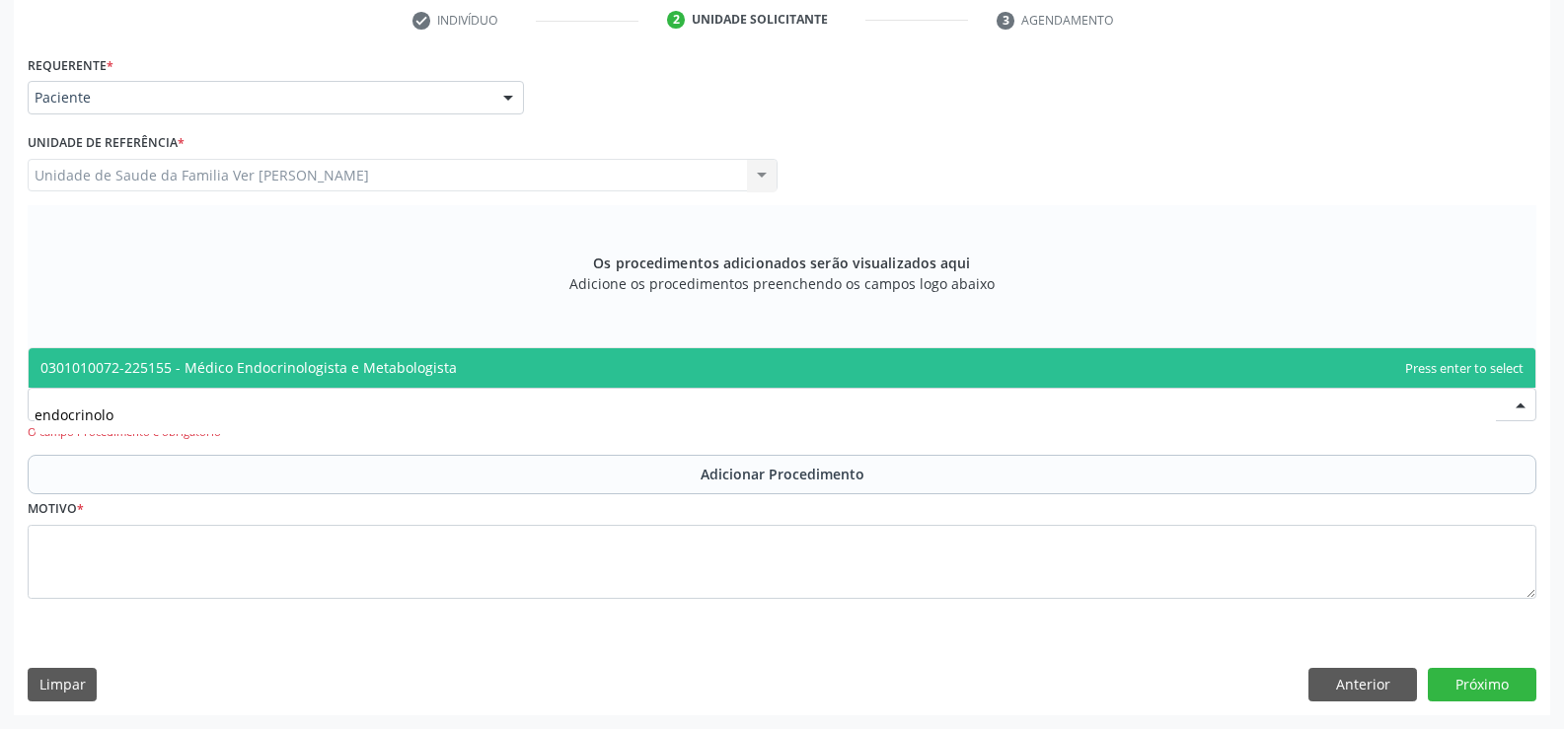
click at [399, 367] on span "0301010072-225155 - Médico Endocrinologista e Metabologista" at bounding box center [248, 367] width 416 height 19
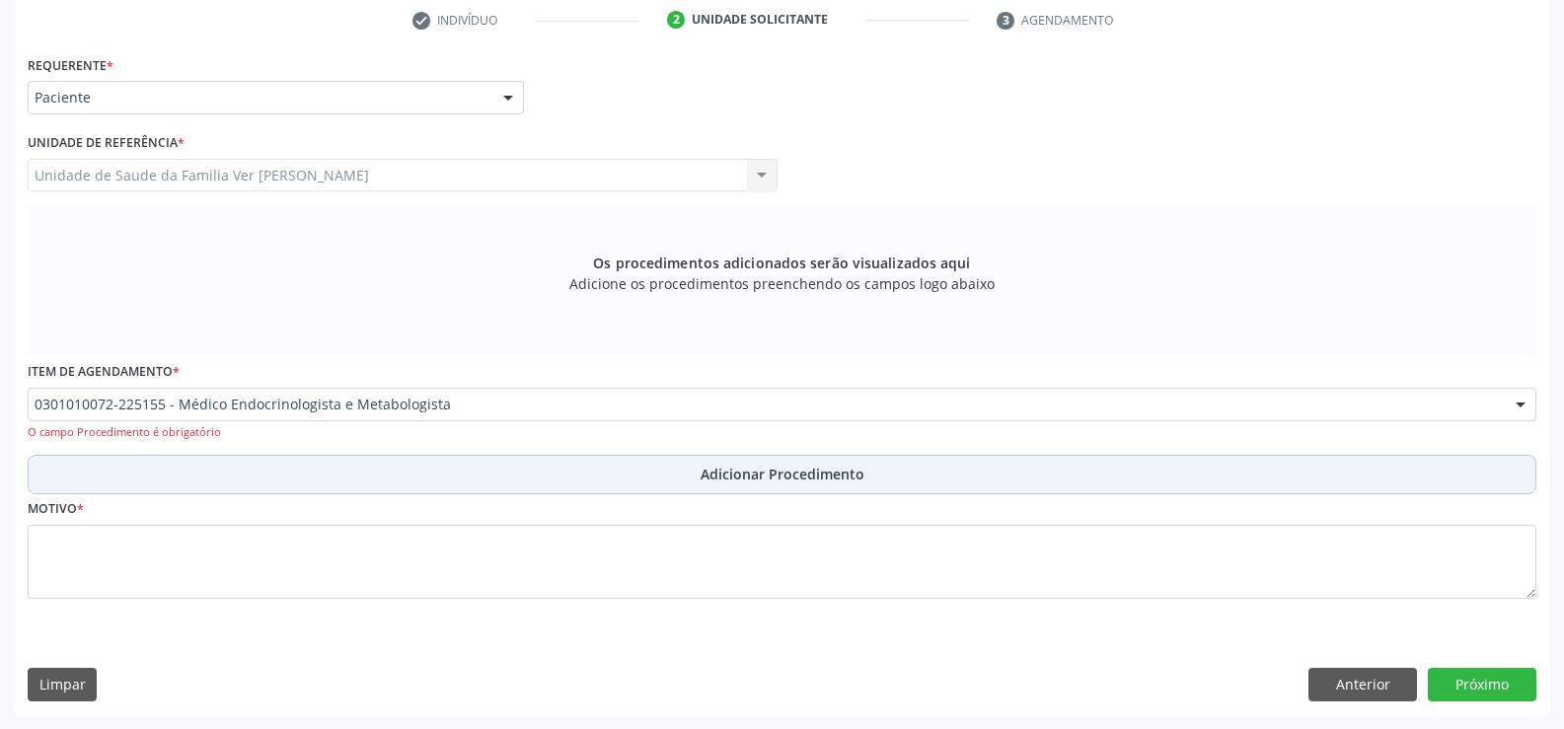
click at [741, 475] on span "Adicionar Procedimento" at bounding box center [783, 474] width 164 height 21
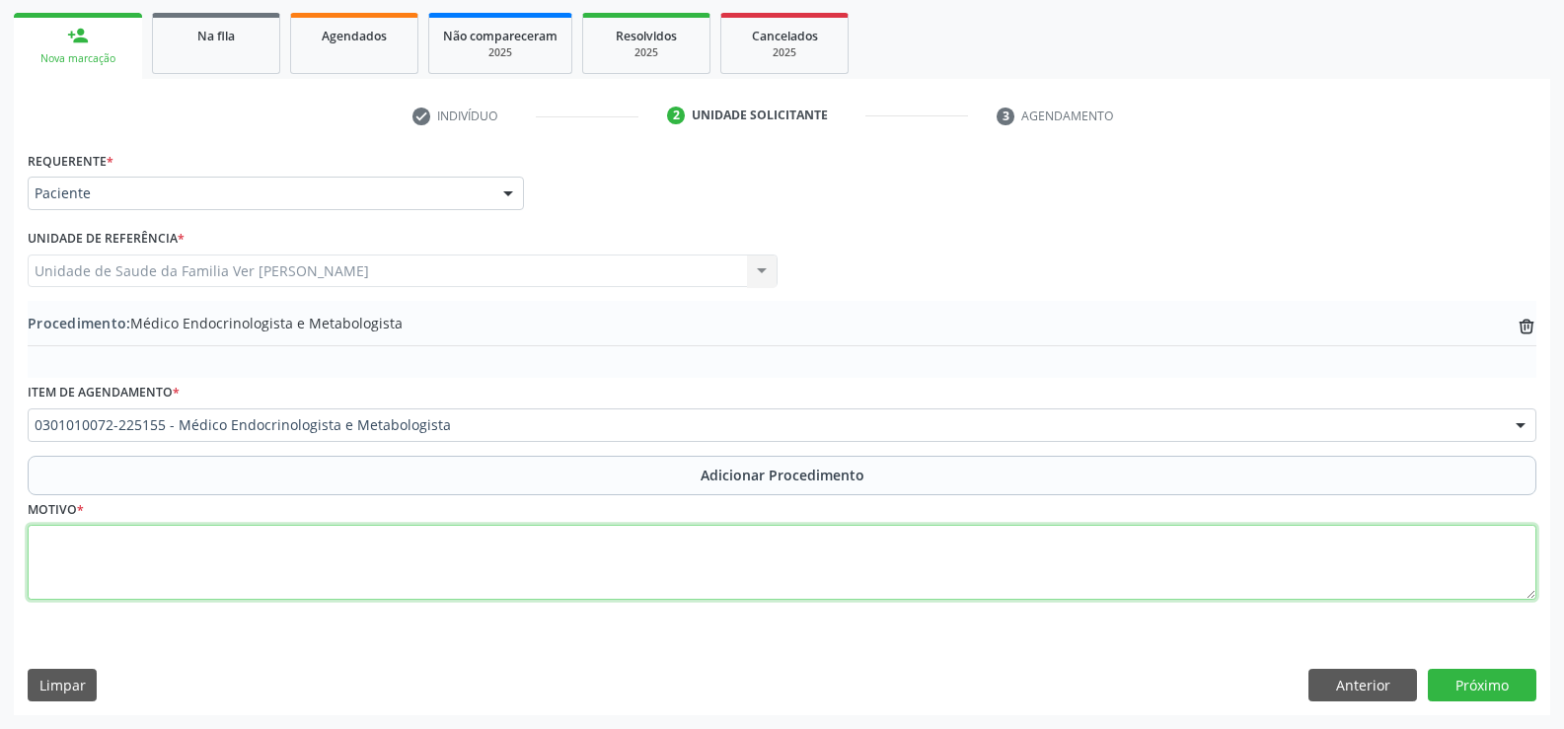
click at [112, 570] on textarea at bounding box center [782, 562] width 1509 height 75
type textarea "paciente diagnostica há 3 ano com diabetica"
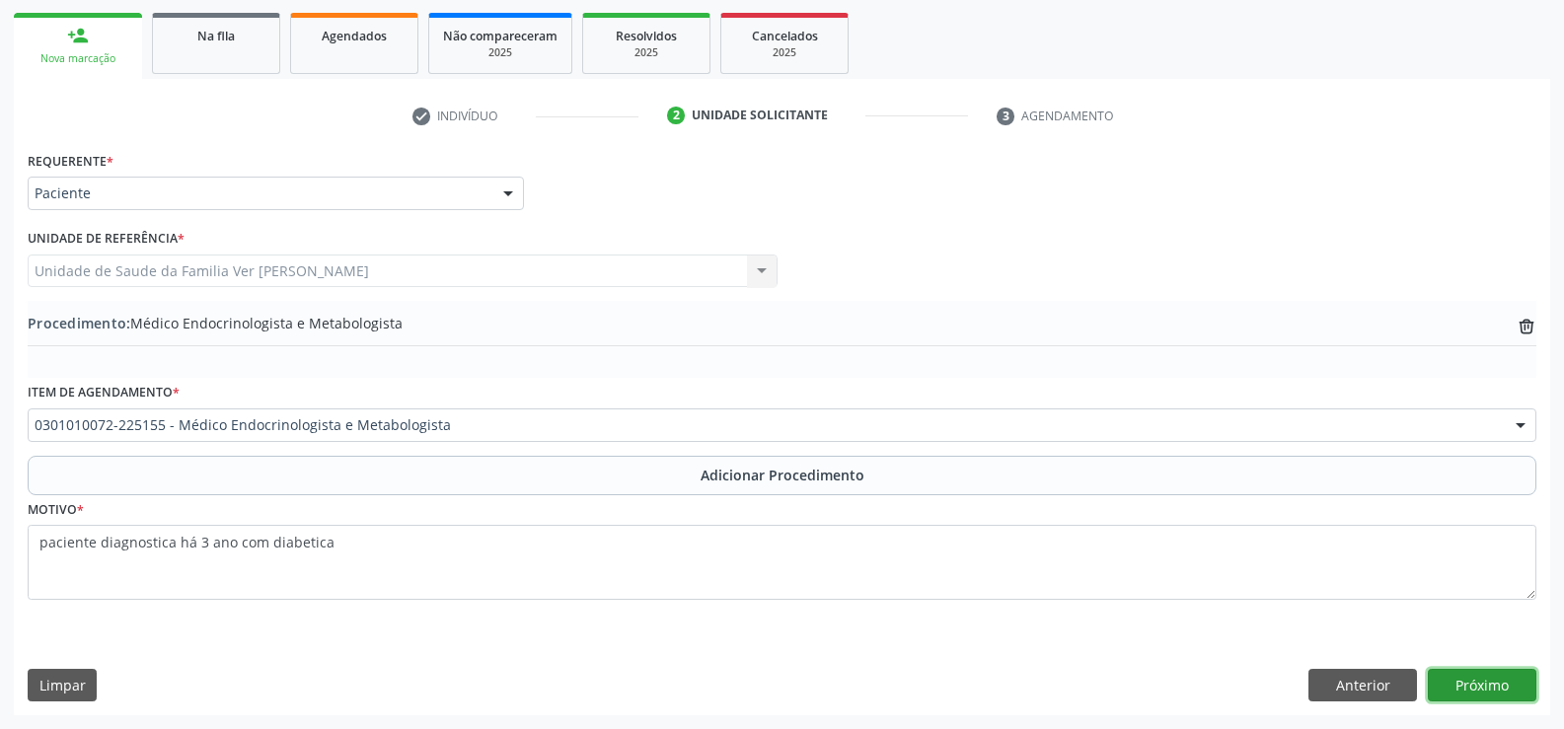
click at [1503, 678] on button "Próximo" at bounding box center [1482, 686] width 109 height 34
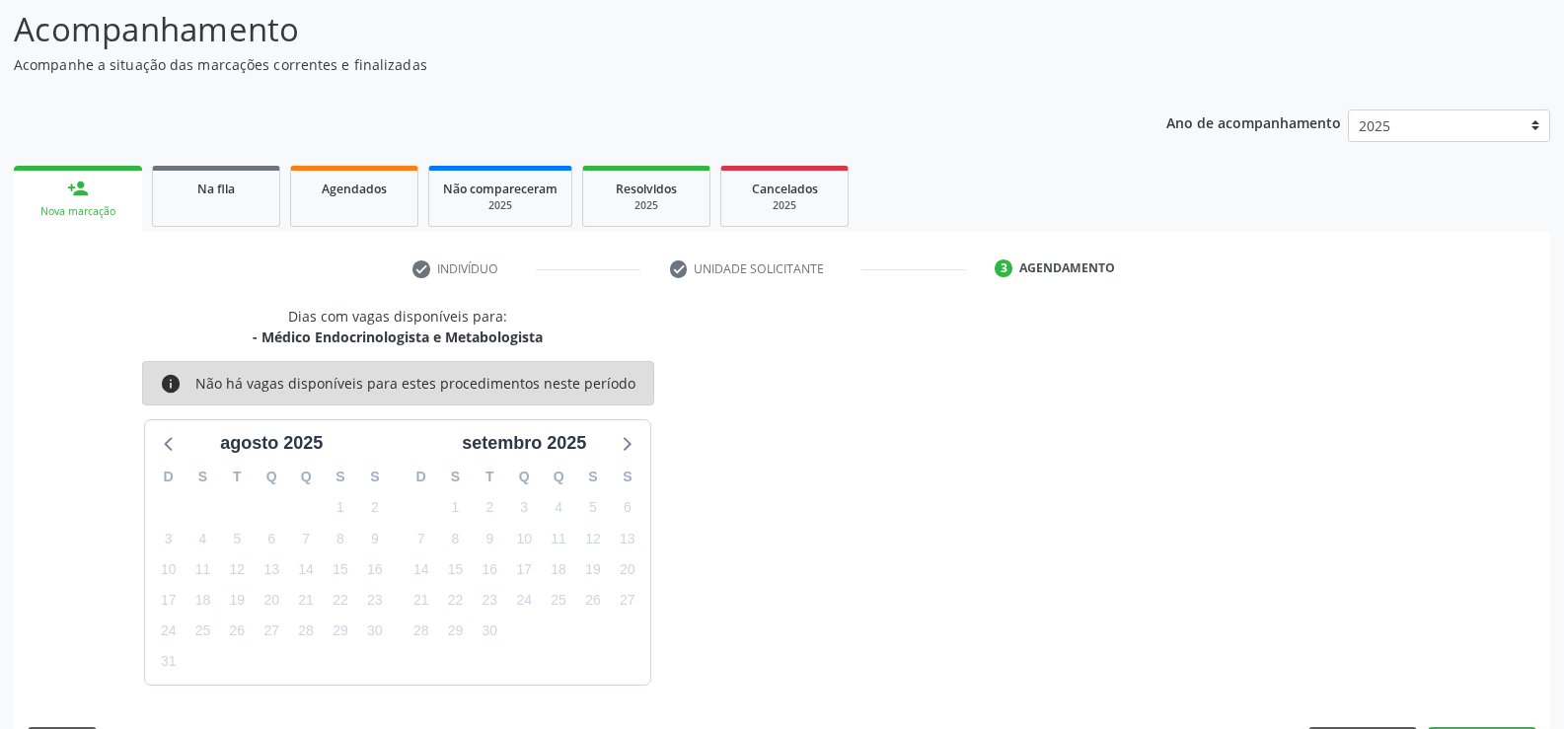
scroll to position [215, 0]
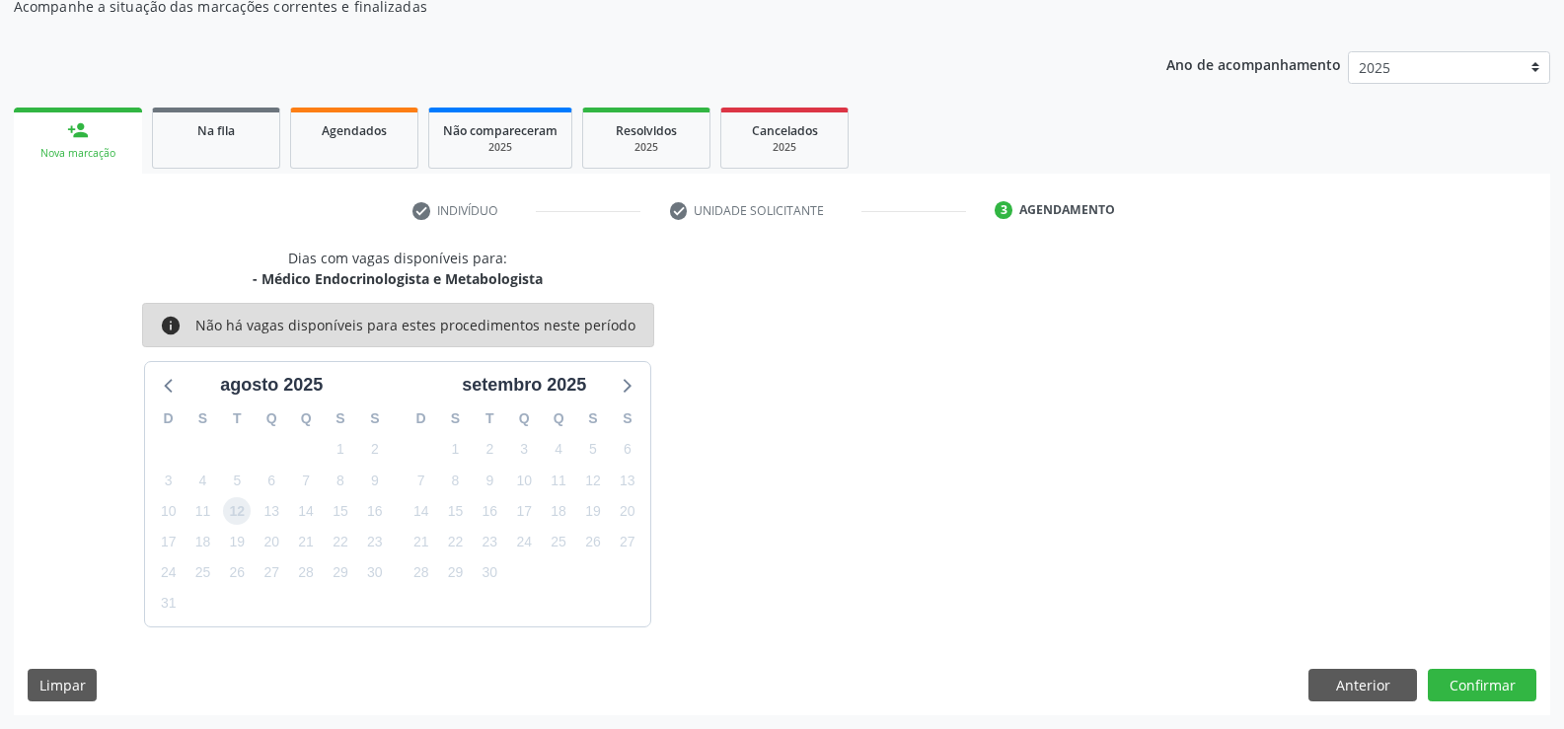
click at [246, 516] on span "12" at bounding box center [237, 511] width 28 height 28
click at [1493, 676] on button "Confirmar" at bounding box center [1482, 686] width 109 height 34
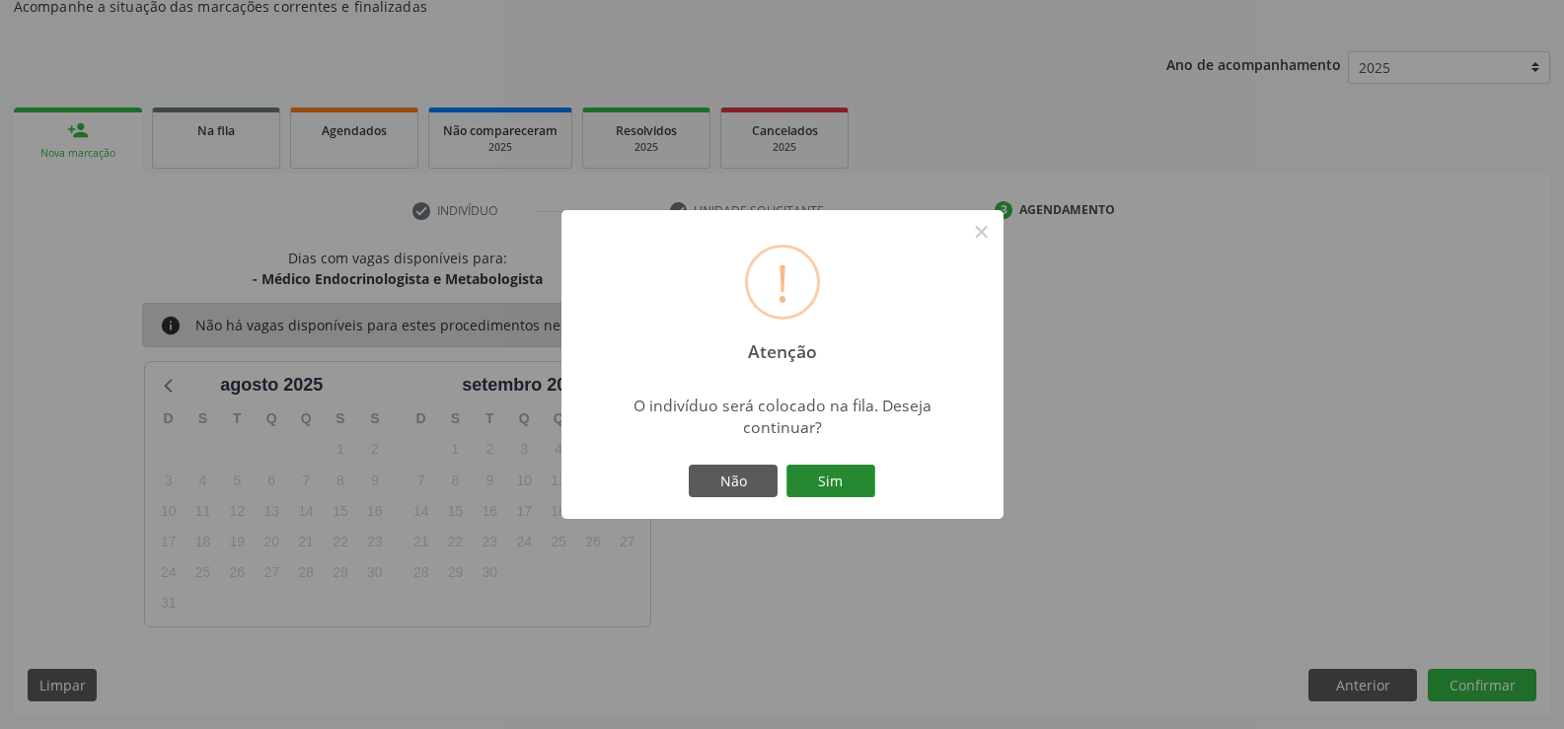
click at [853, 481] on button "Sim" at bounding box center [830, 482] width 89 height 34
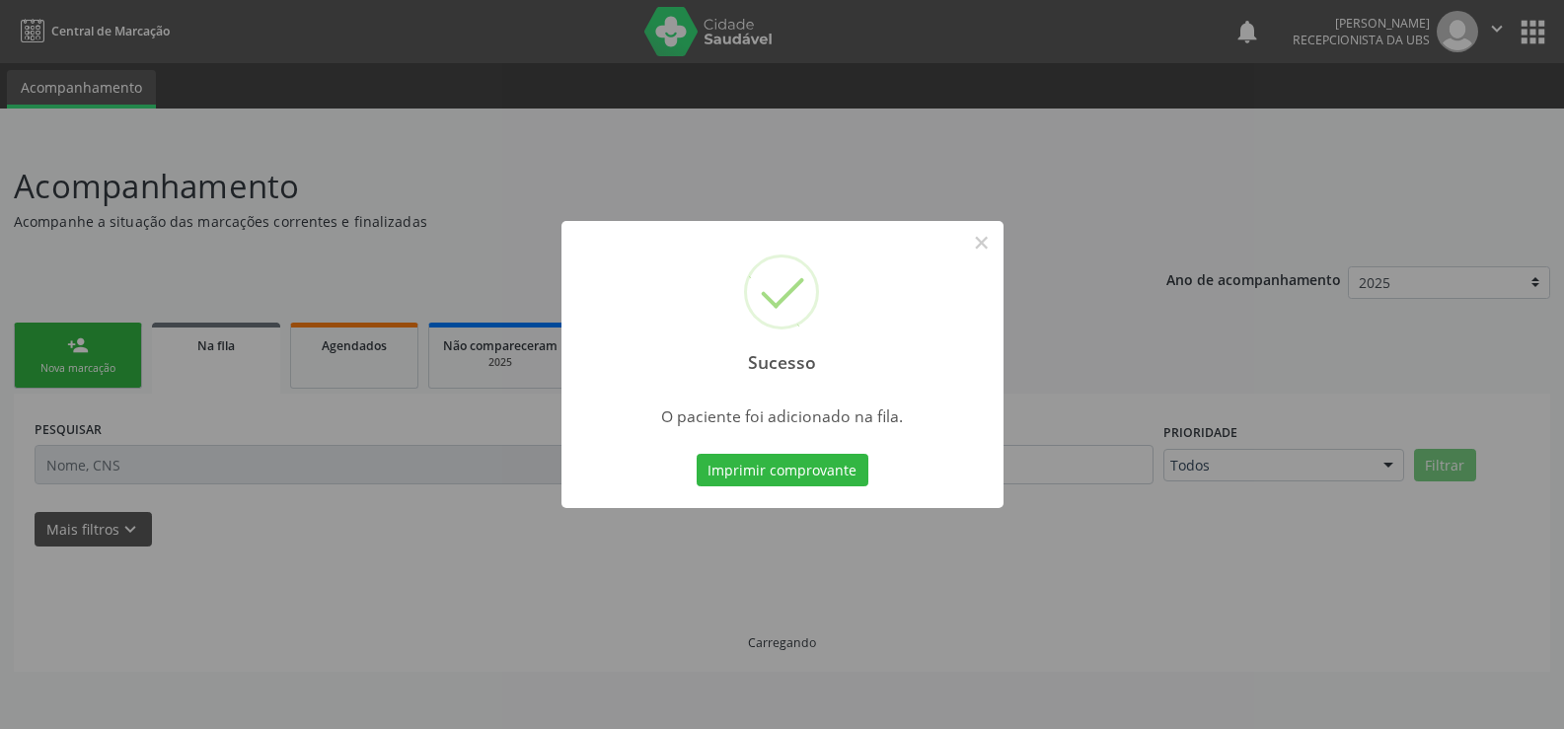
scroll to position [0, 0]
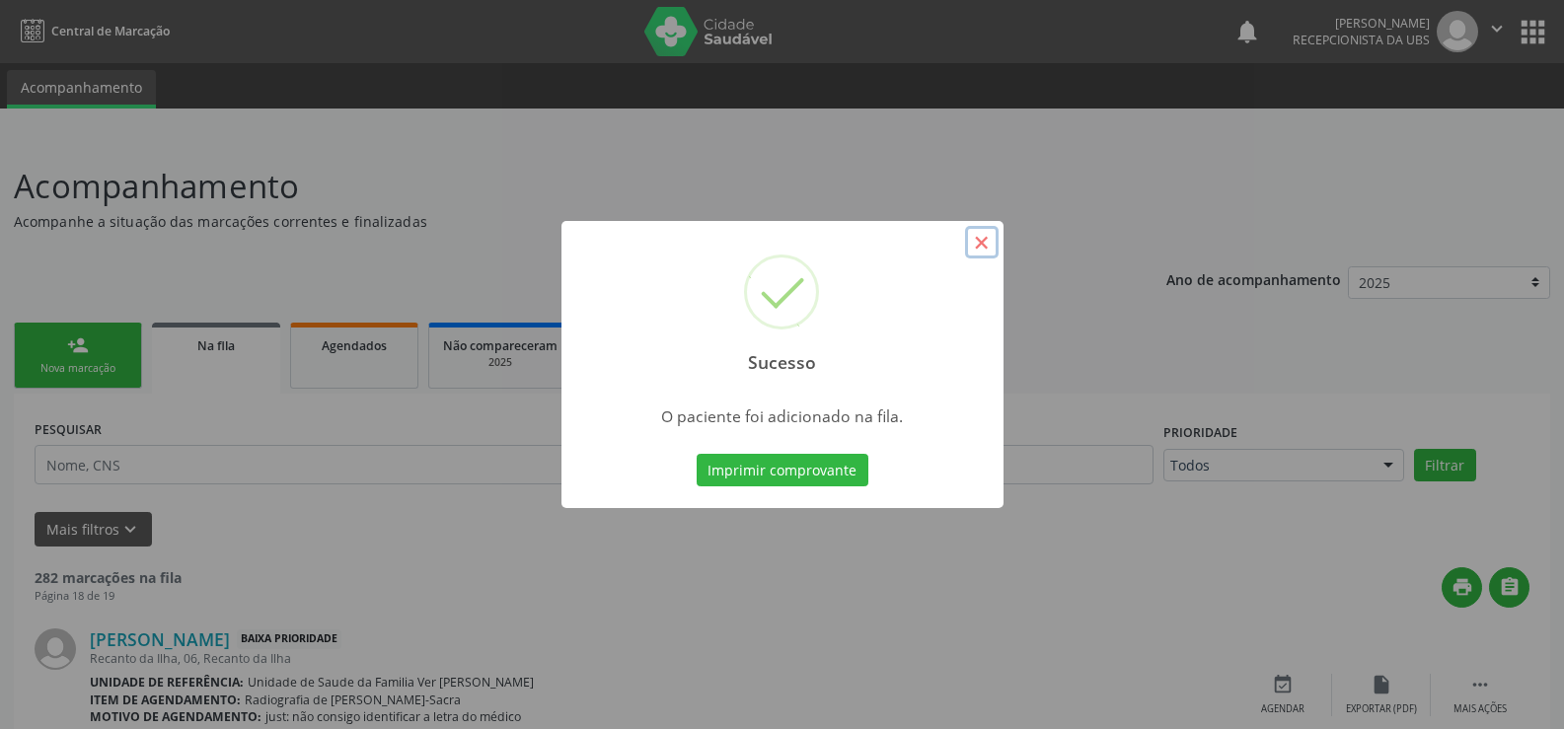
click at [980, 248] on button "×" at bounding box center [982, 243] width 34 height 34
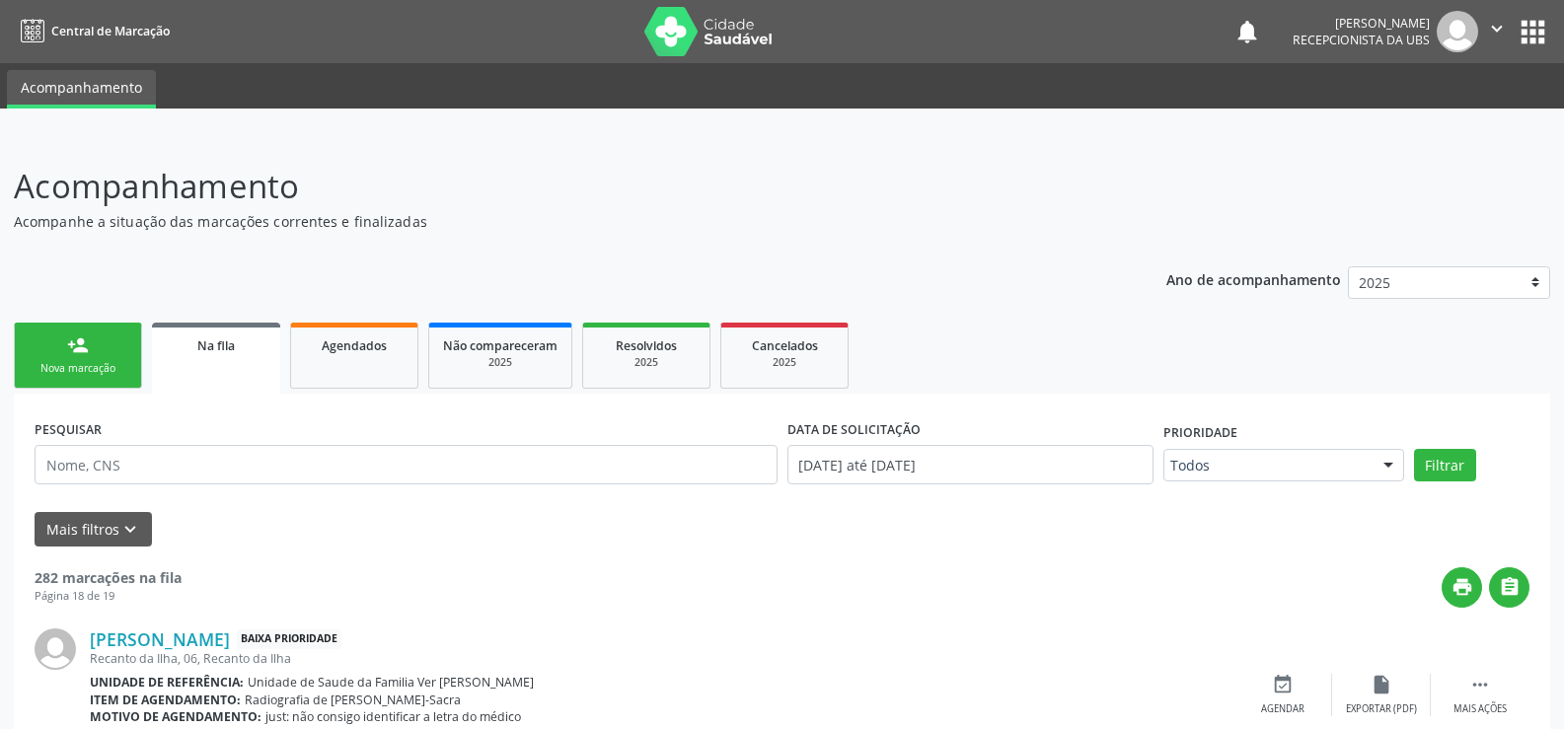
drag, startPoint x: 87, startPoint y: 344, endPoint x: 84, endPoint y: 379, distance: 34.7
click at [87, 346] on div "person_add" at bounding box center [78, 346] width 22 height 22
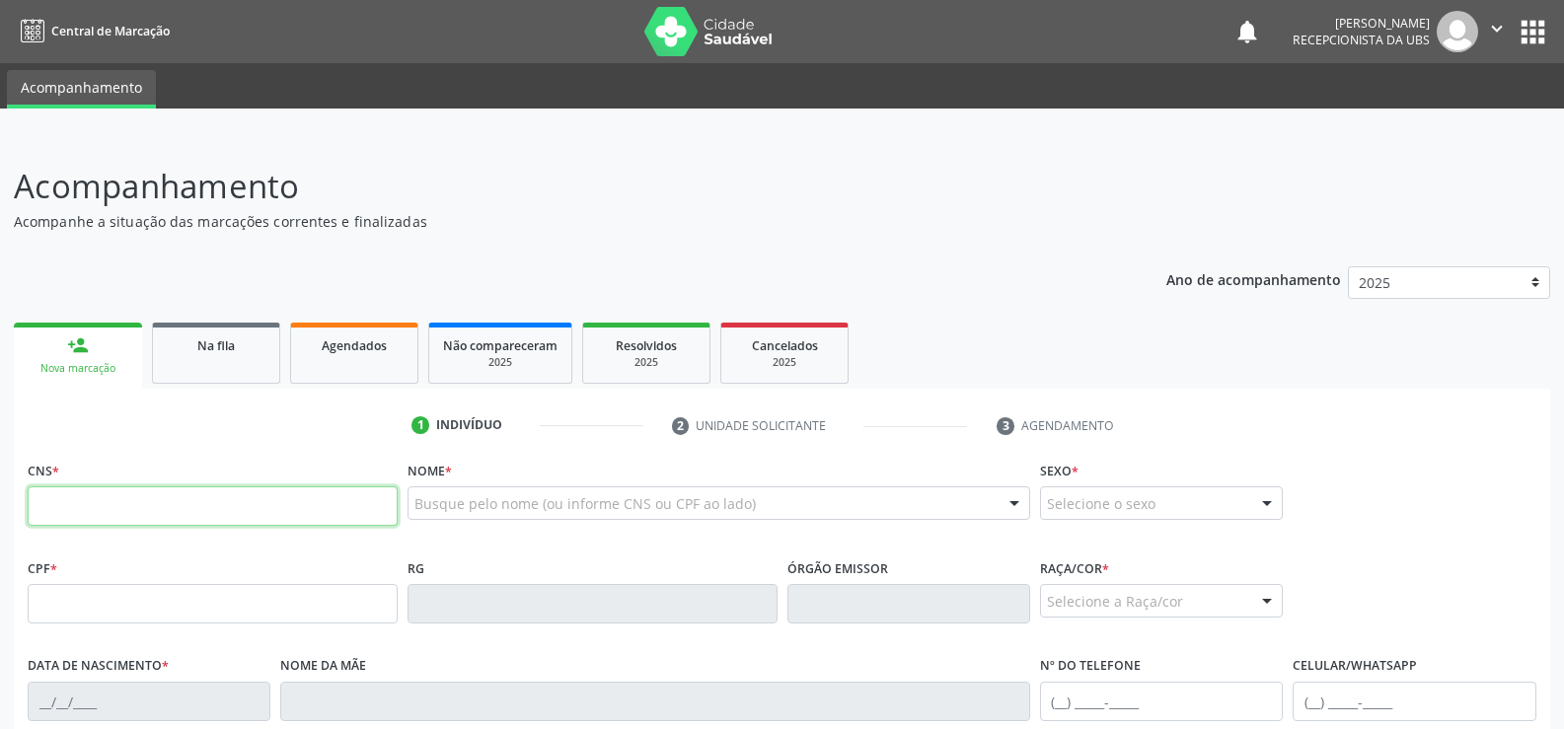
click at [37, 500] on input "text" at bounding box center [213, 505] width 370 height 39
type input "708 0008 2801 3721"
type input "858.023.524-34"
type input "[DATE]"
type input "[PERSON_NAME]"
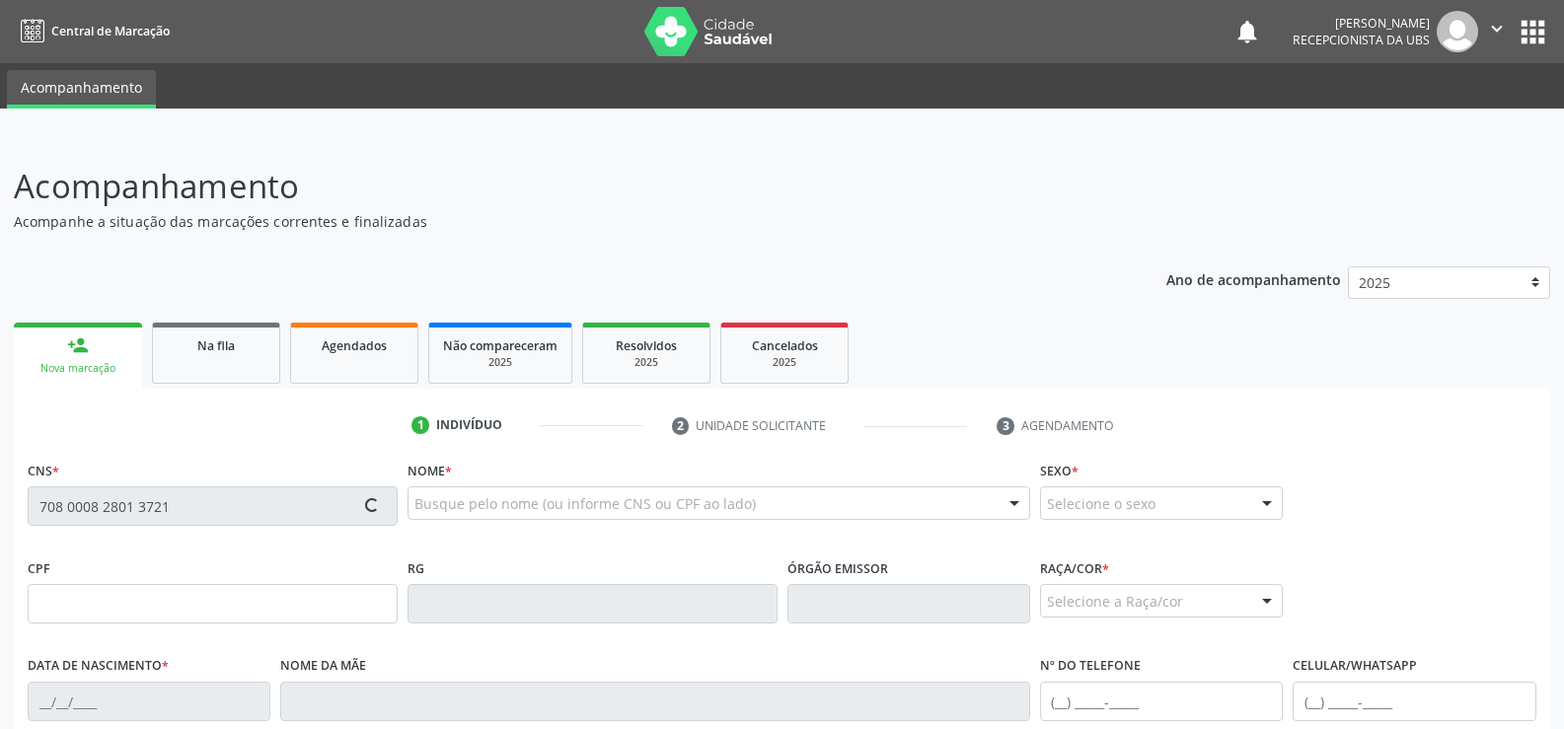
type input "[PHONE_NUMBER]"
type input "S/N"
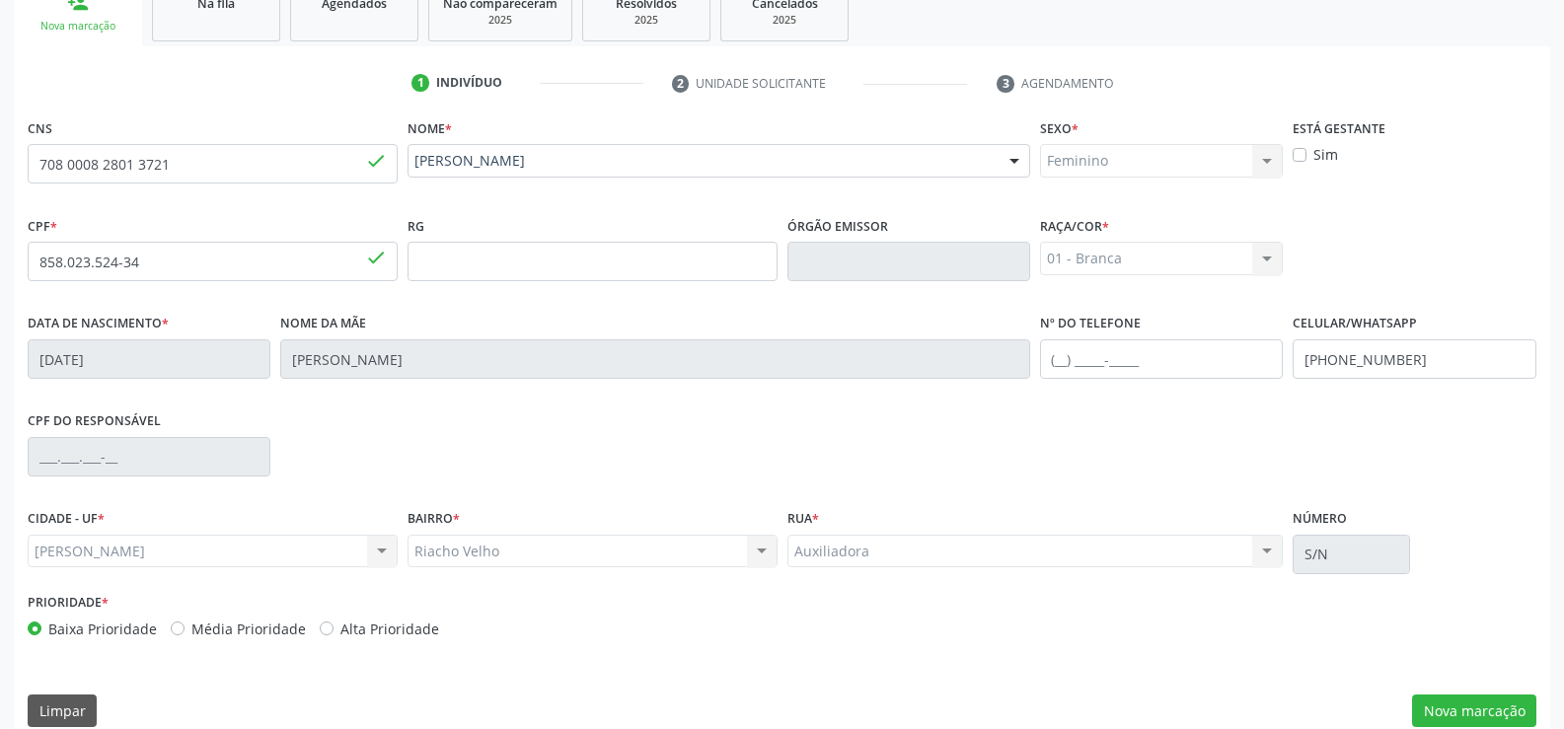
scroll to position [368, 0]
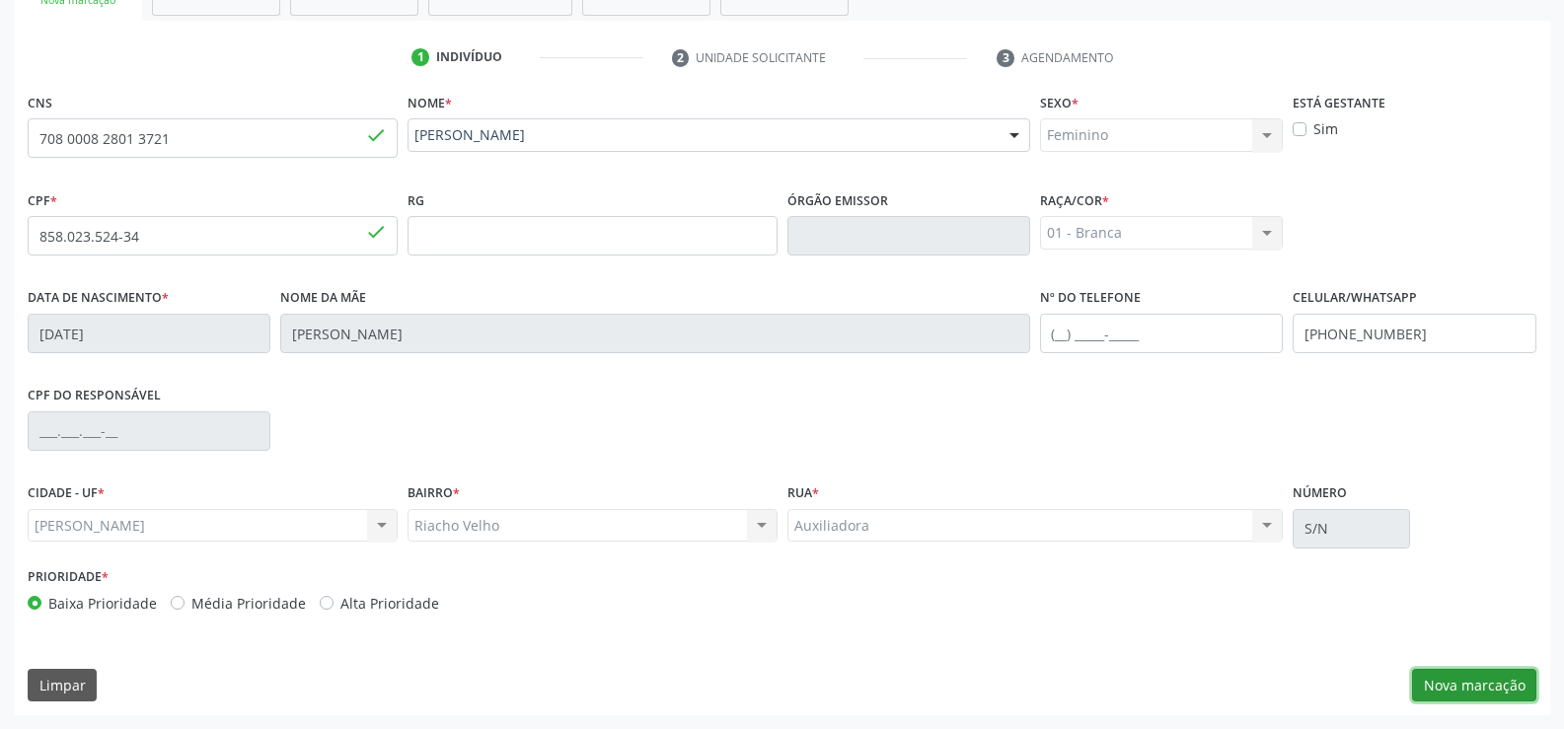
click at [1469, 674] on button "Nova marcação" at bounding box center [1474, 686] width 124 height 34
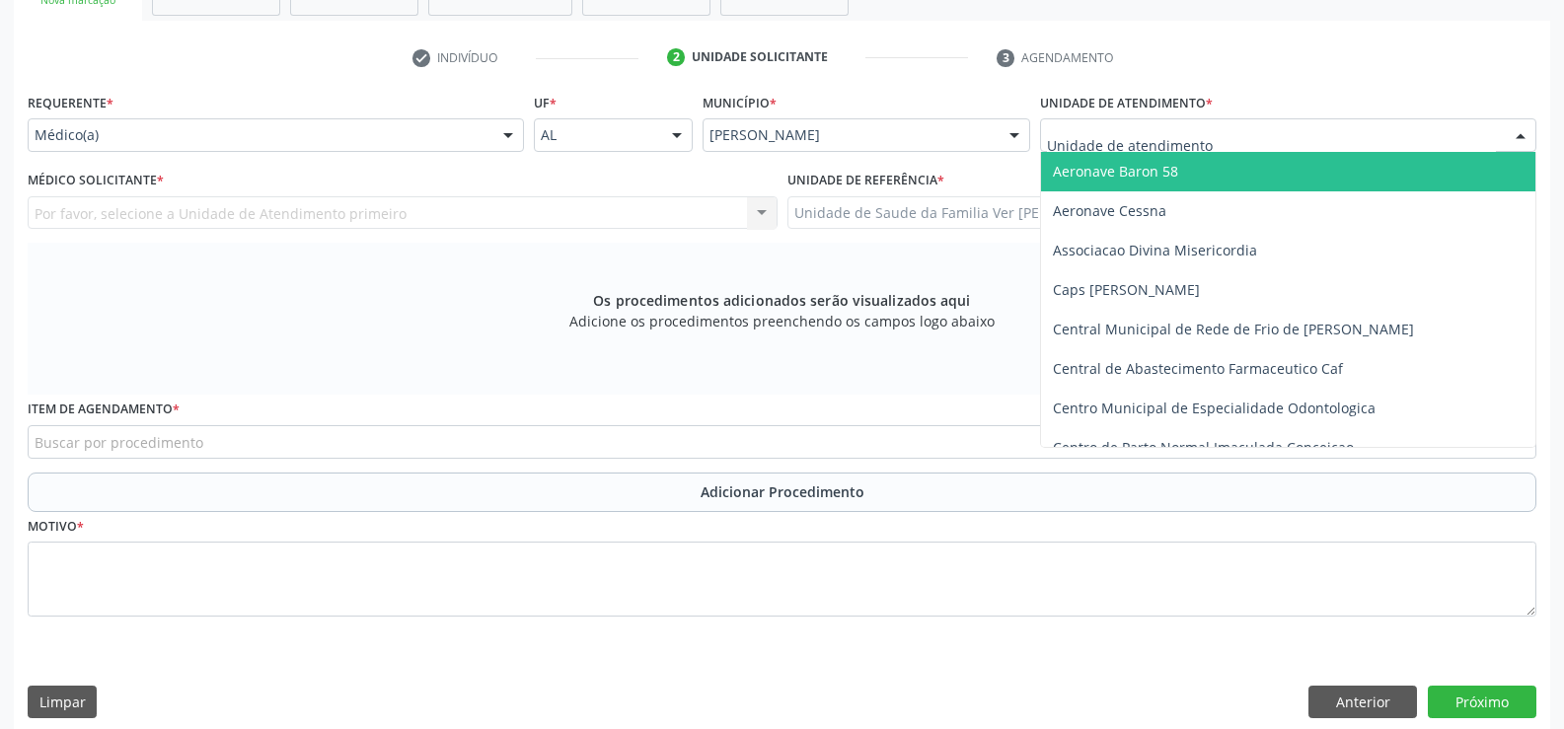
click at [1523, 140] on div at bounding box center [1521, 136] width 30 height 34
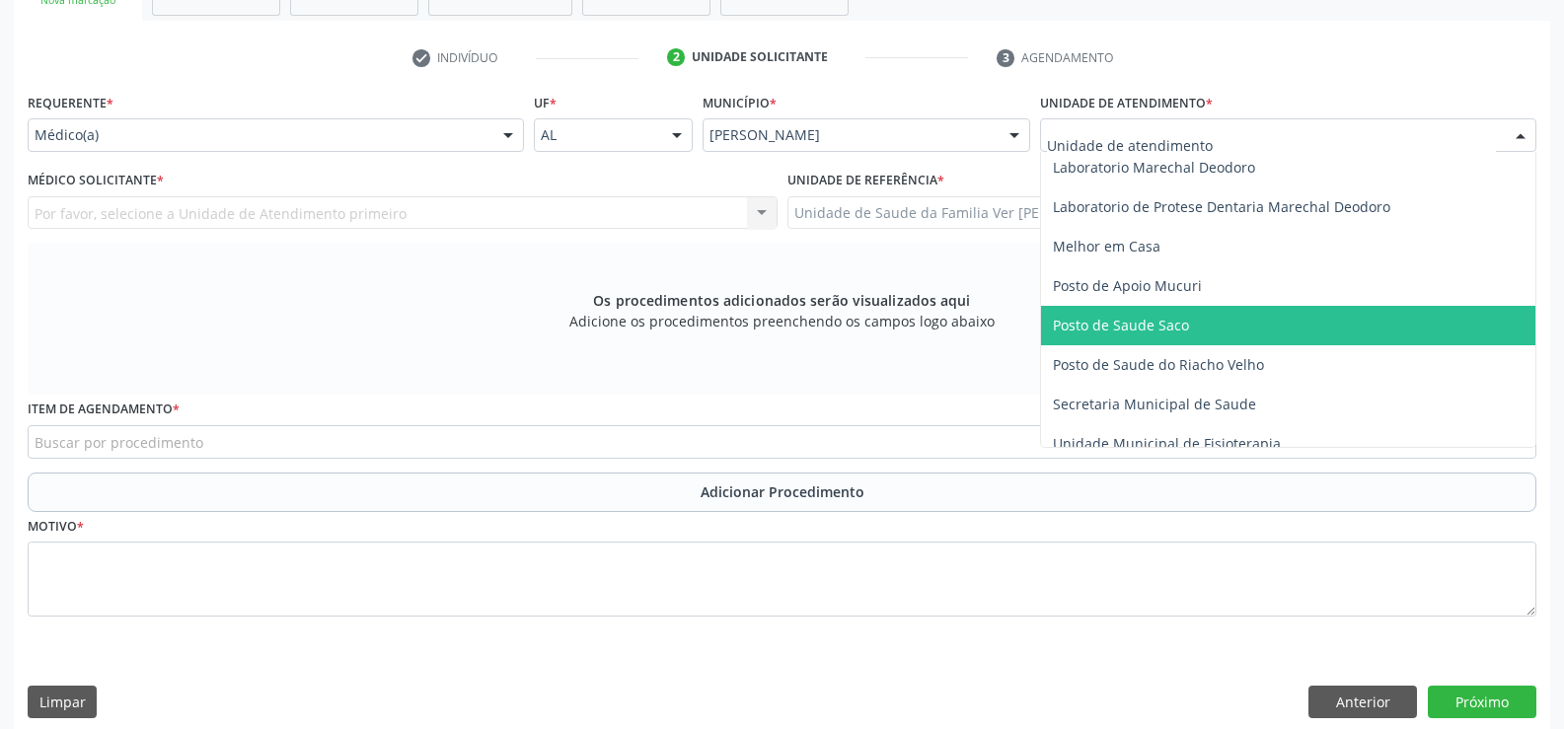
scroll to position [789, 0]
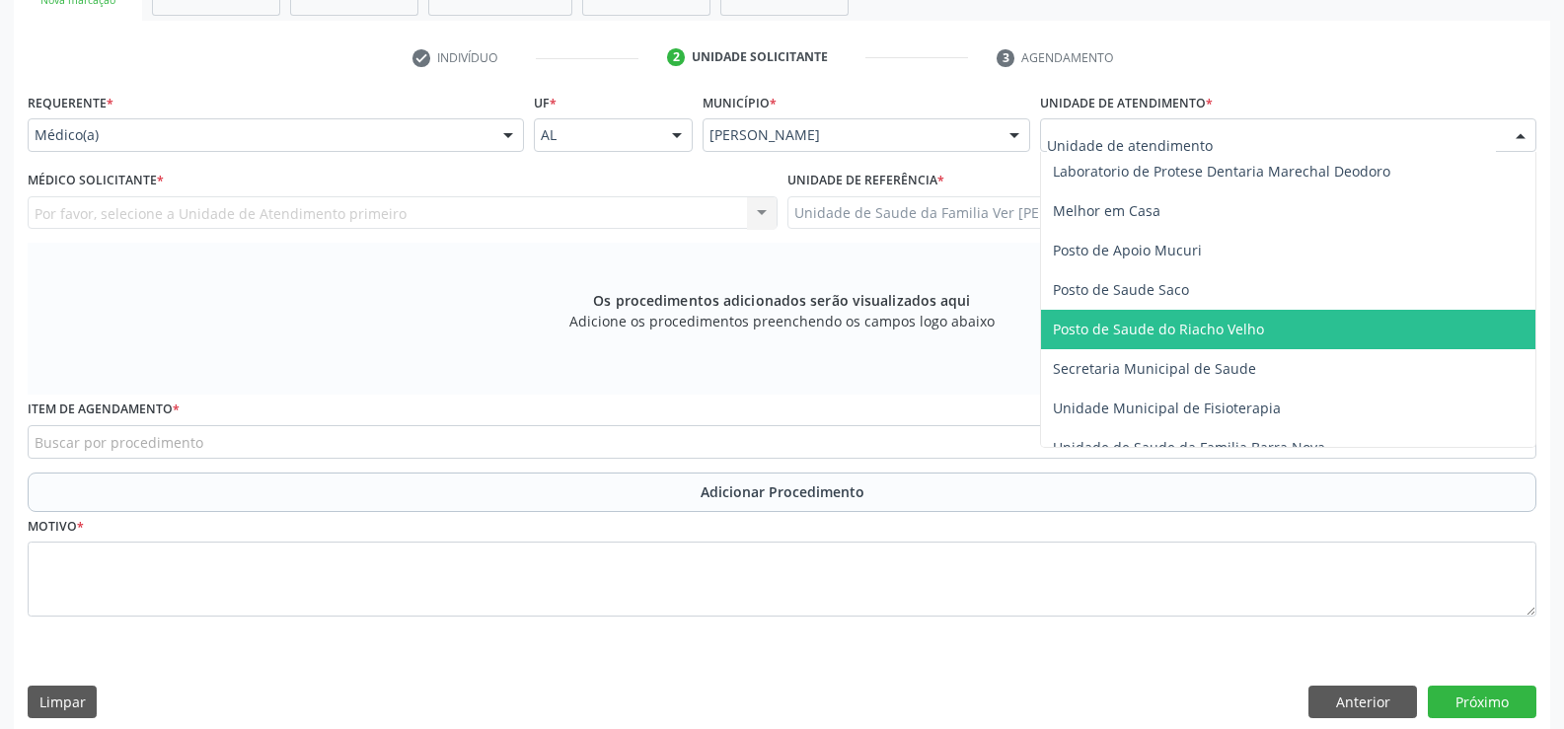
click at [1155, 329] on span "Posto de Saude do Riacho Velho" at bounding box center [1158, 329] width 211 height 19
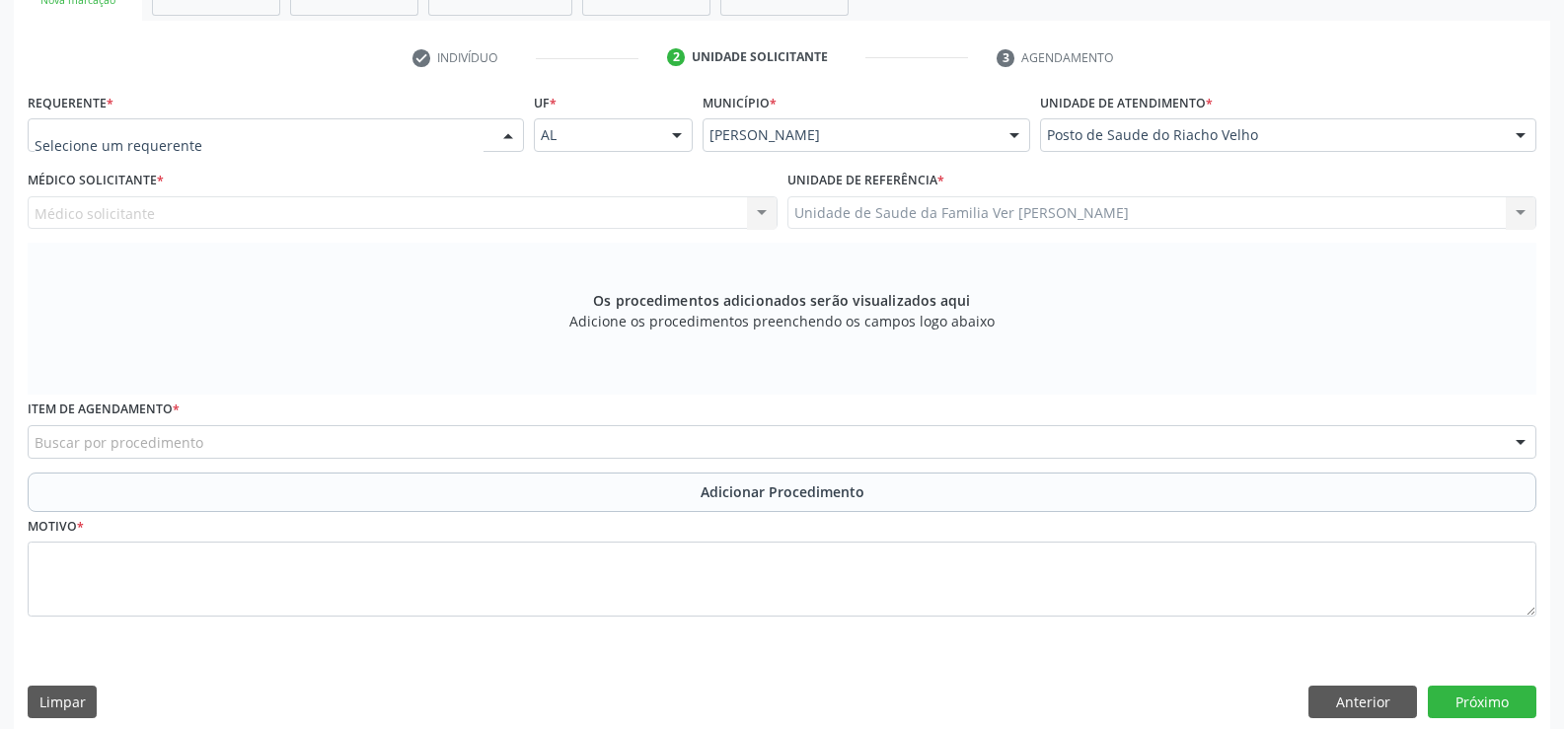
click at [511, 131] on div at bounding box center [508, 136] width 30 height 34
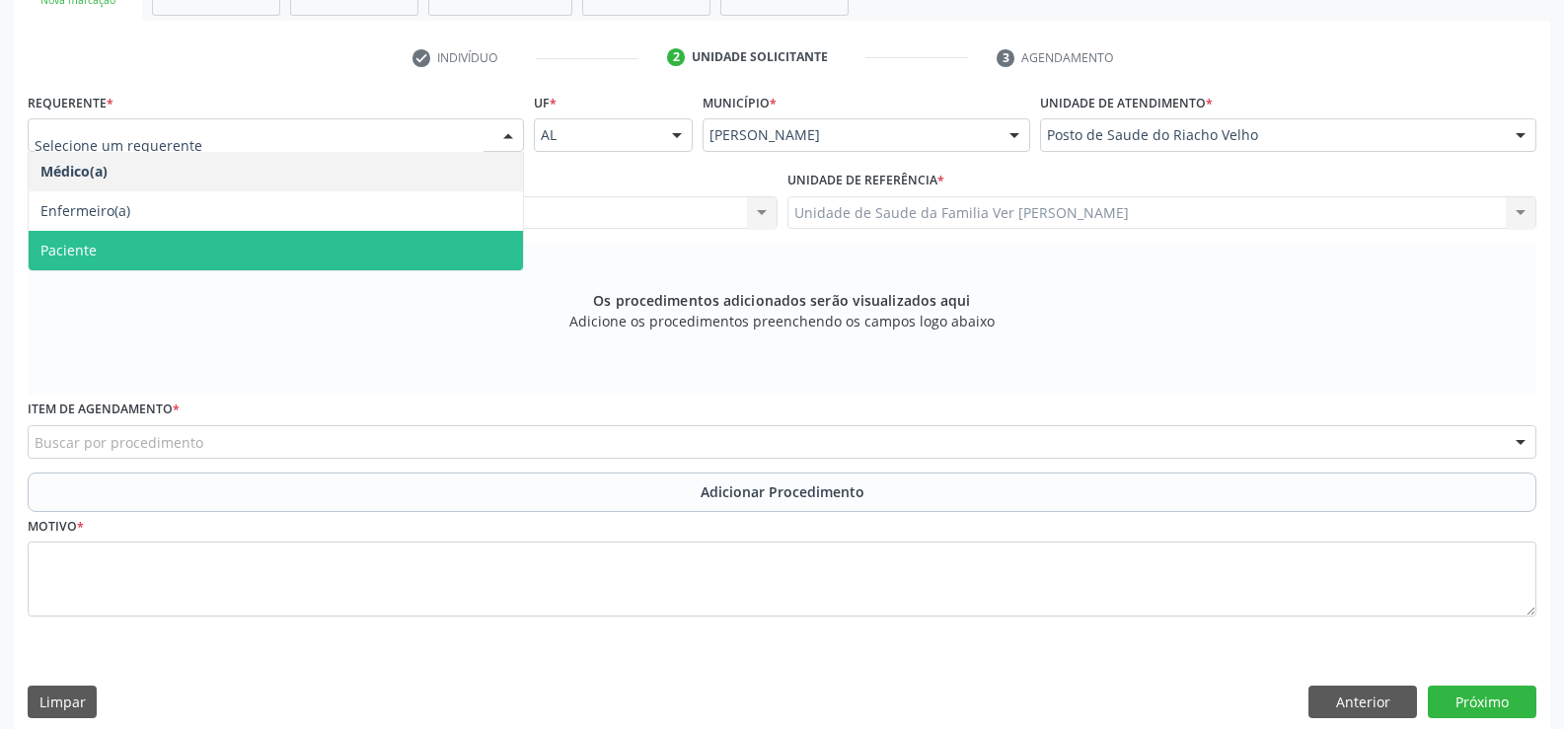
click at [108, 261] on span "Paciente" at bounding box center [276, 250] width 494 height 39
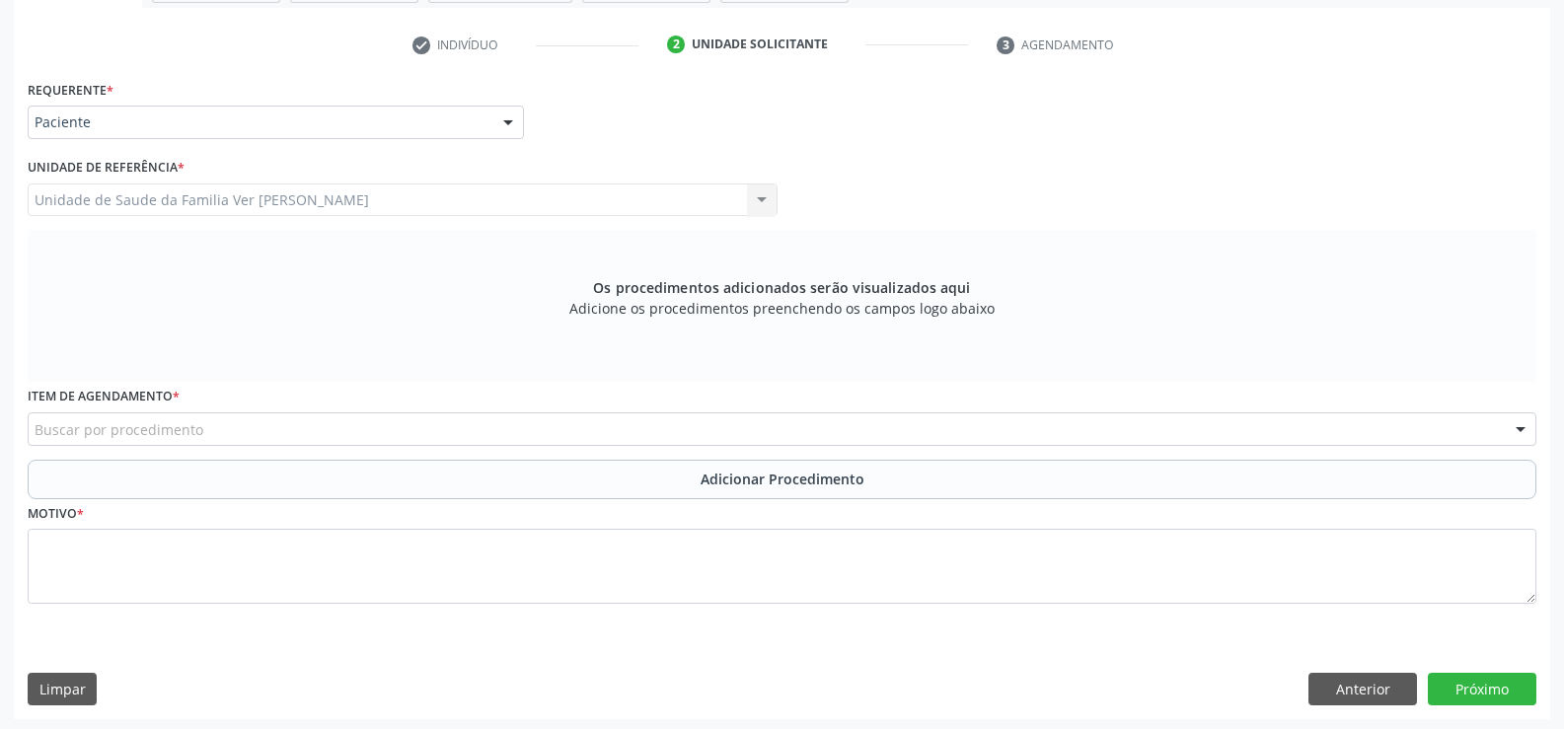
scroll to position [385, 0]
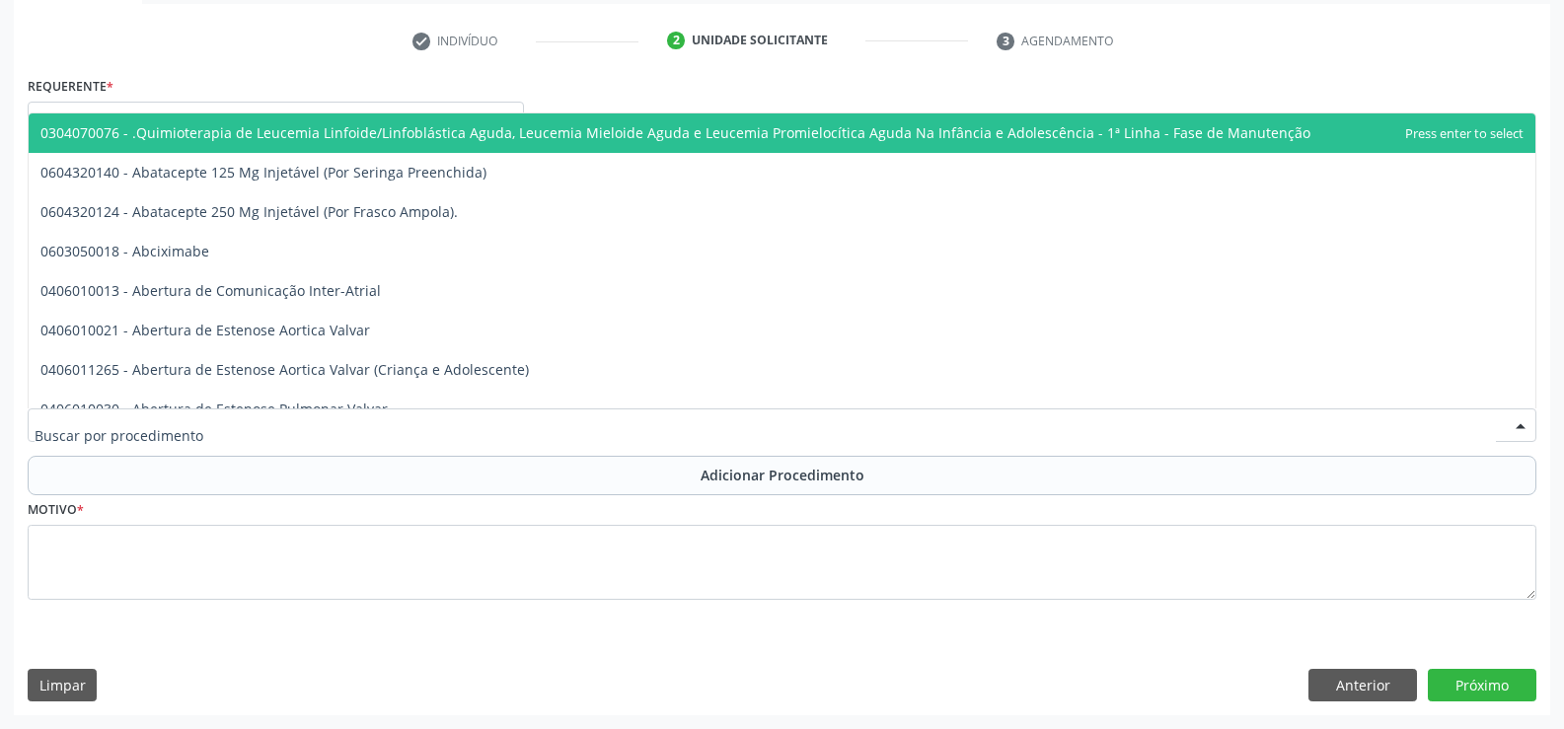
click at [1514, 424] on div at bounding box center [1521, 427] width 30 height 34
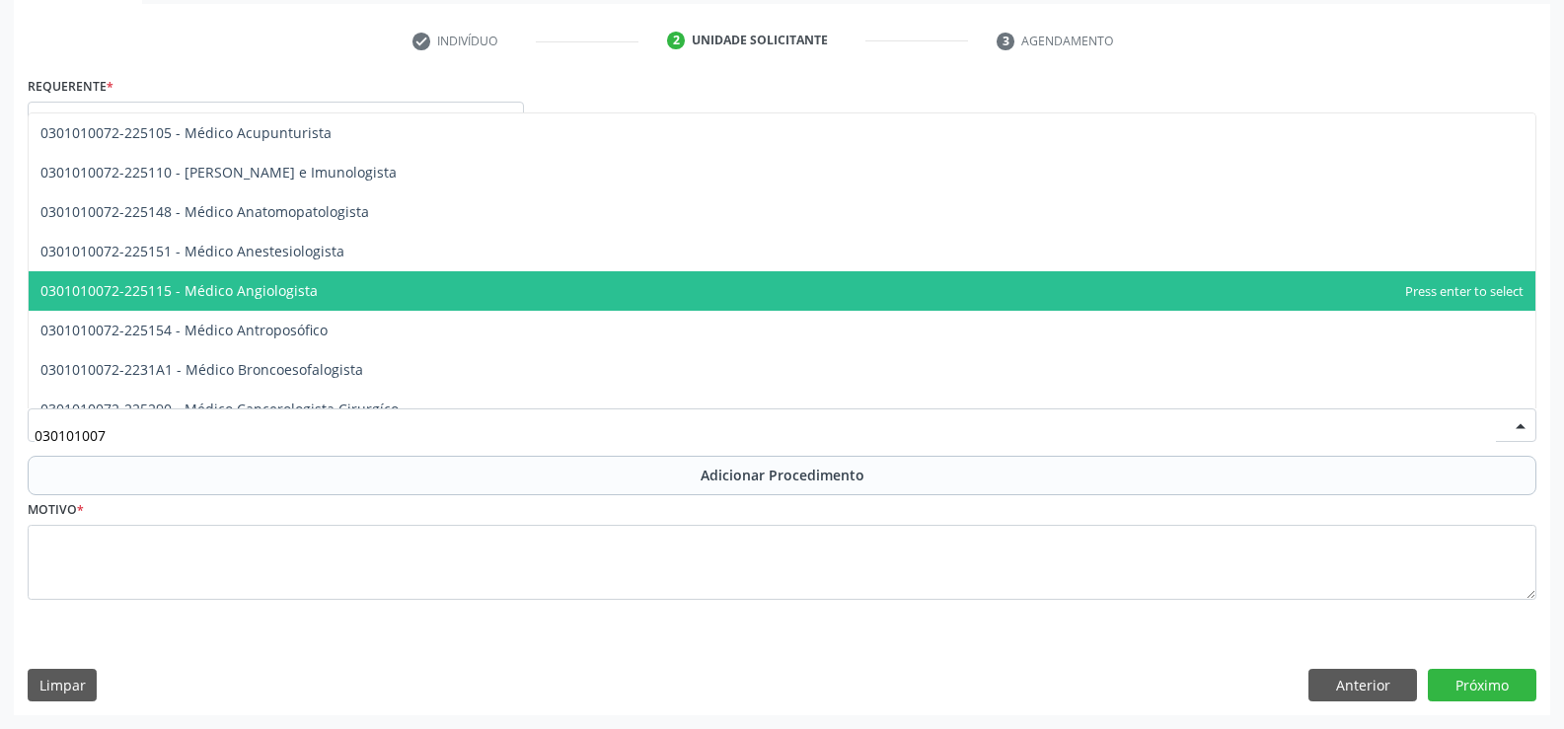
type input "0301010072"
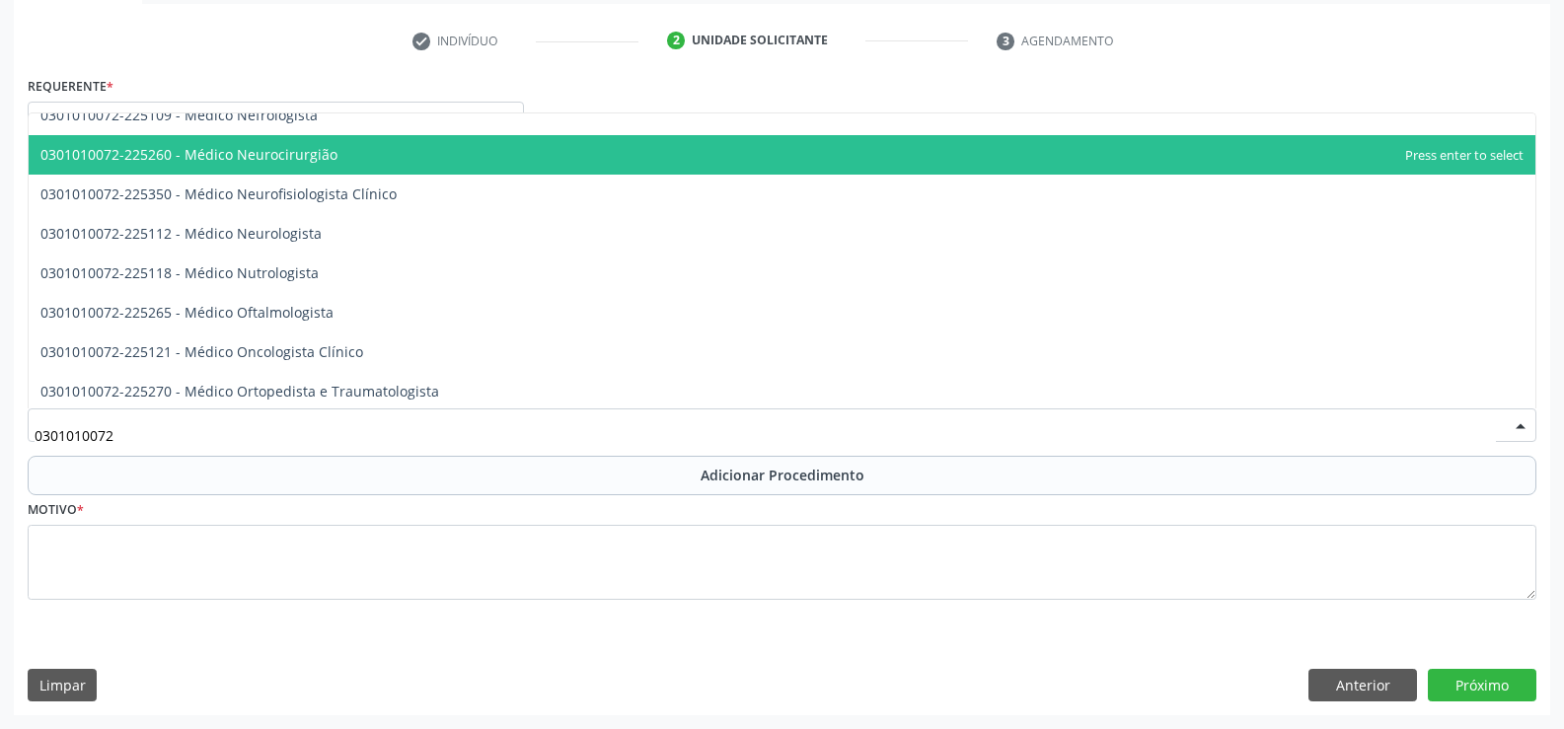
scroll to position [1480, 0]
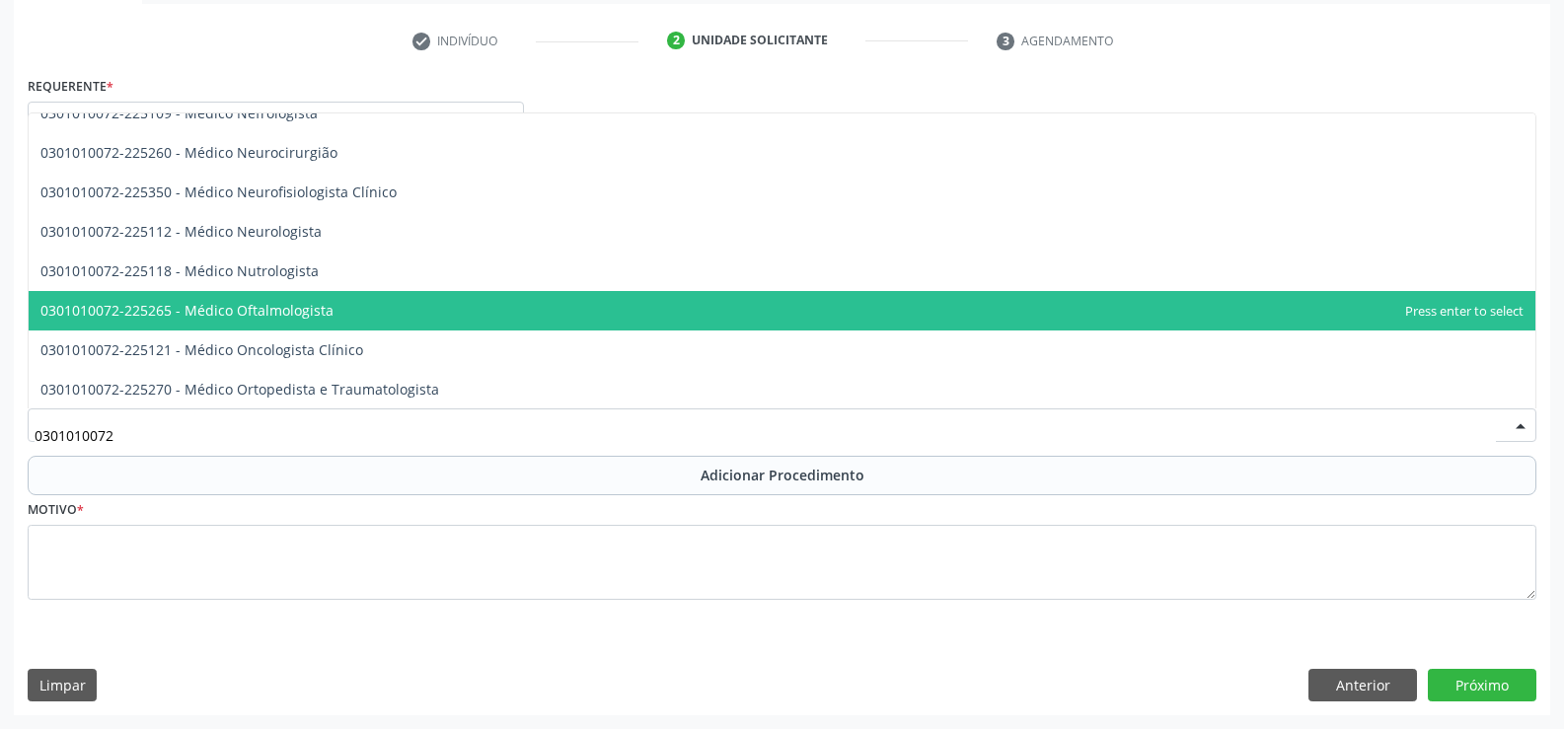
click at [298, 315] on span "0301010072-225265 - Médico Oftalmologista" at bounding box center [186, 310] width 293 height 19
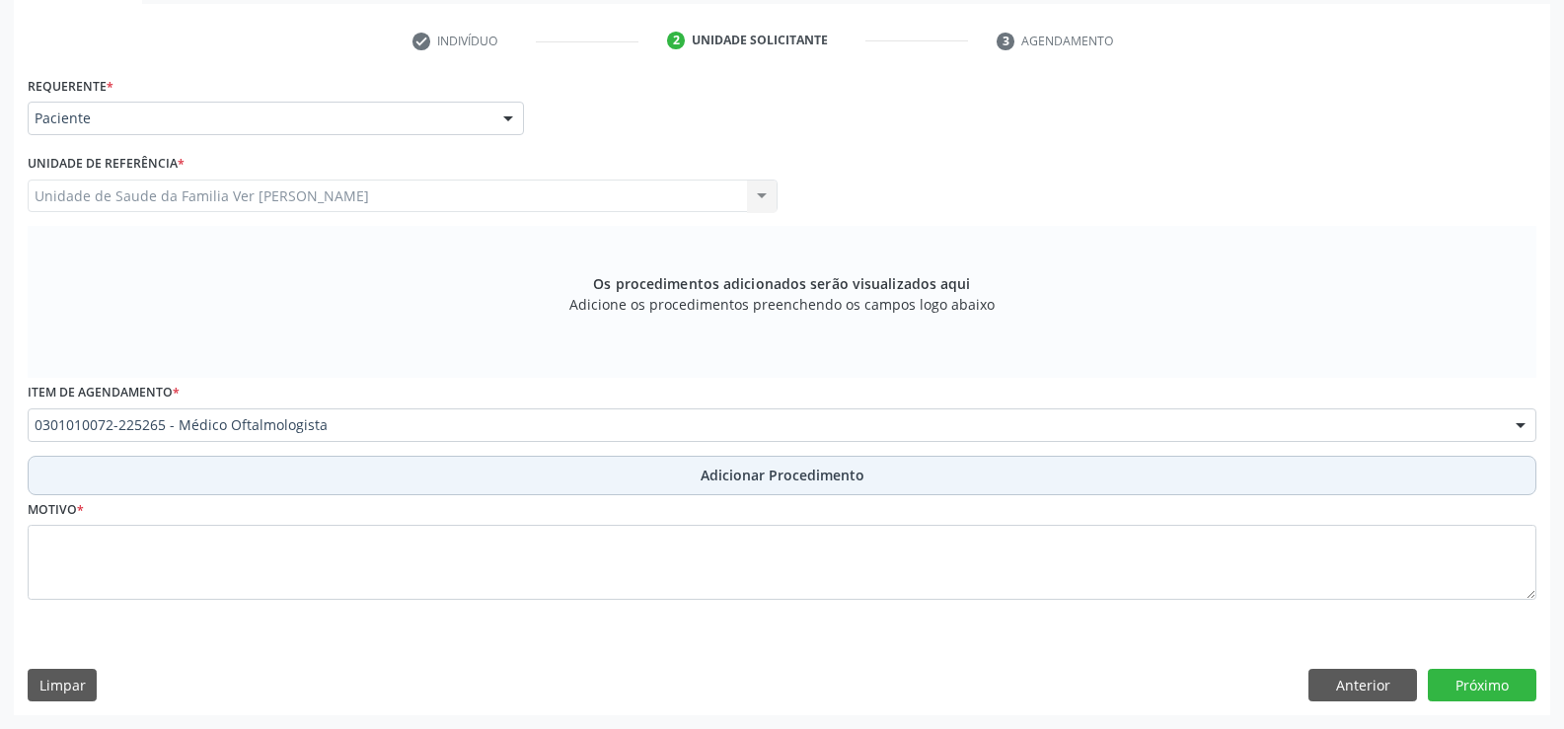
click at [834, 464] on button "Adicionar Procedimento" at bounding box center [782, 475] width 1509 height 39
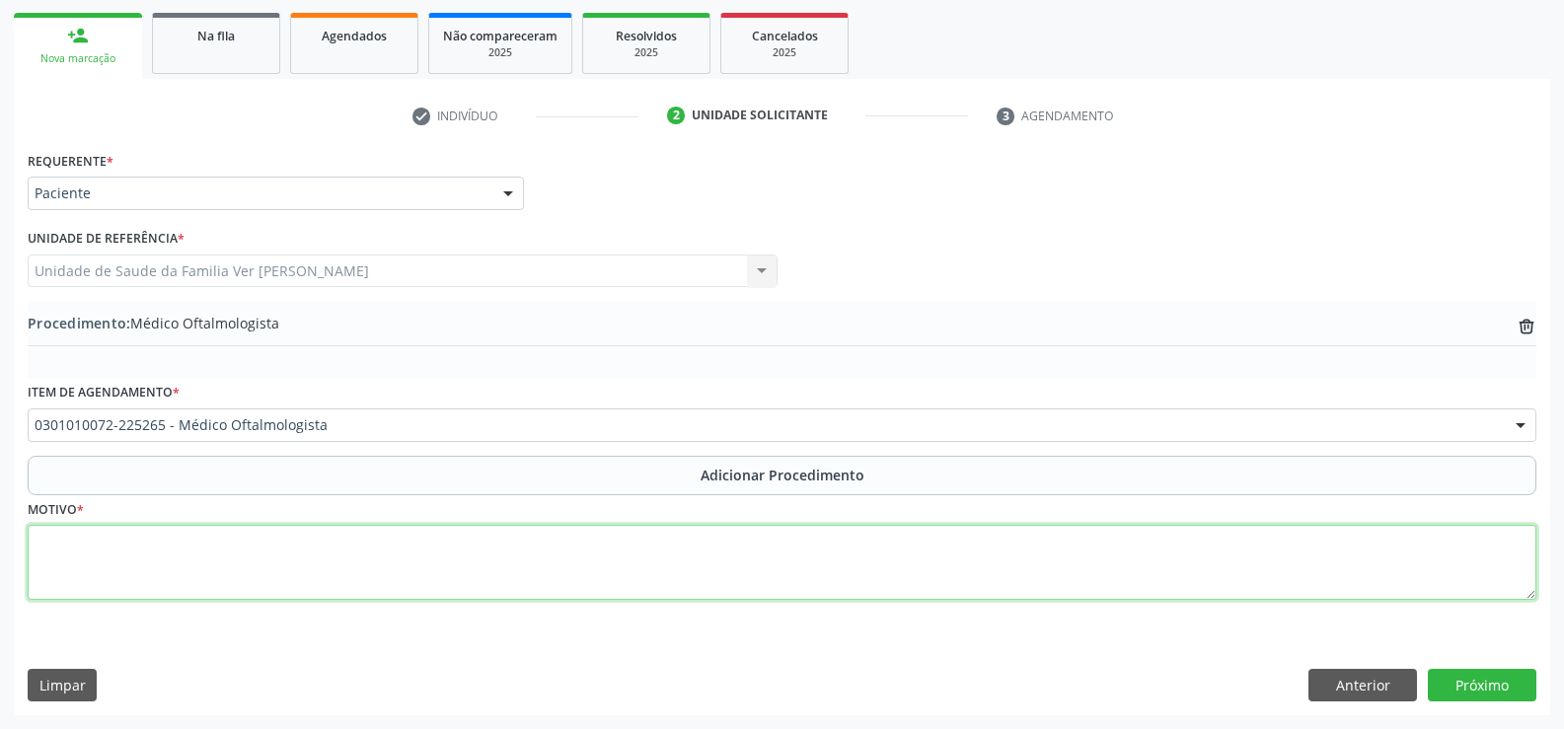
click at [80, 559] on textarea at bounding box center [782, 562] width 1509 height 75
type textarea "miopia e astigmatismo"
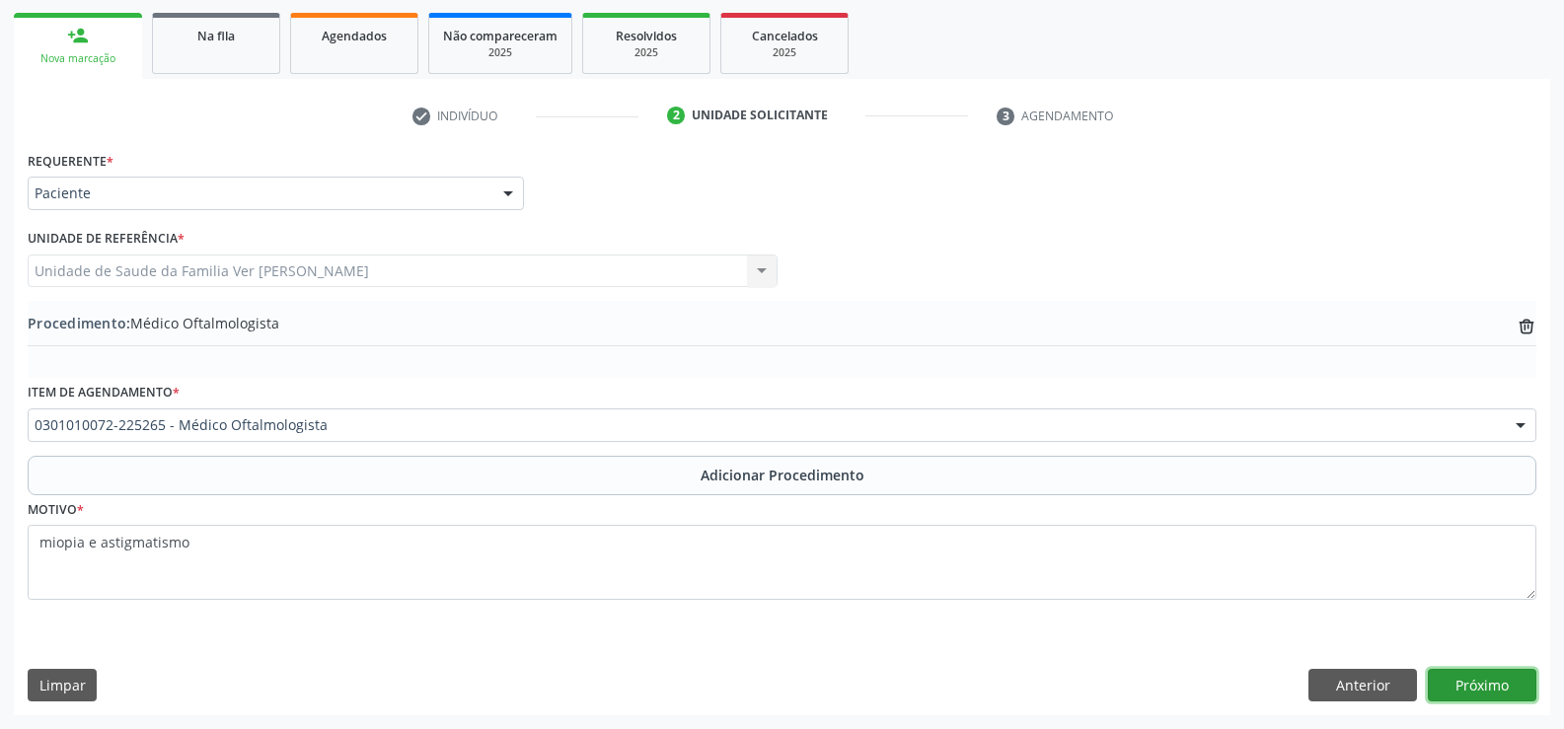
click at [1487, 683] on button "Próximo" at bounding box center [1482, 686] width 109 height 34
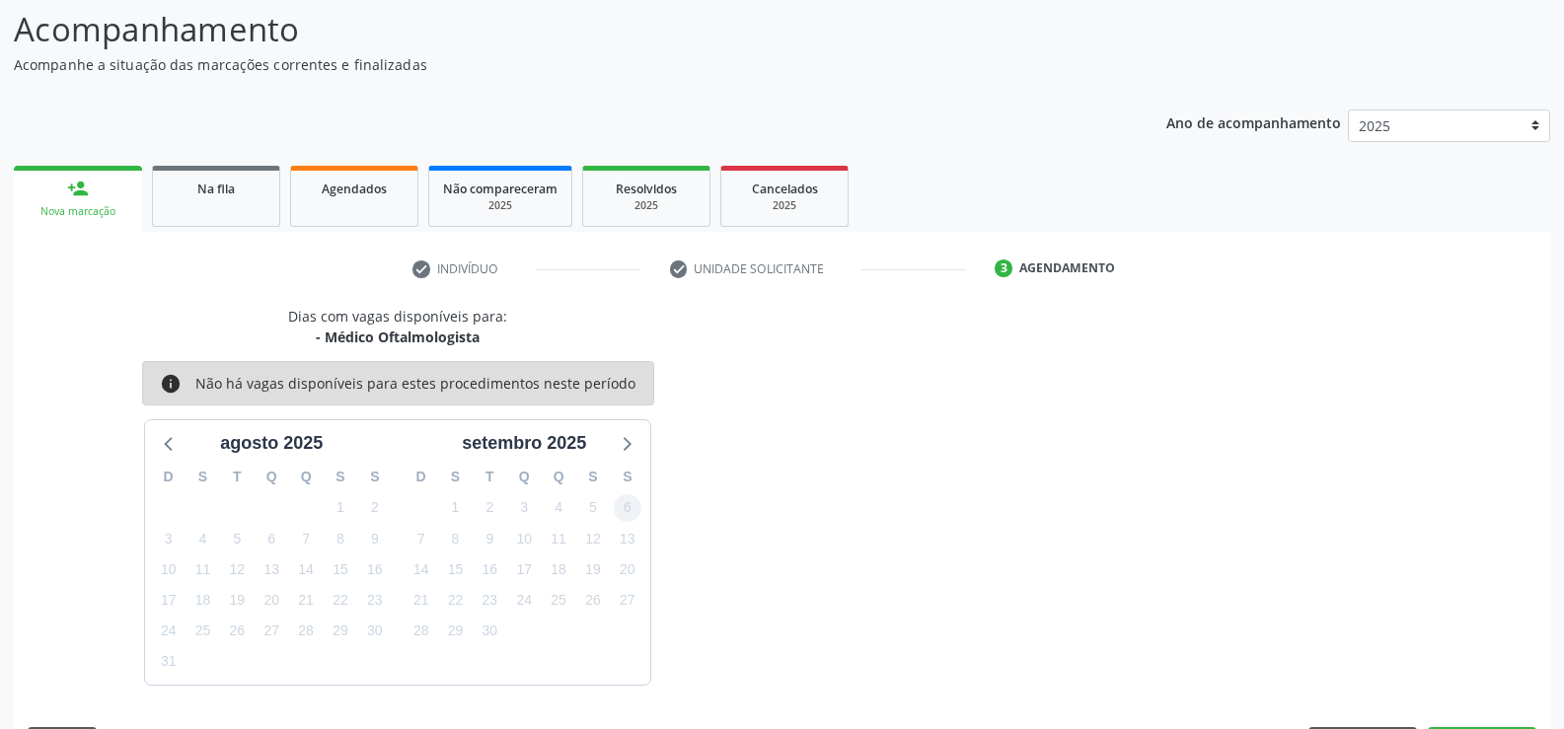
scroll to position [215, 0]
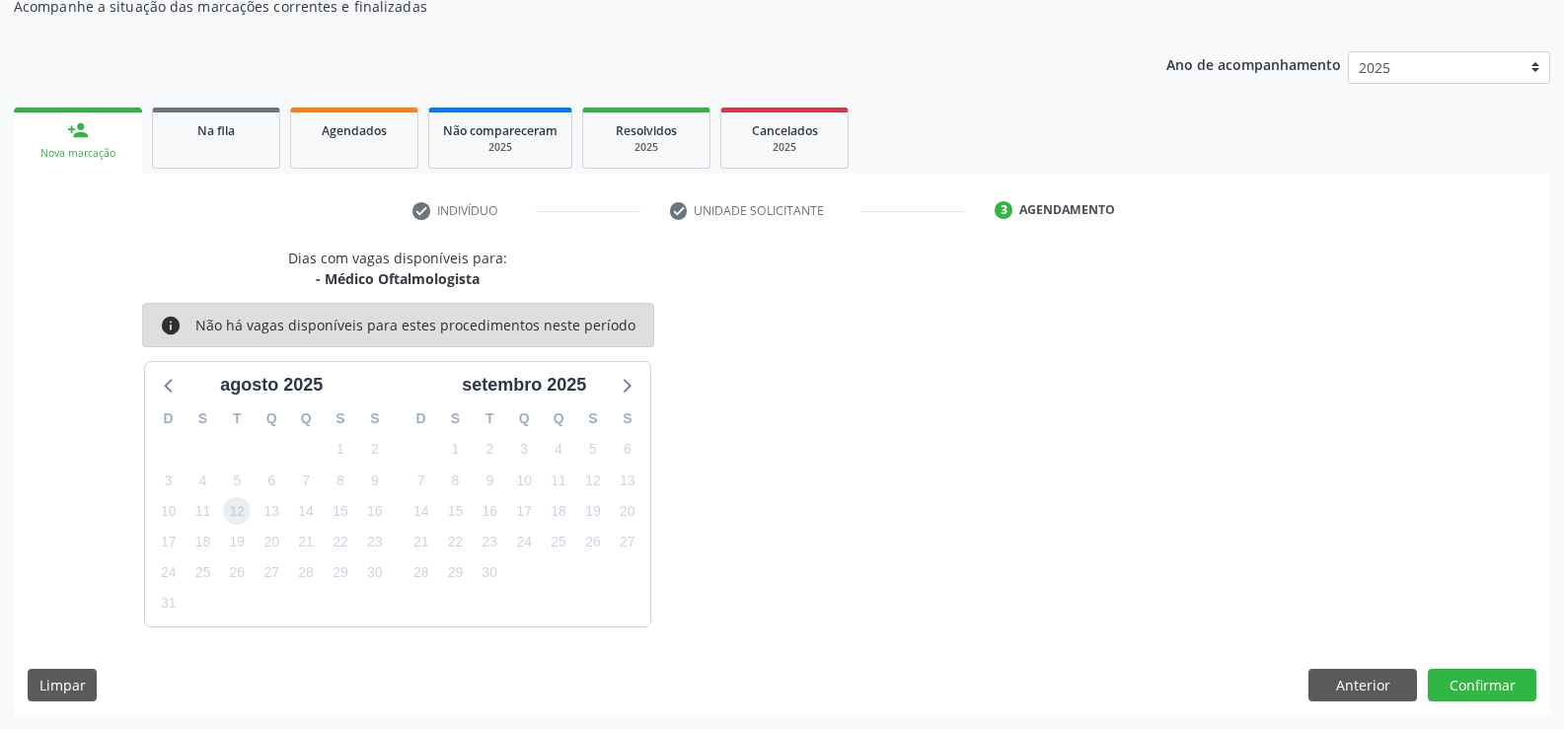
click at [236, 514] on span "12" at bounding box center [237, 511] width 28 height 28
click at [236, 502] on span "12" at bounding box center [237, 511] width 28 height 28
click at [1506, 698] on button "Confirmar" at bounding box center [1482, 686] width 109 height 34
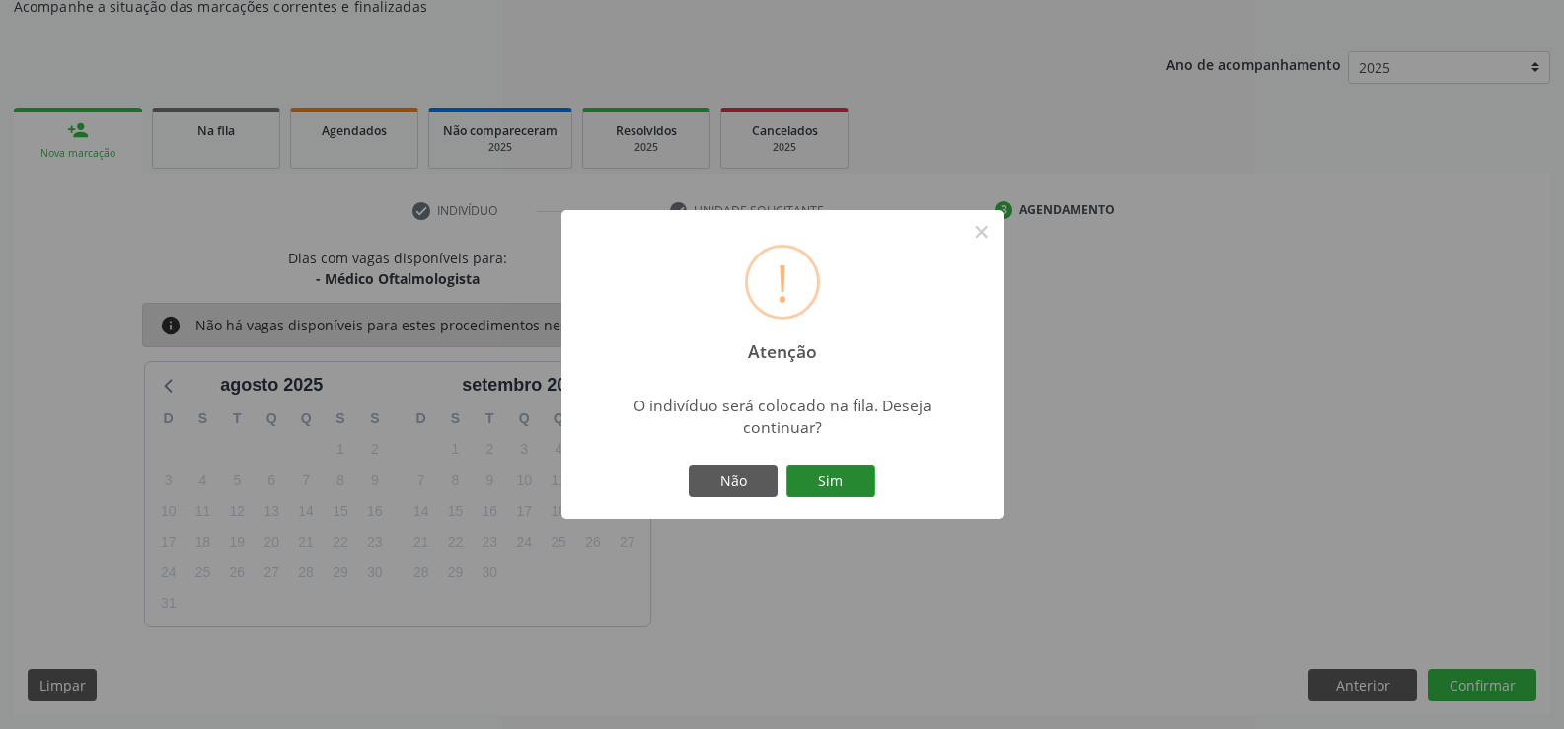
click at [837, 469] on button "Sim" at bounding box center [830, 482] width 89 height 34
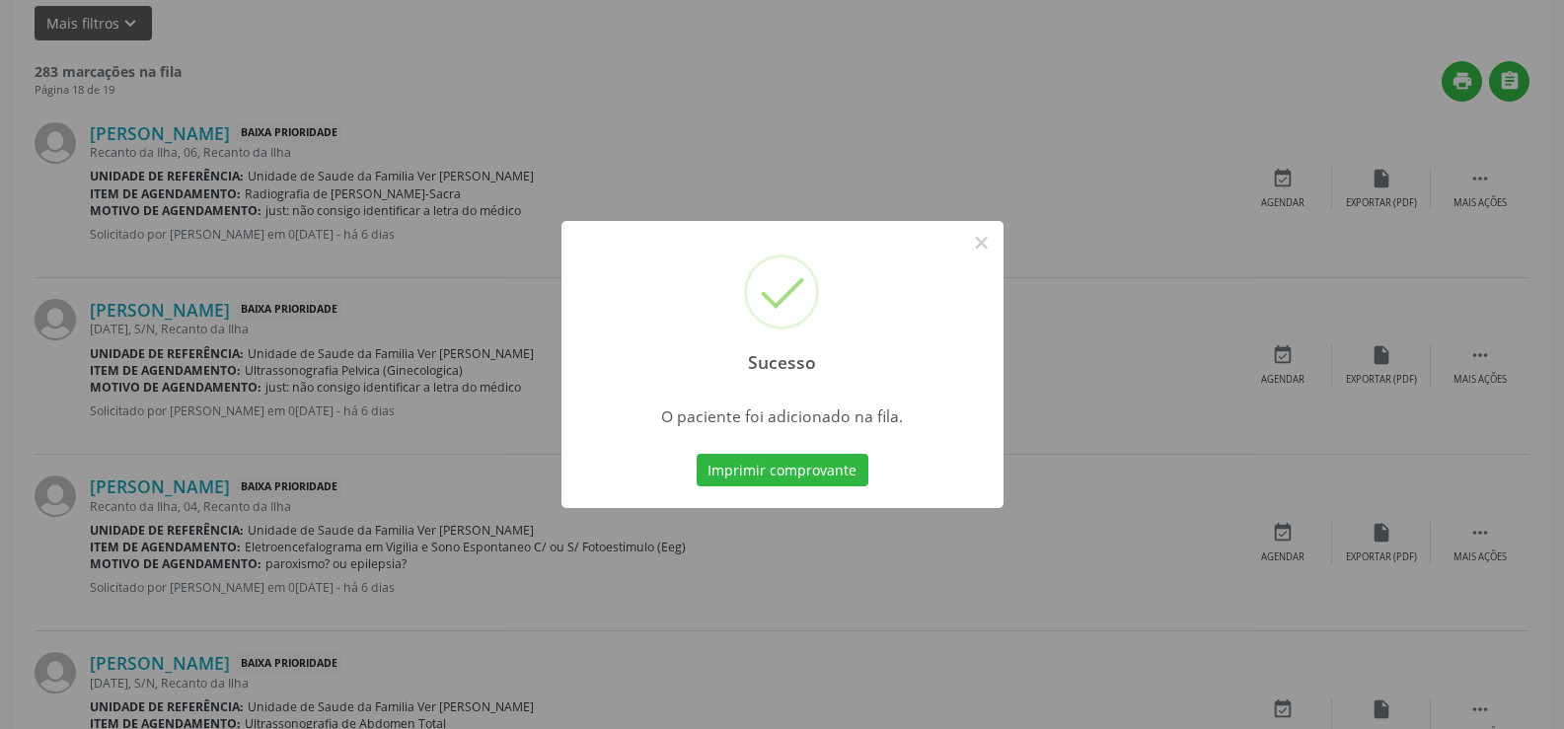
scroll to position [789, 0]
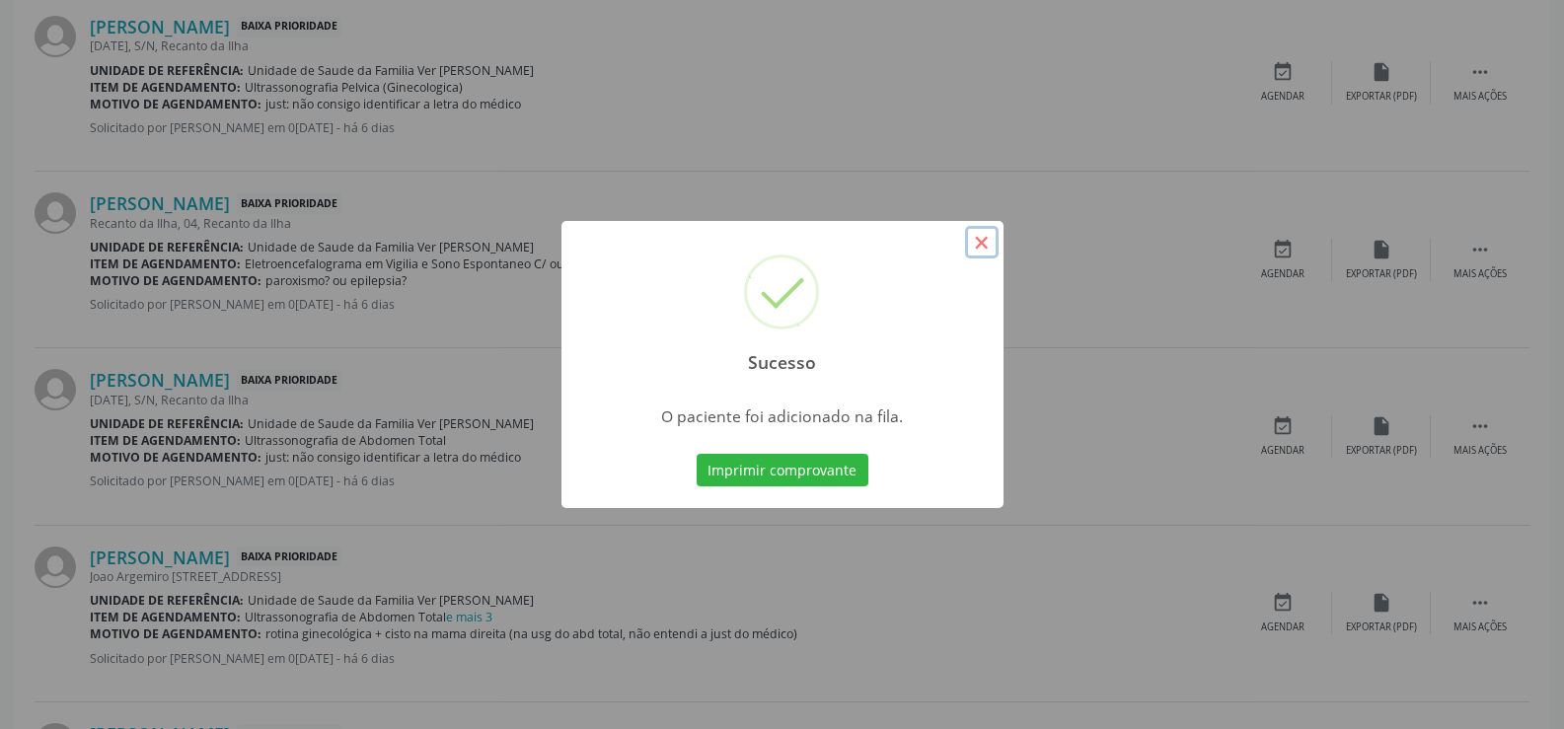
click at [977, 238] on button "×" at bounding box center [982, 243] width 34 height 34
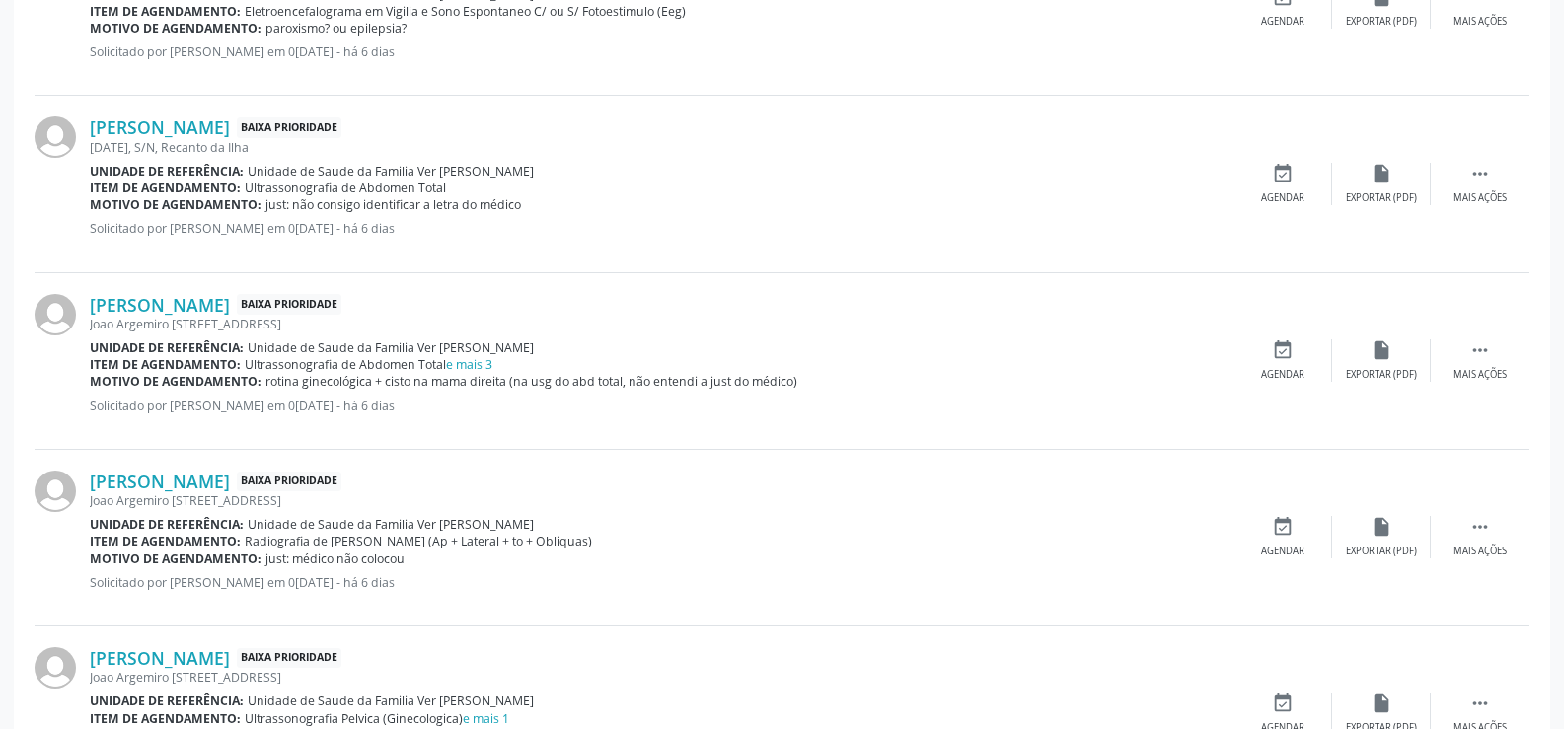
scroll to position [746, 0]
